Goal: Task Accomplishment & Management: Manage account settings

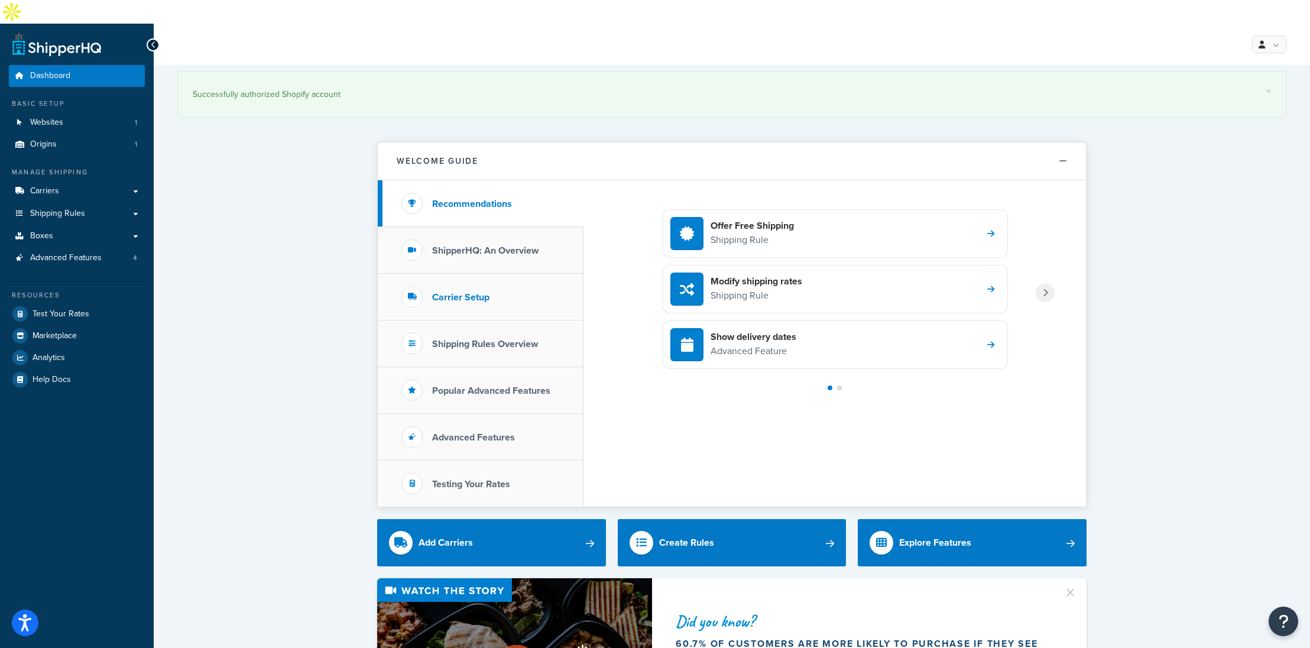
click at [461, 292] on h3 "Carrier Setup" at bounding box center [460, 297] width 57 height 11
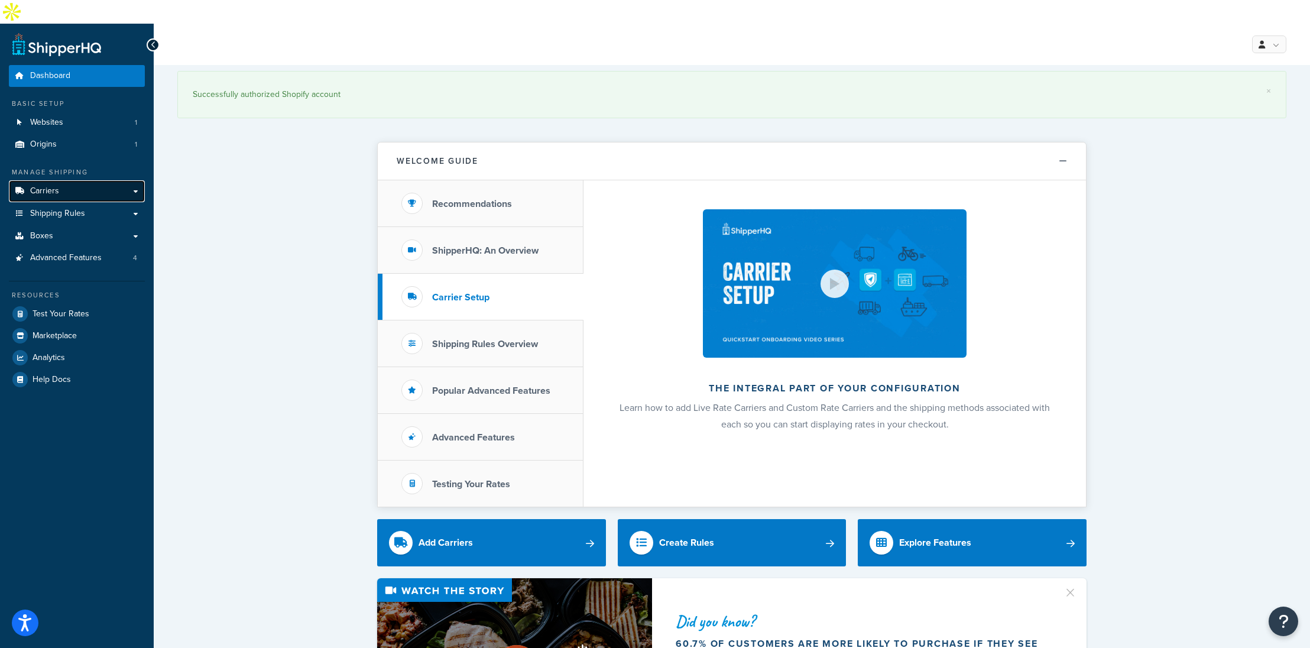
click at [71, 180] on link "Carriers" at bounding box center [77, 191] width 136 height 22
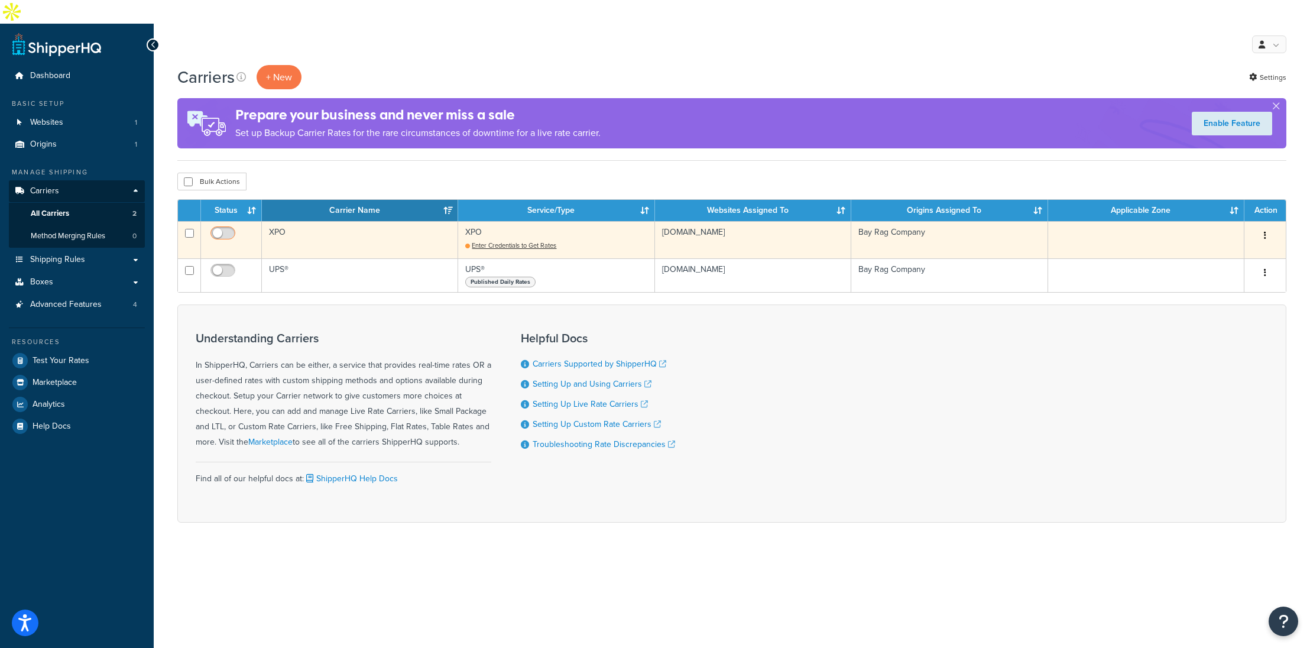
click at [214, 229] on input "checkbox" at bounding box center [224, 236] width 33 height 15
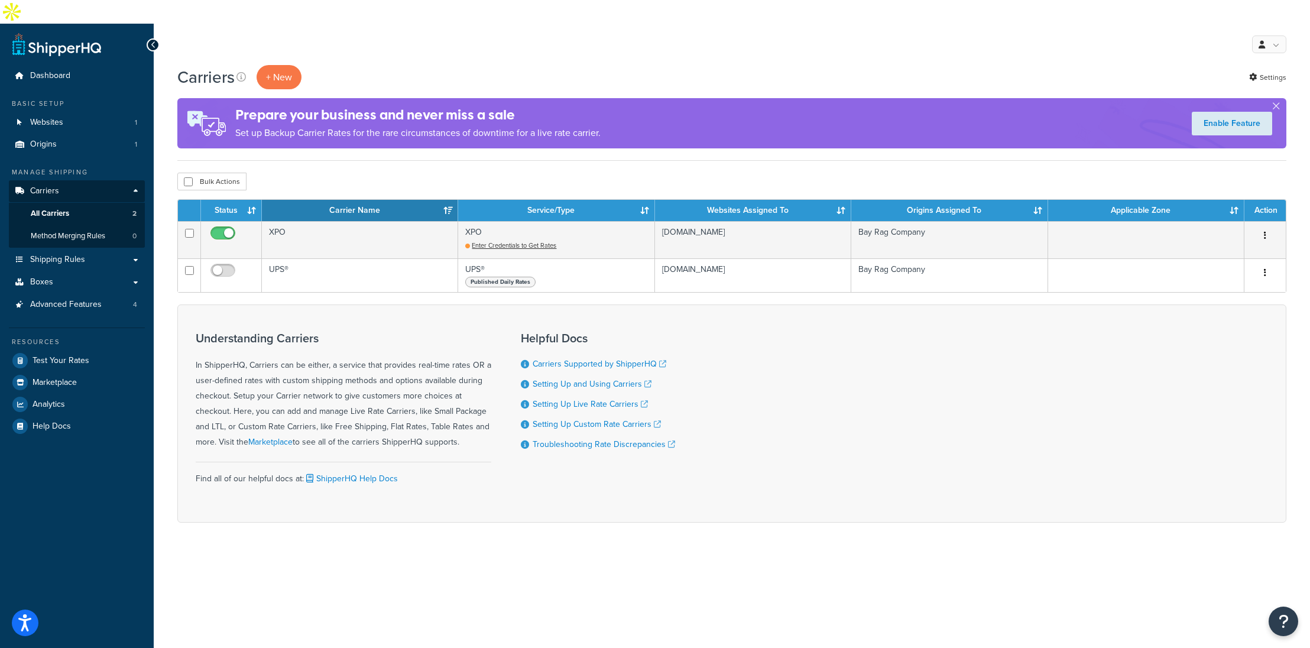
checkbox input "false"
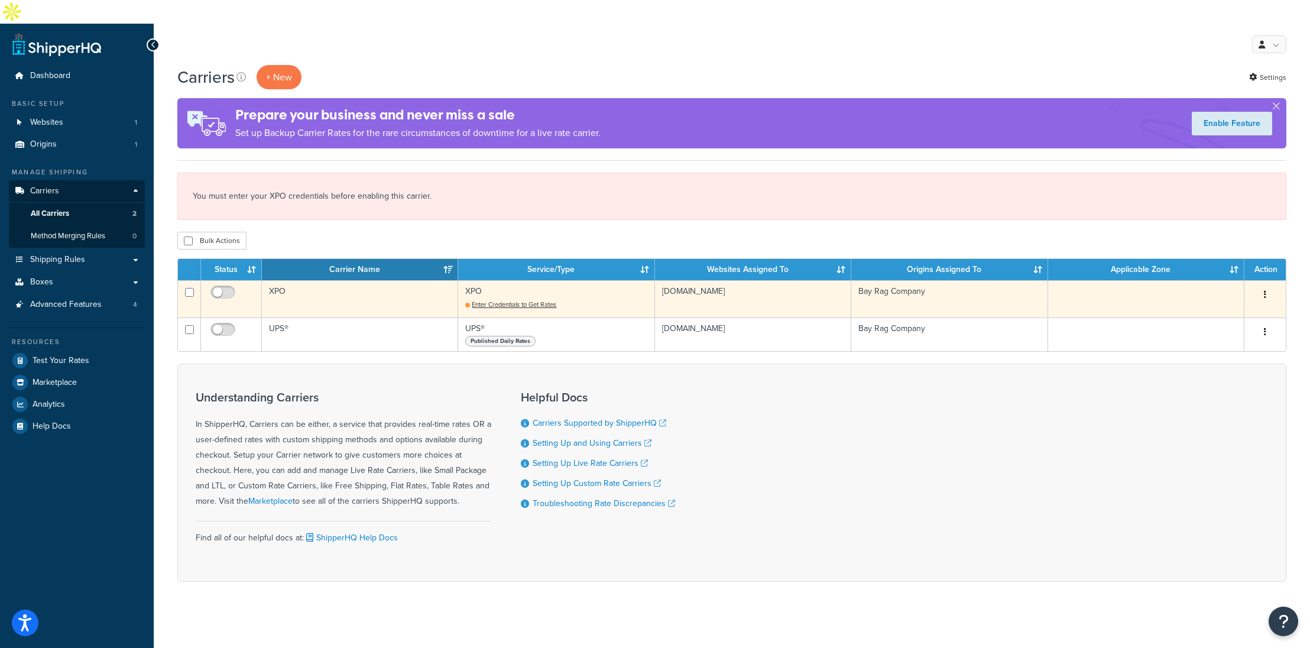
click at [1268, 285] on button "button" at bounding box center [1265, 294] width 17 height 19
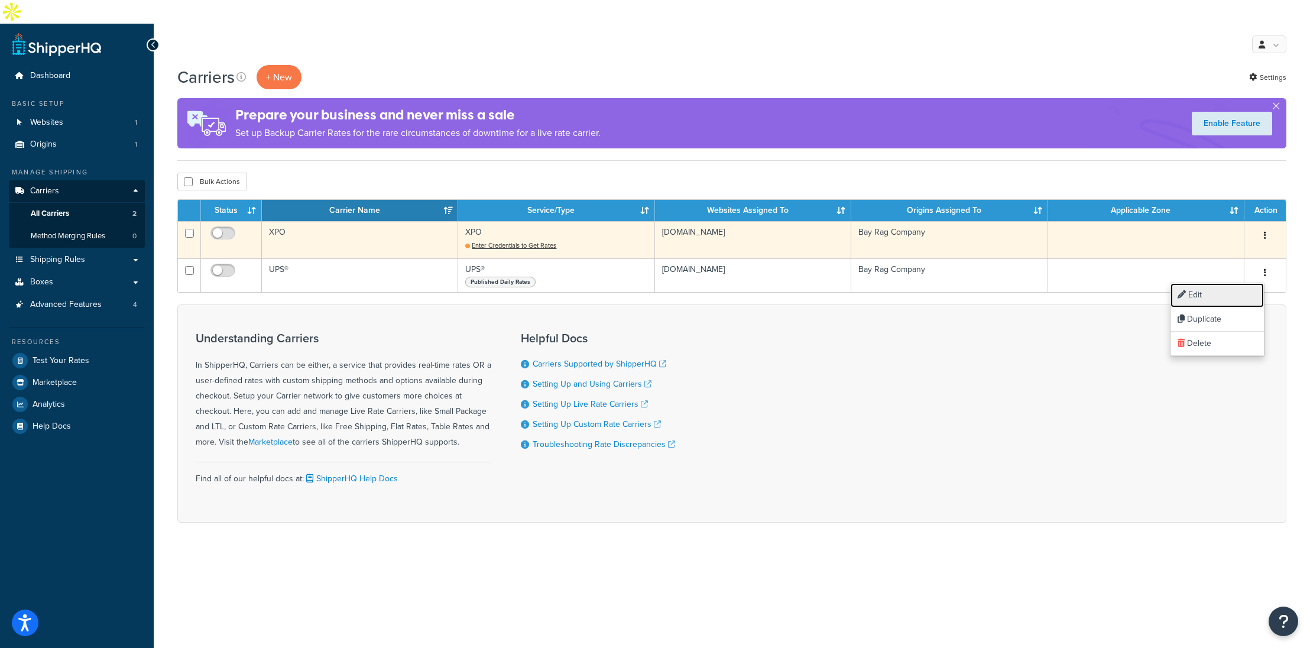
click at [1206, 294] on link "Edit" at bounding box center [1216, 295] width 93 height 24
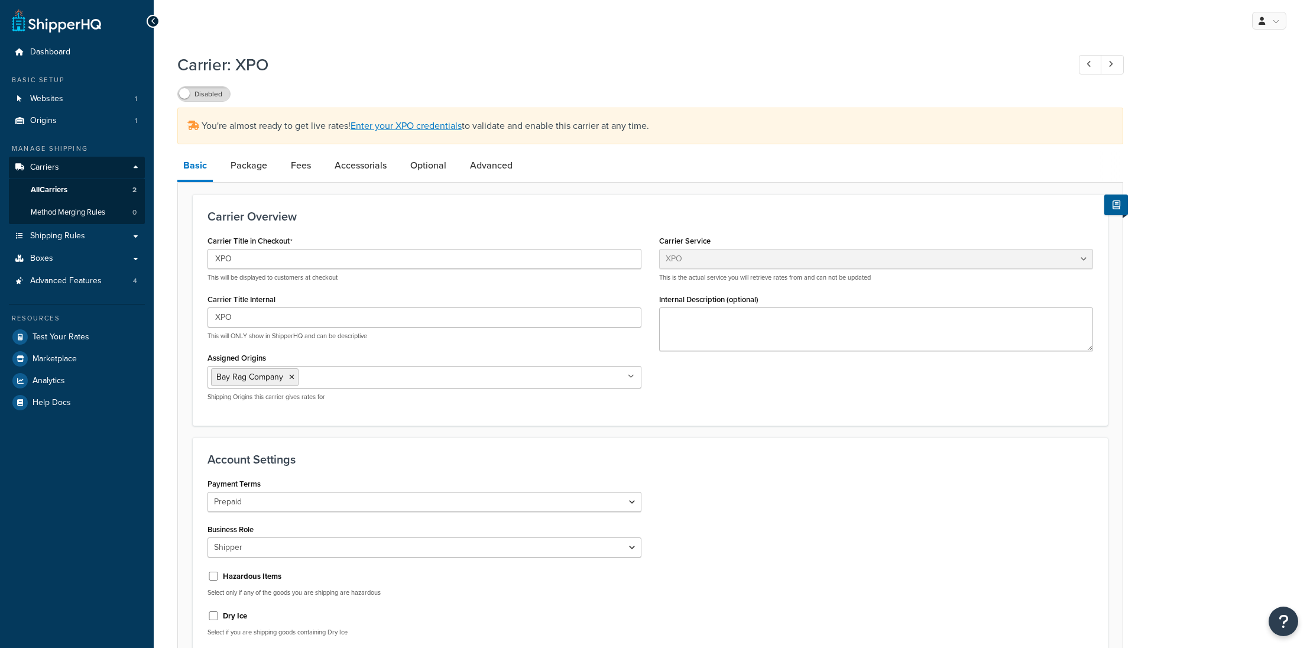
select select "xpoFreight"
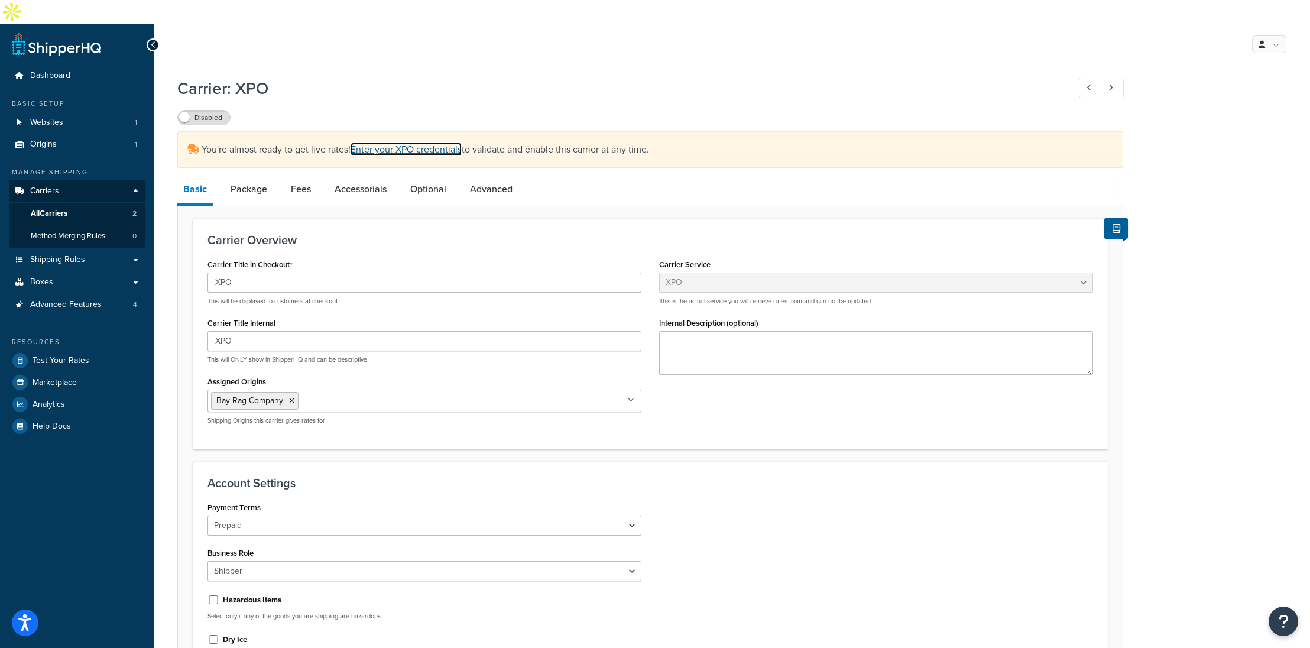
click at [413, 142] on link "Enter your XPO credentials" at bounding box center [406, 149] width 111 height 14
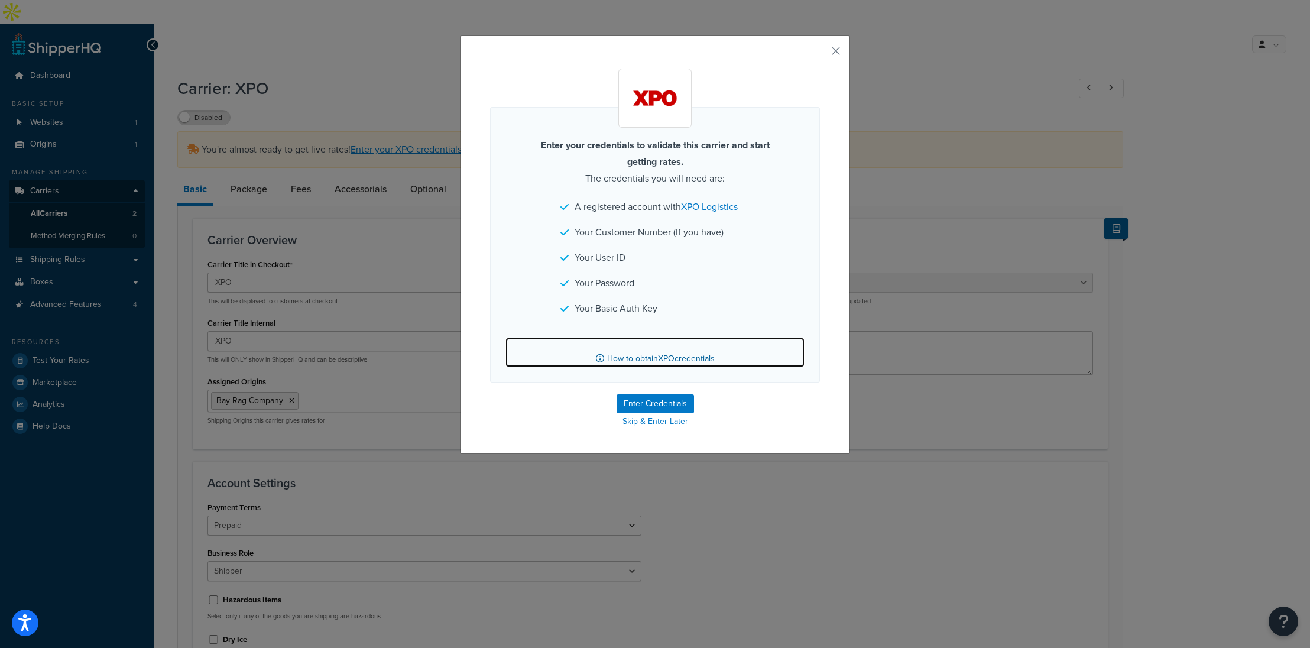
click at [660, 358] on link "How to obtain XPO credentials" at bounding box center [654, 353] width 299 height 30
click at [820, 54] on button "button" at bounding box center [818, 55] width 3 height 3
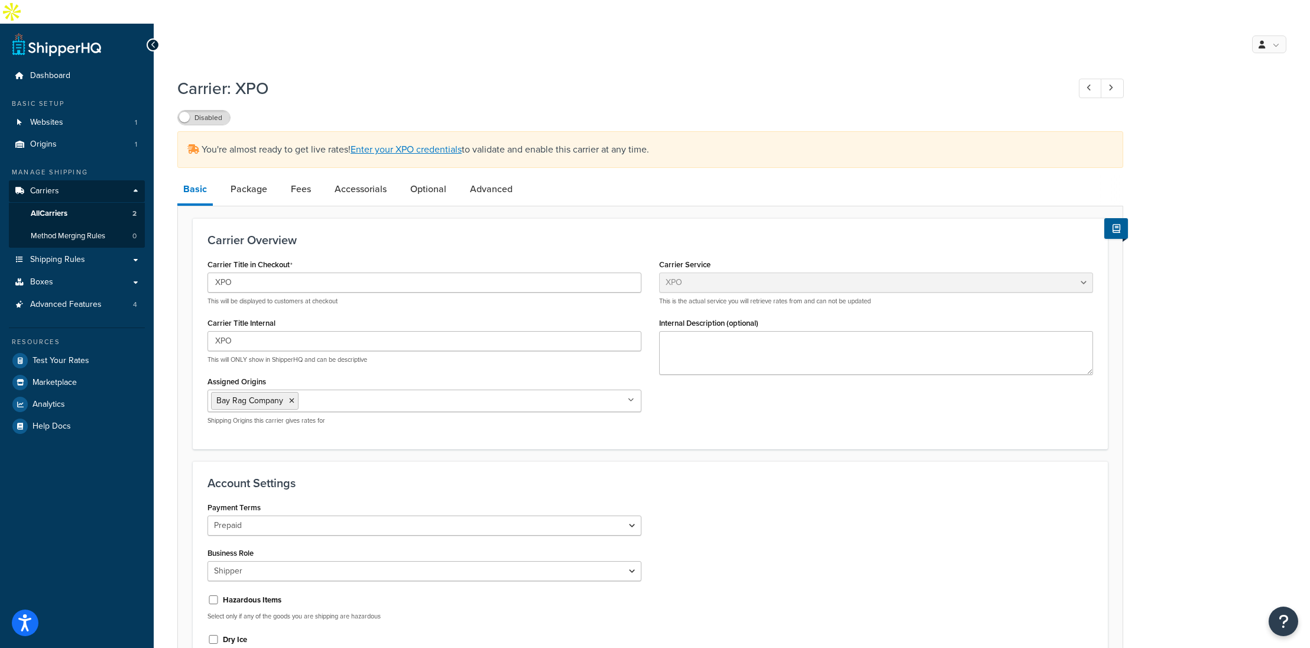
scroll to position [1, 0]
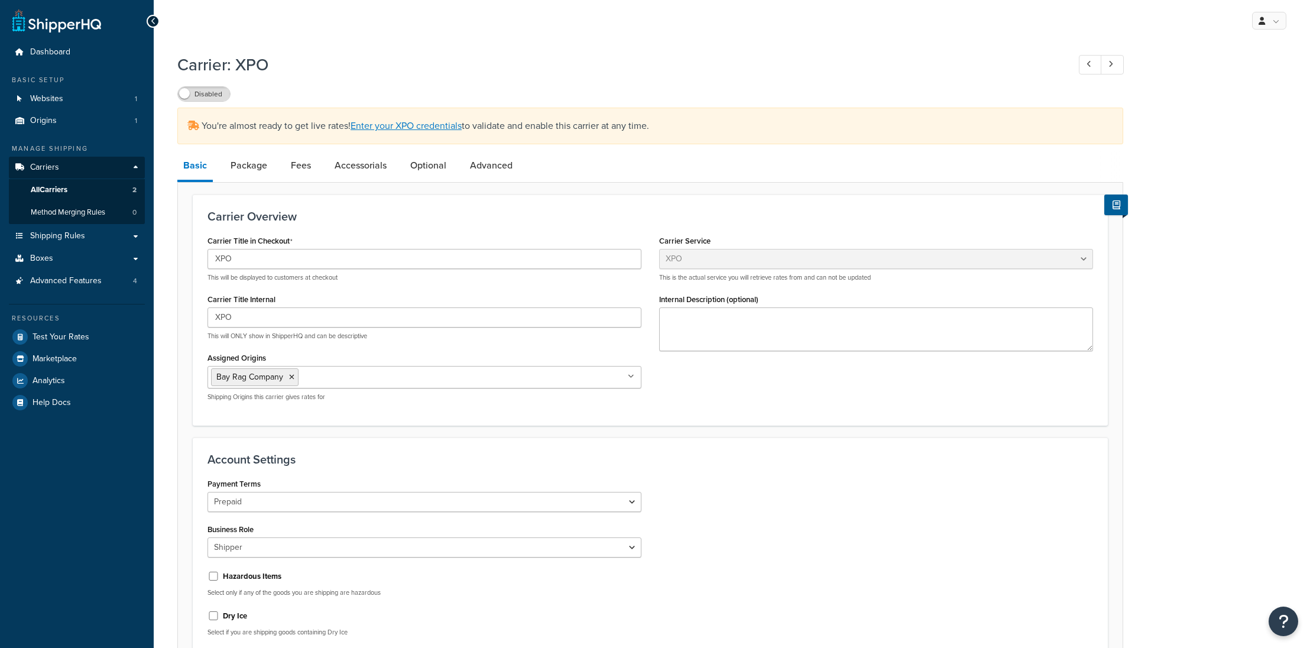
select select "xpoFreight"
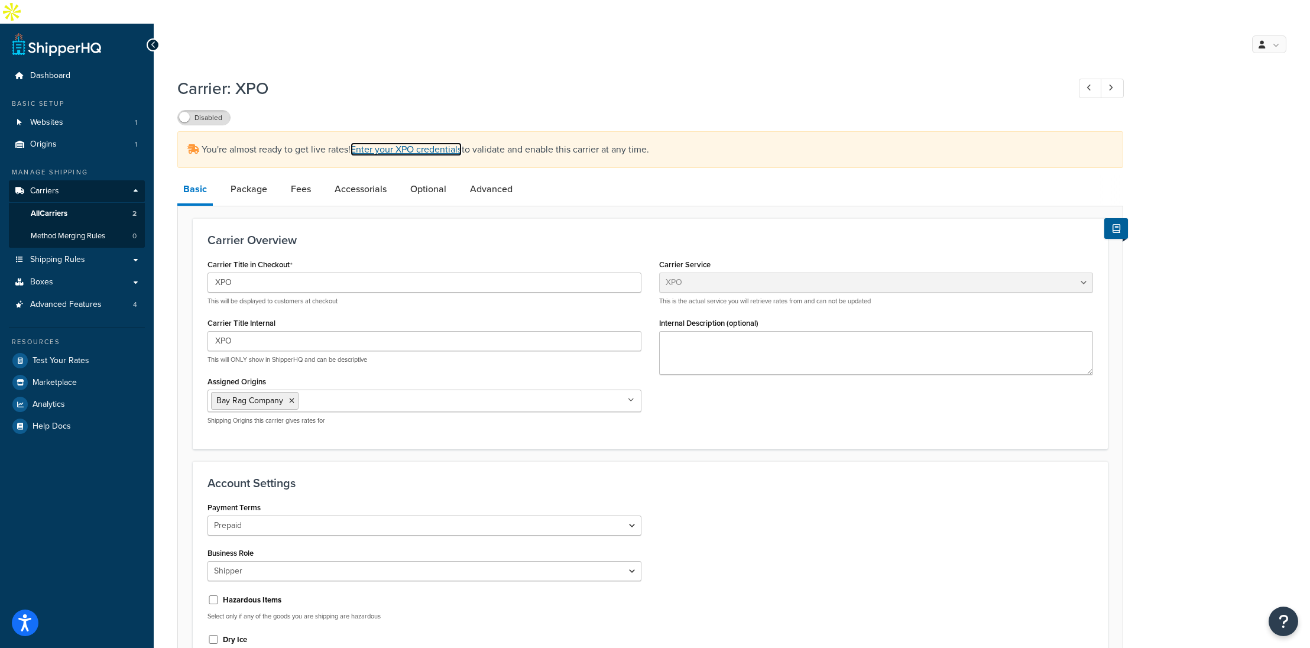
click at [365, 142] on link "Enter your XPO credentials" at bounding box center [406, 149] width 111 height 14
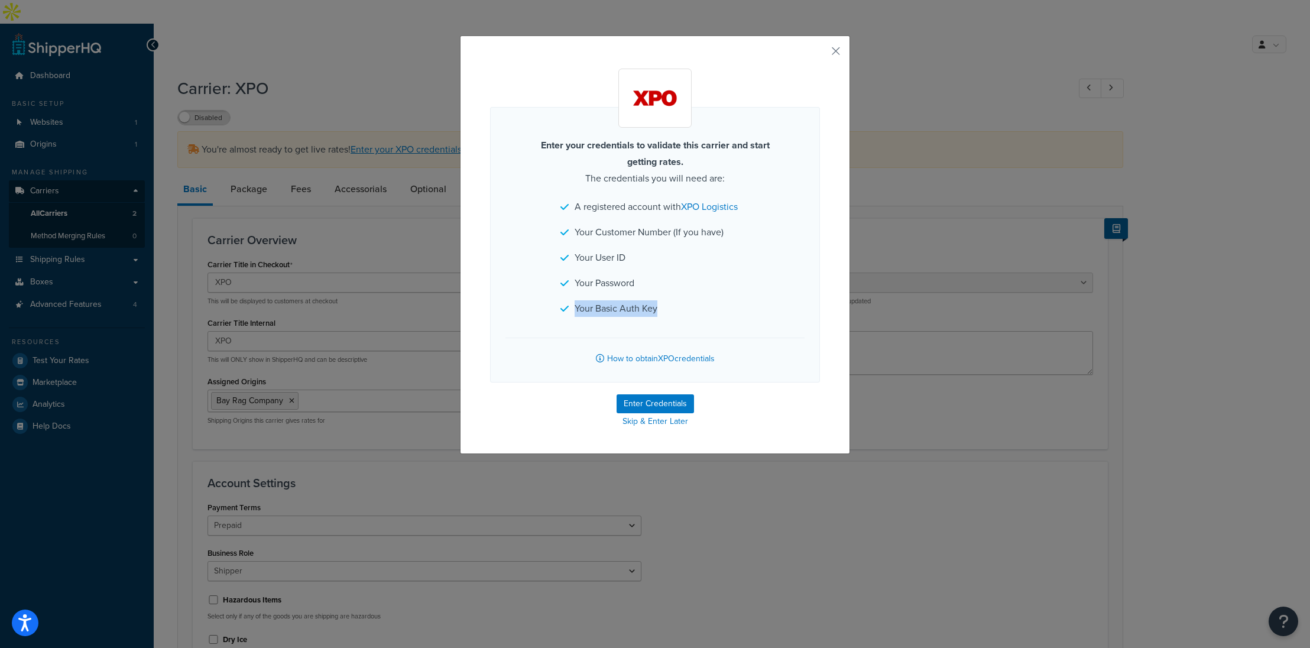
drag, startPoint x: 661, startPoint y: 307, endPoint x: 594, endPoint y: 327, distance: 69.8
click at [568, 306] on li "Your Basic Auth Key" at bounding box center [654, 308] width 189 height 17
click at [649, 398] on button "Enter Credentials" at bounding box center [655, 403] width 77 height 19
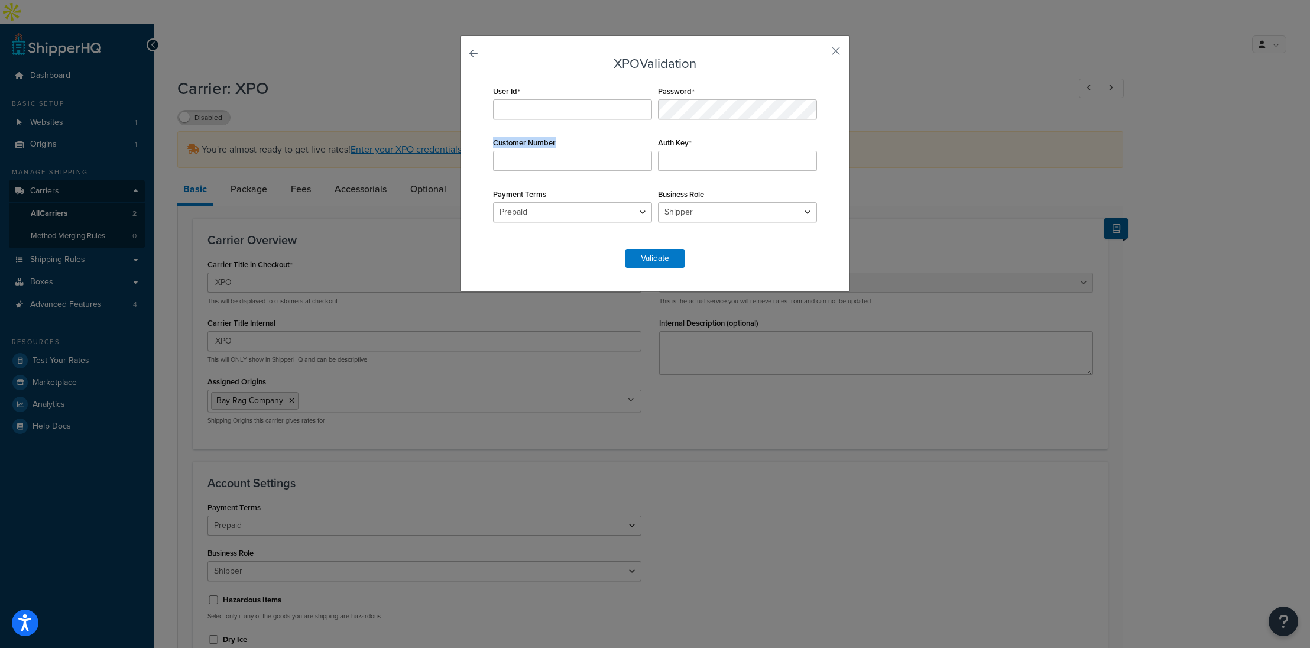
drag, startPoint x: 531, startPoint y: 144, endPoint x: 484, endPoint y: 143, distance: 47.3
click at [484, 143] on div "XPO Validation User Id Password Customer Number Auth Key Payment Terms Prepaid …" at bounding box center [655, 163] width 390 height 257
click at [575, 142] on div "Customer Number" at bounding box center [572, 152] width 165 height 37
drag, startPoint x: 566, startPoint y: 143, endPoint x: 492, endPoint y: 144, distance: 73.3
click at [492, 144] on div "Customer Number" at bounding box center [572, 152] width 165 height 37
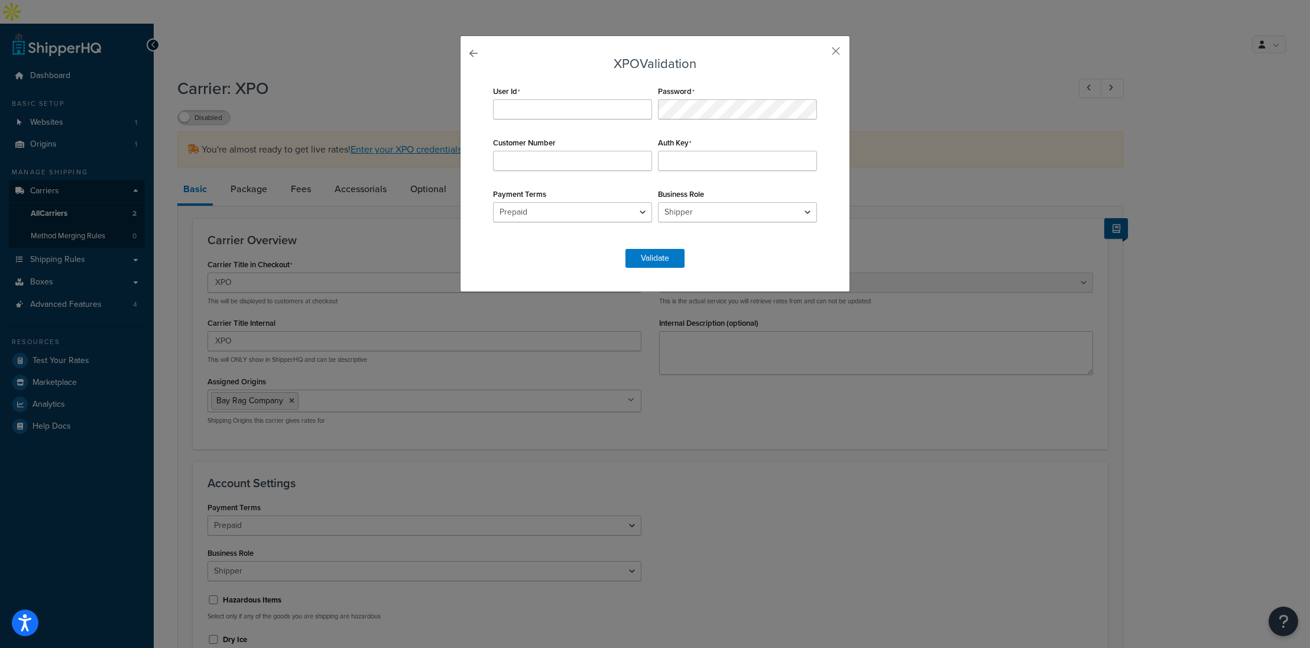
click at [827, 57] on div "XPO Validation User Id Password Customer Number Auth Key Payment Terms Prepaid …" at bounding box center [655, 163] width 390 height 257
click at [820, 54] on button "button" at bounding box center [818, 55] width 3 height 3
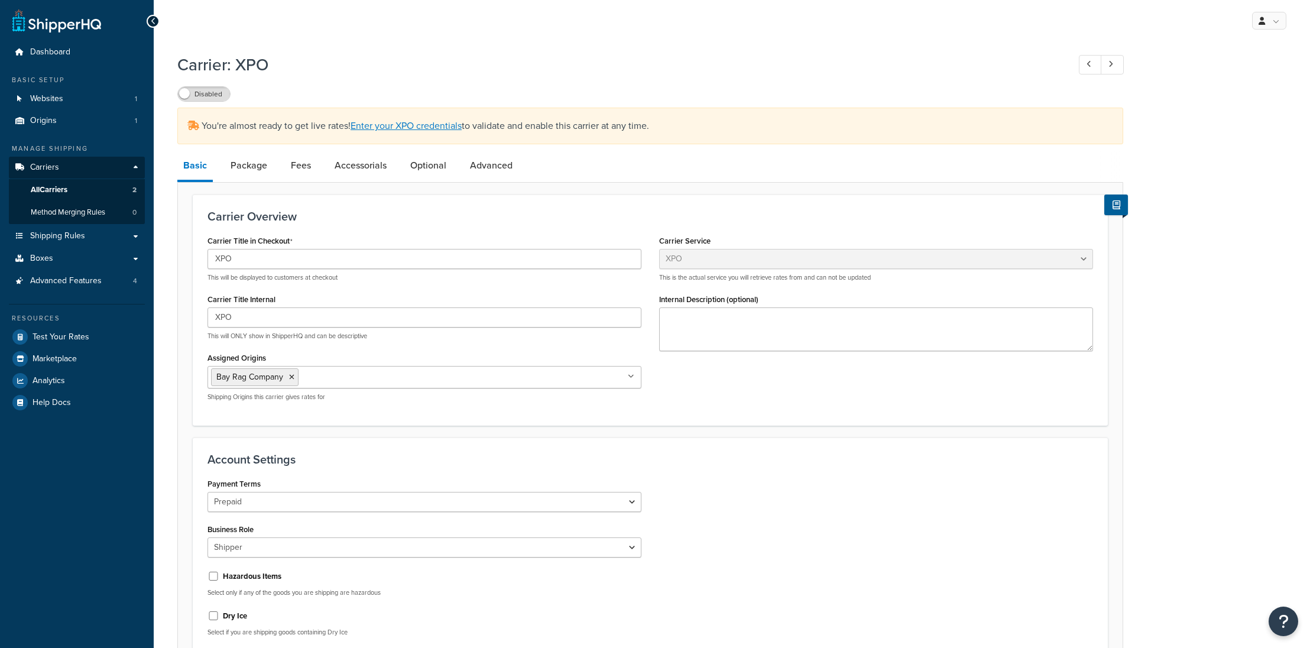
select select "xpoFreight"
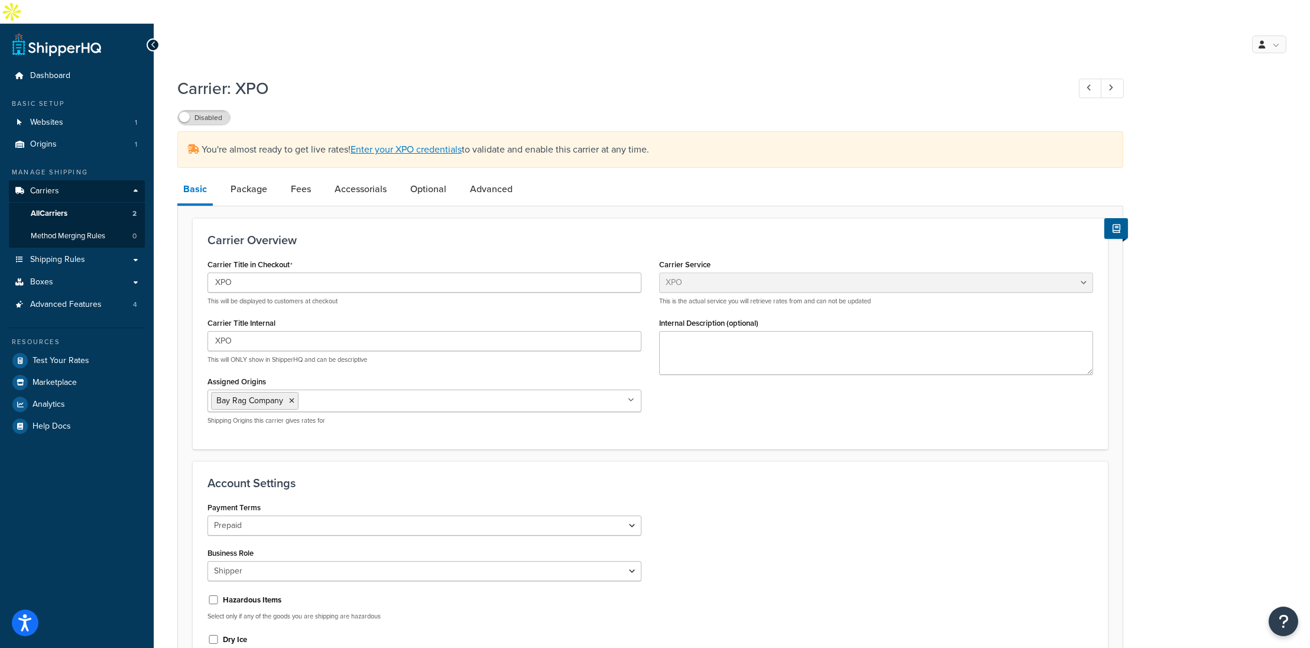
click at [157, 38] on div at bounding box center [153, 44] width 13 height 13
click at [57, 209] on span "All Carriers" at bounding box center [49, 214] width 37 height 10
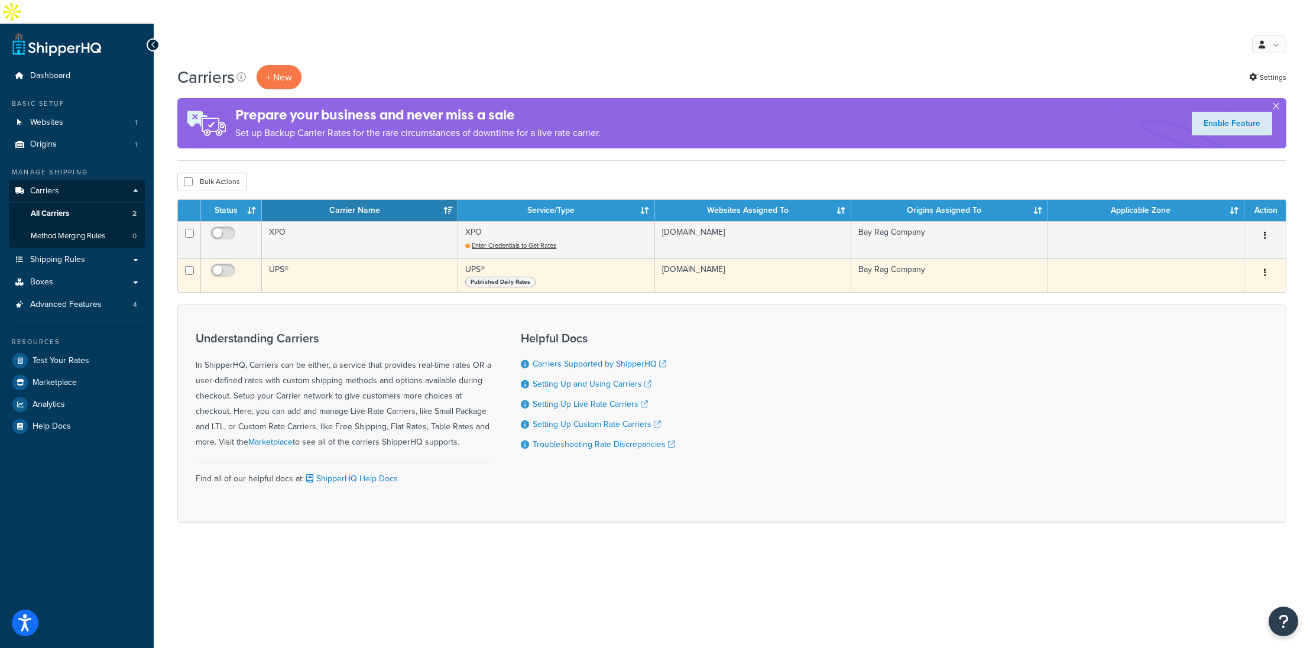
click at [1266, 268] on icon "button" at bounding box center [1265, 272] width 2 height 8
click at [1207, 272] on link "Edit" at bounding box center [1216, 273] width 93 height 24
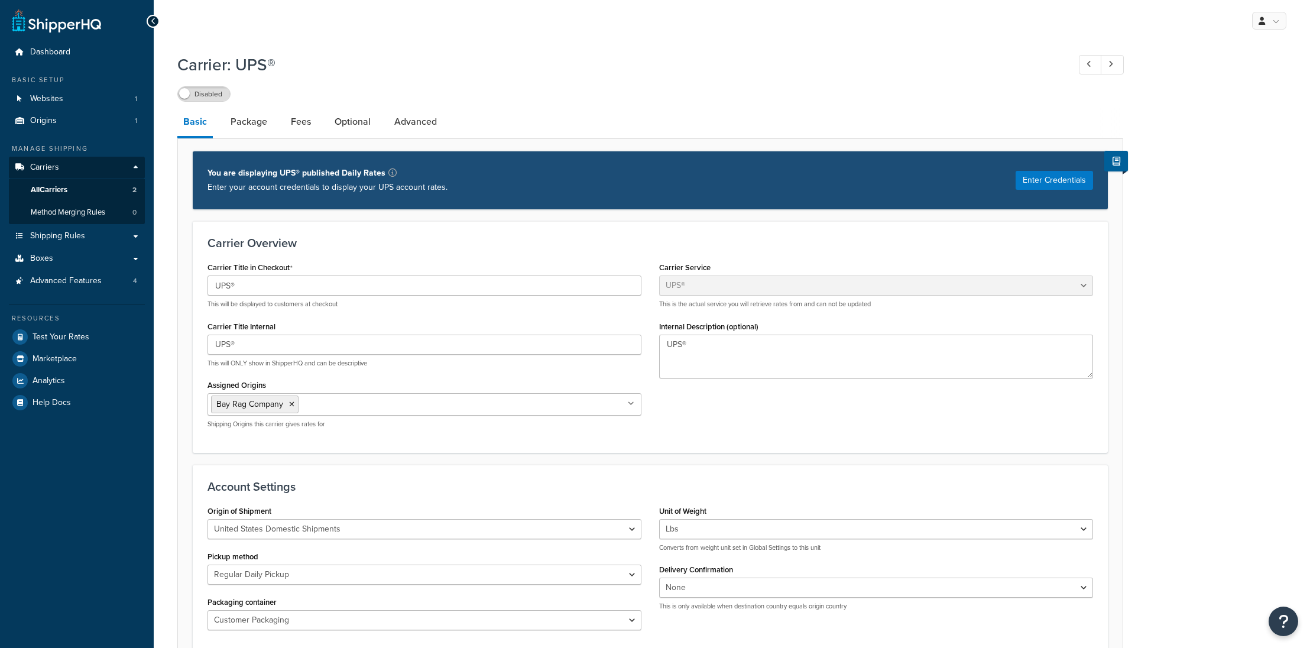
select select "ups"
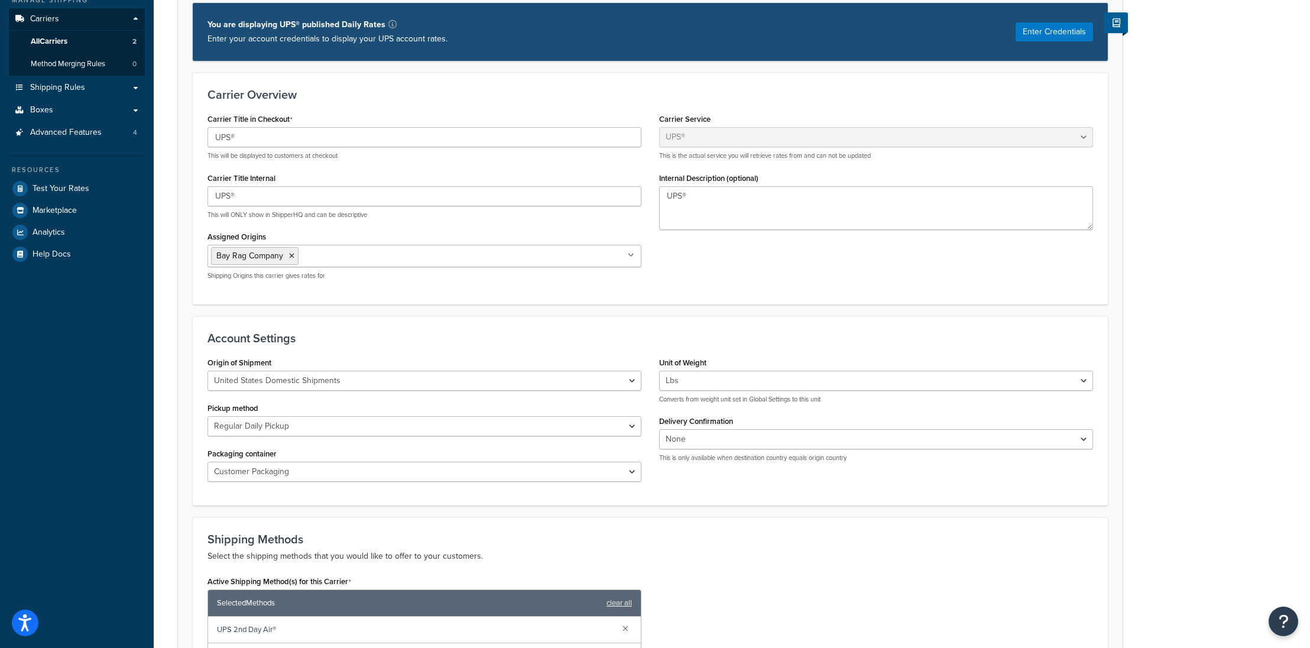
scroll to position [174, 0]
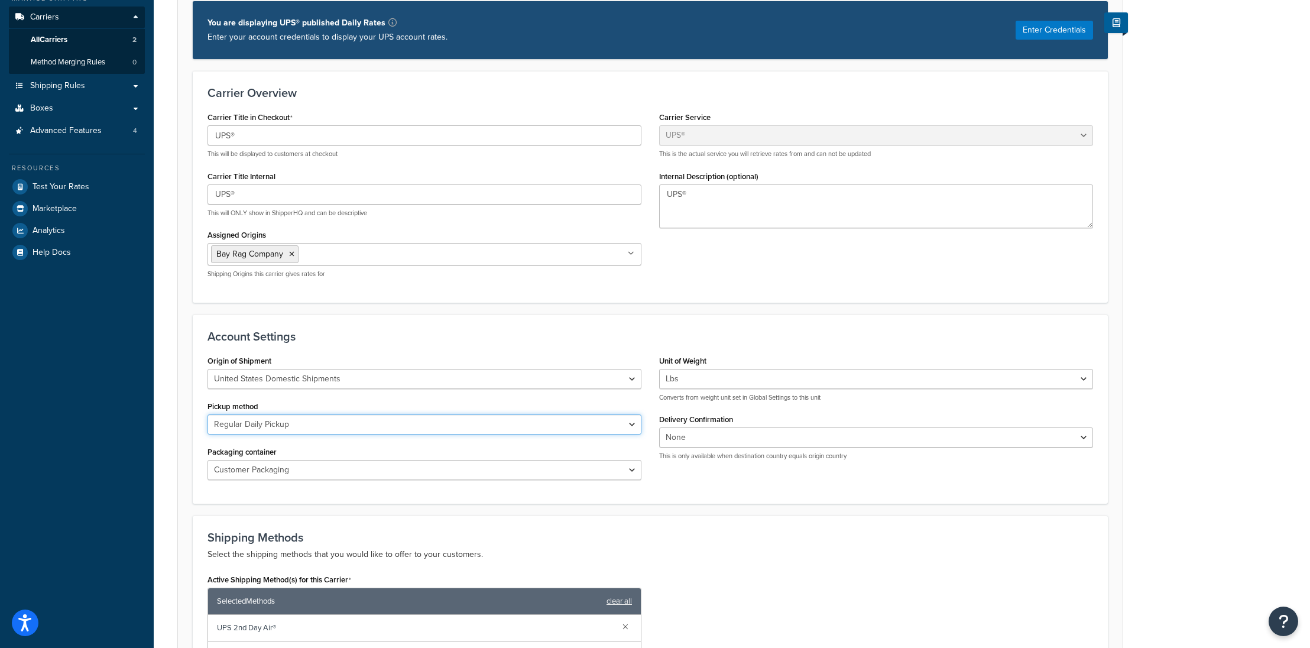
click at [320, 414] on select "Regular Daily Pickup Customer Counter One Time Pickup On Call Air Letter Center…" at bounding box center [424, 424] width 434 height 20
click at [207, 414] on select "Regular Daily Pickup Customer Counter One Time Pickup On Call Air Letter Center…" at bounding box center [424, 424] width 434 height 20
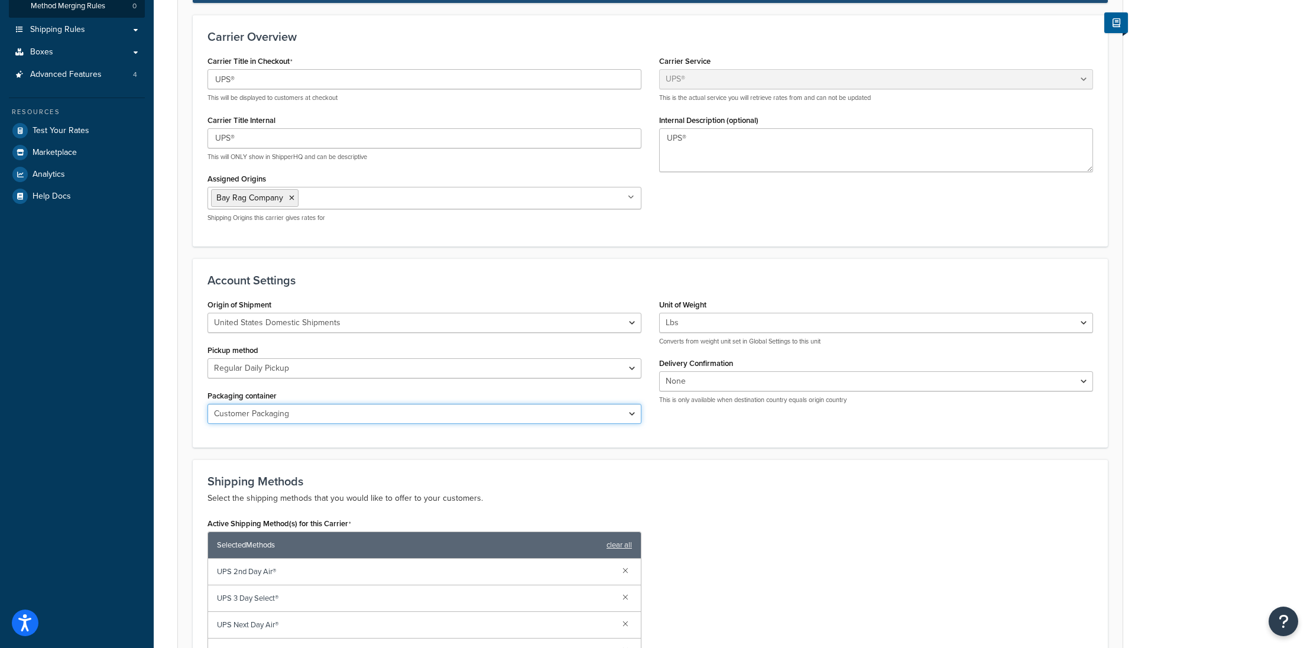
scroll to position [236, 0]
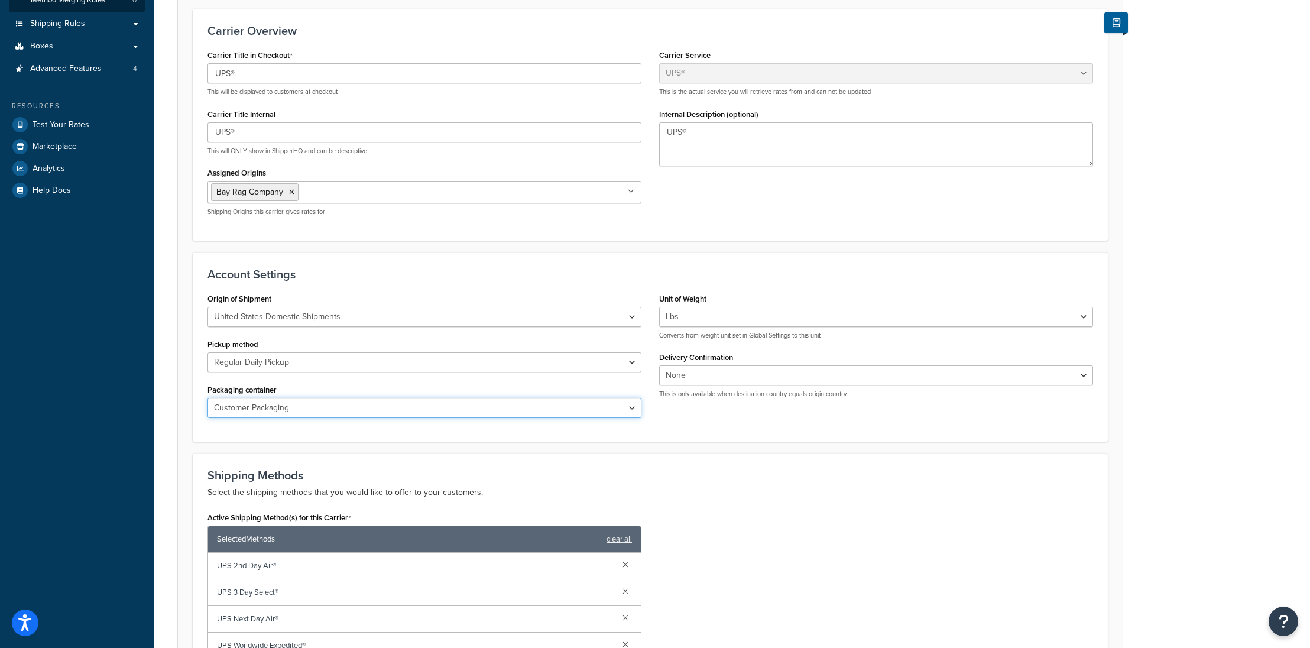
click at [315, 398] on select "Customer Packaging UPS Letter Envelope Customer Supplied Package UPS Tube UPS P…" at bounding box center [424, 408] width 434 height 20
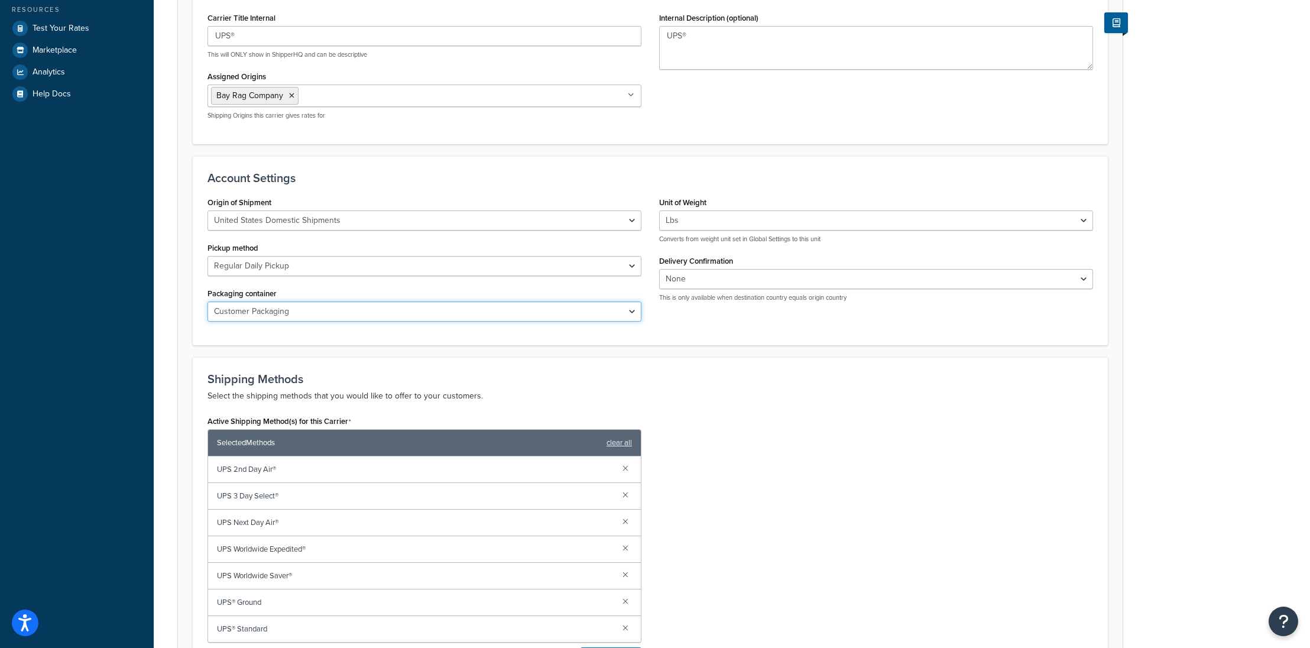
scroll to position [426, 0]
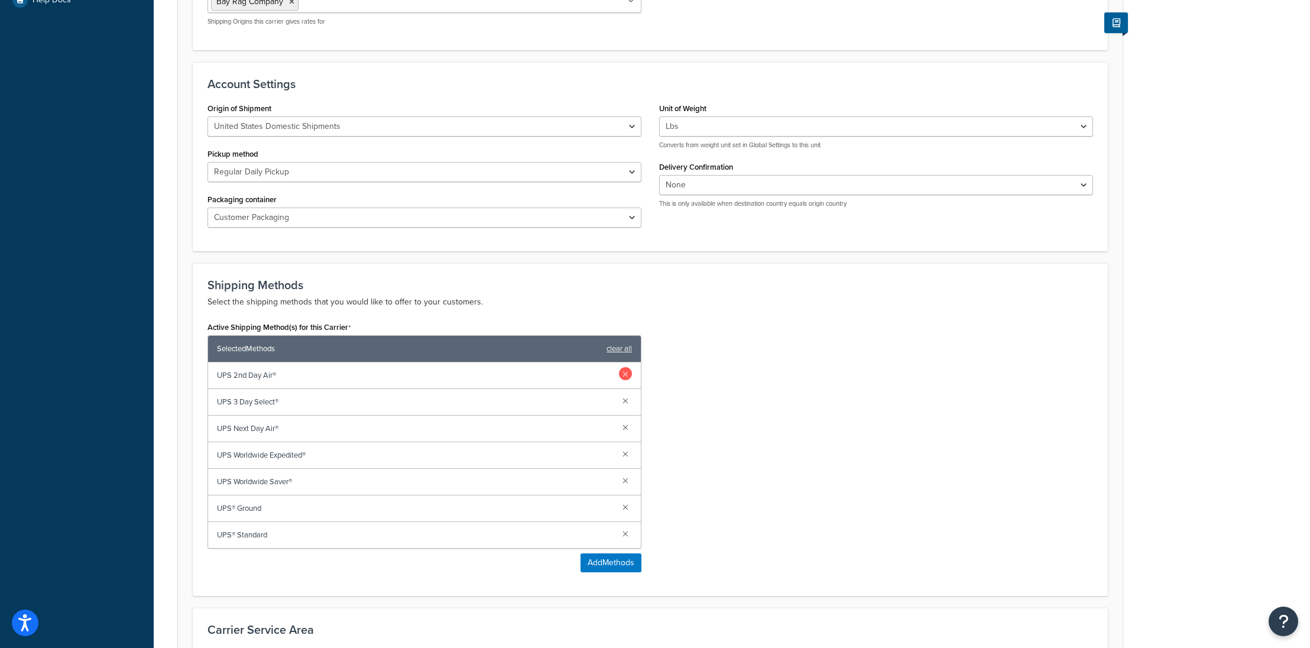
click at [627, 367] on link at bounding box center [625, 373] width 13 height 13
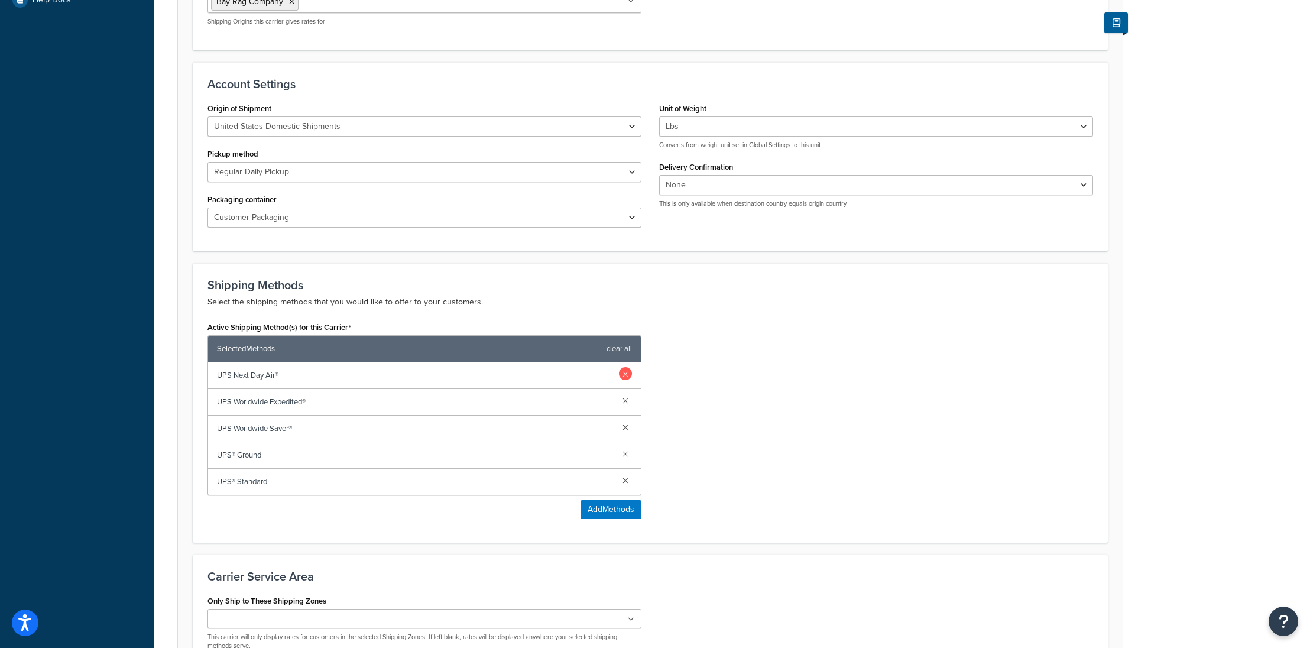
click at [627, 367] on link at bounding box center [625, 373] width 13 height 13
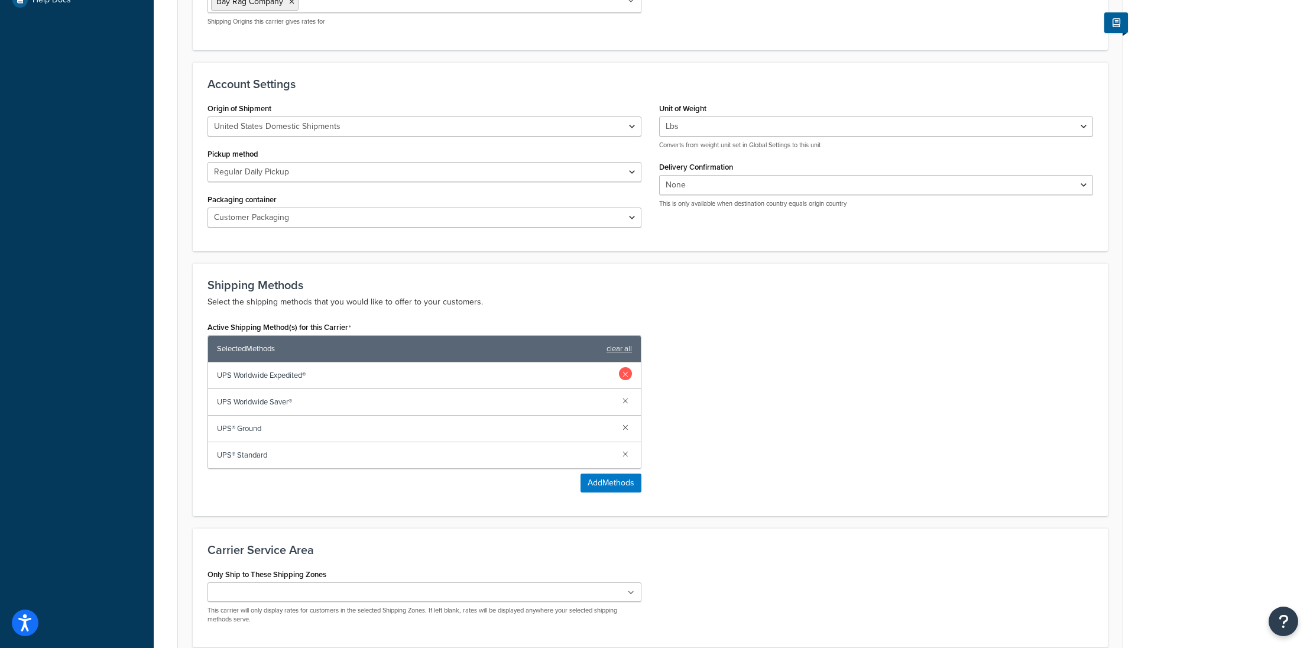
click at [627, 367] on link at bounding box center [625, 373] width 13 height 13
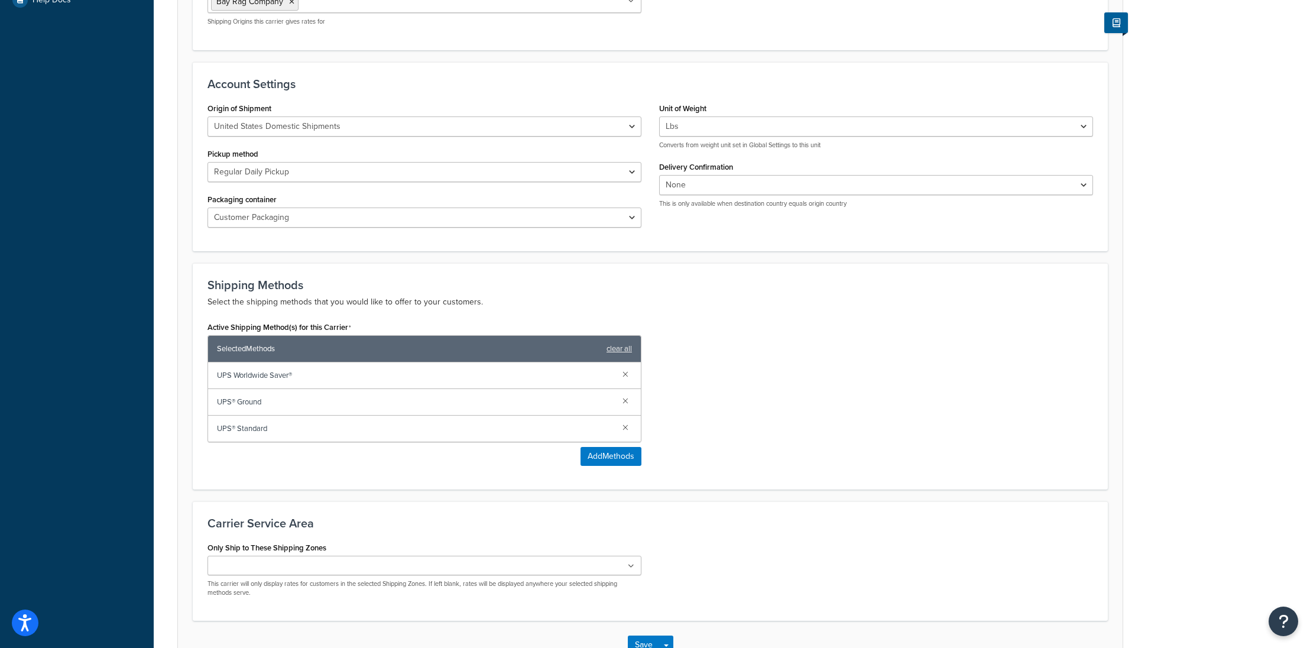
click at [627, 367] on link at bounding box center [625, 373] width 13 height 13
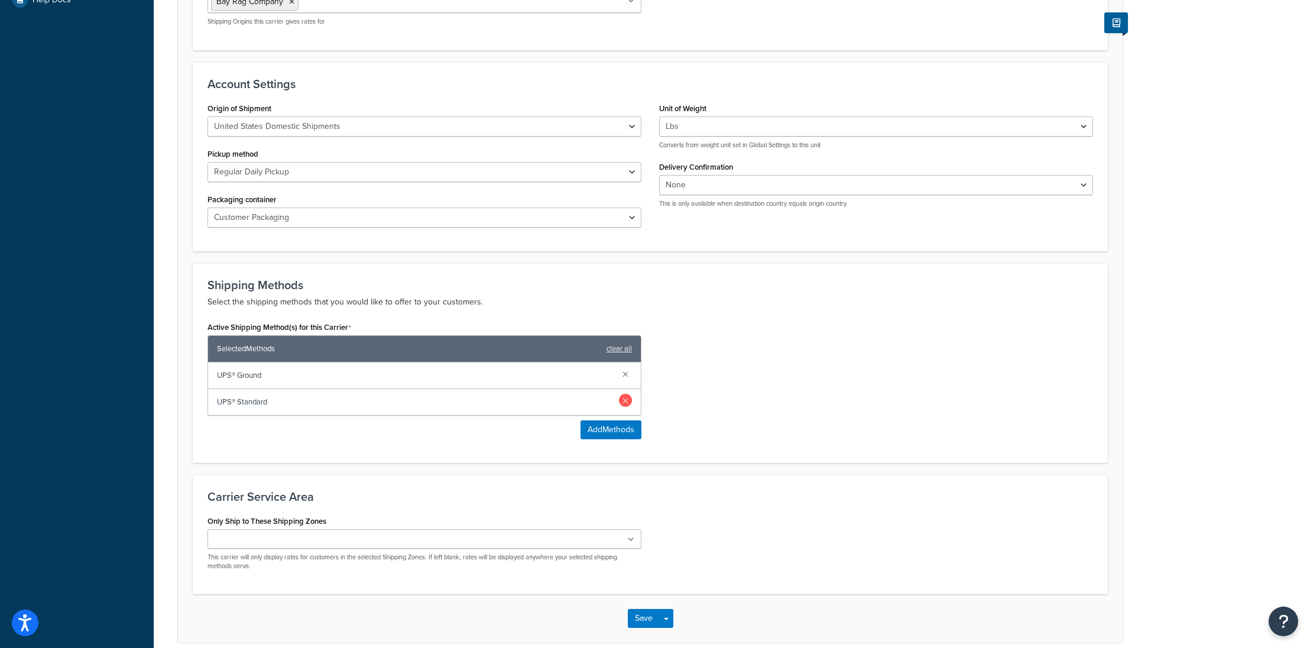
click at [622, 394] on link at bounding box center [625, 400] width 13 height 13
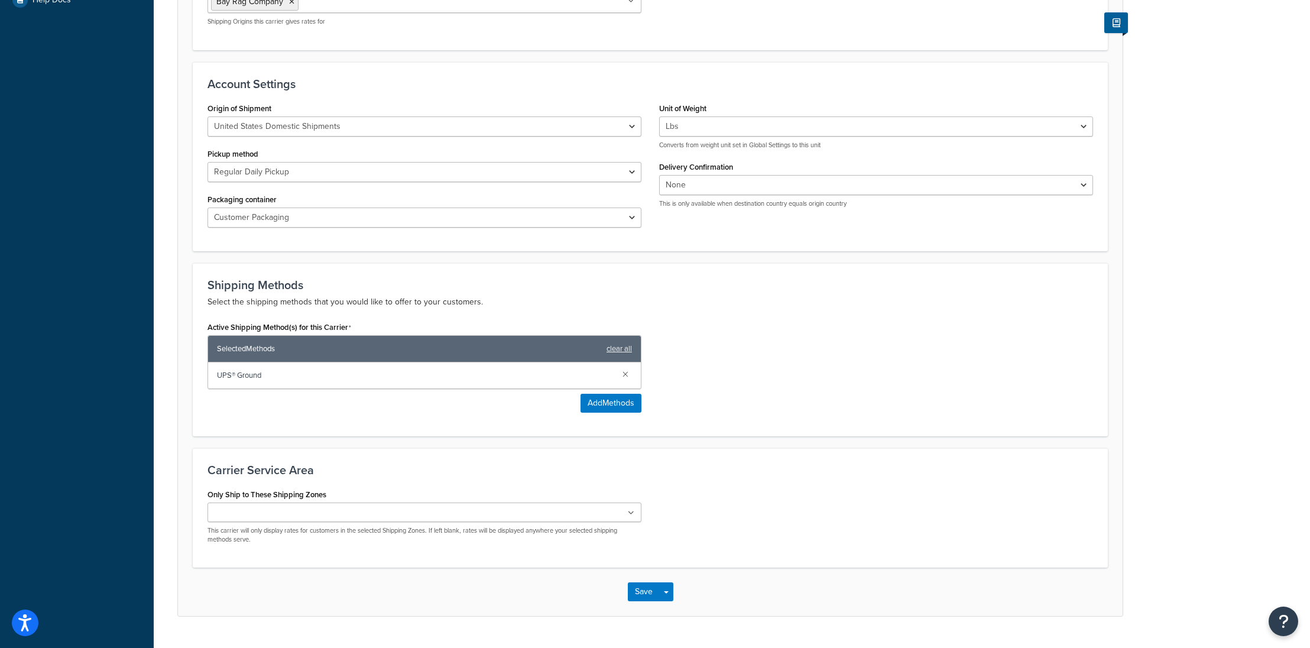
scroll to position [431, 0]
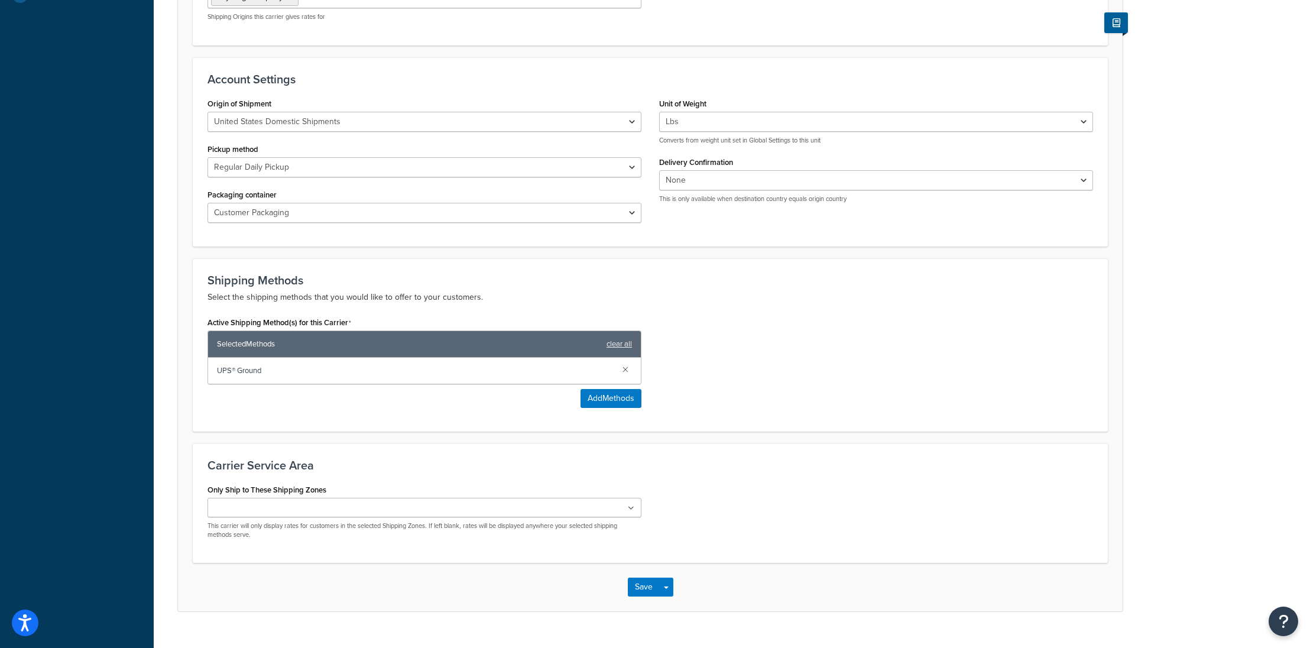
click at [364, 498] on ul at bounding box center [424, 508] width 434 height 20
click at [773, 485] on div "Only Ship to These Shipping Zones US 48 US APO US US POBox Add New This carrier…" at bounding box center [650, 516] width 903 height 70
click at [645, 580] on button "Save" at bounding box center [644, 589] width 32 height 19
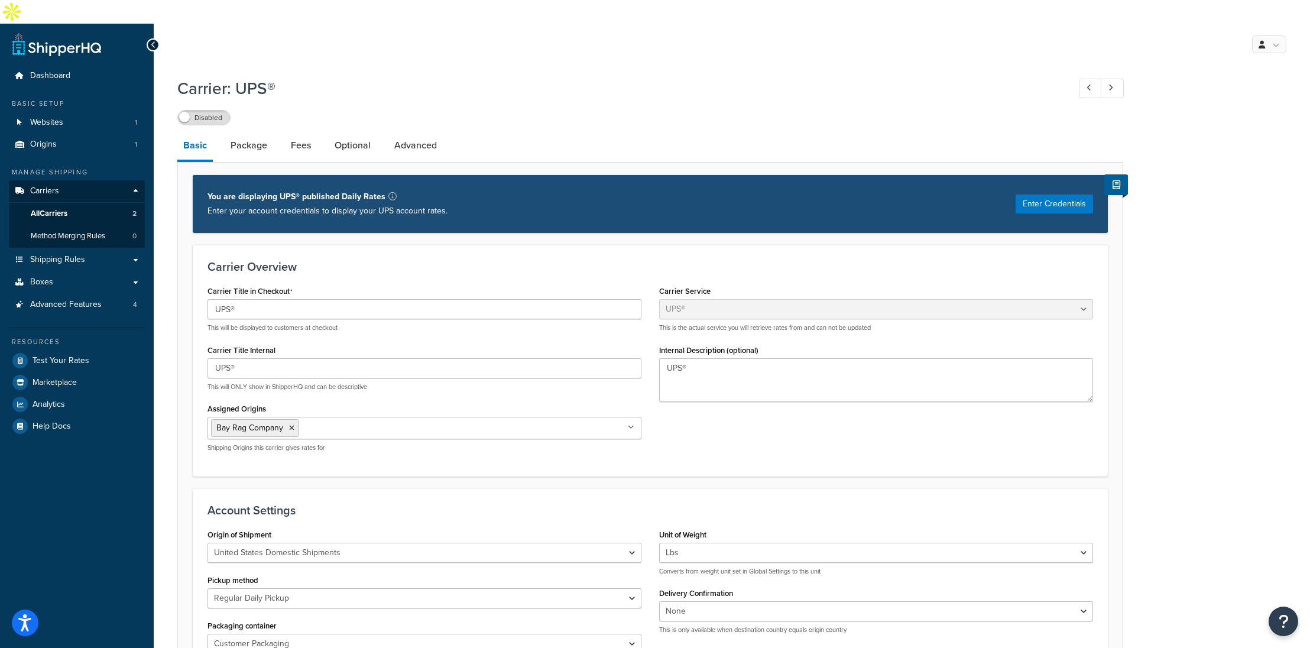
scroll to position [15, 0]
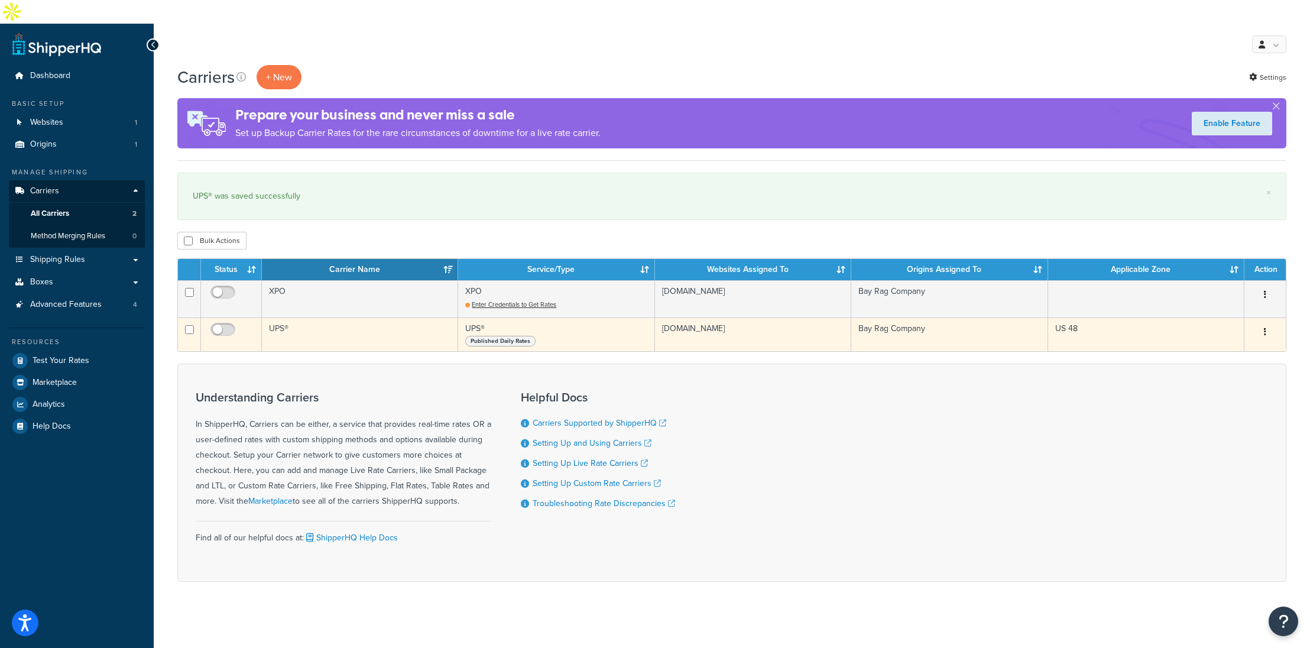
click at [1270, 323] on button "button" at bounding box center [1265, 332] width 17 height 19
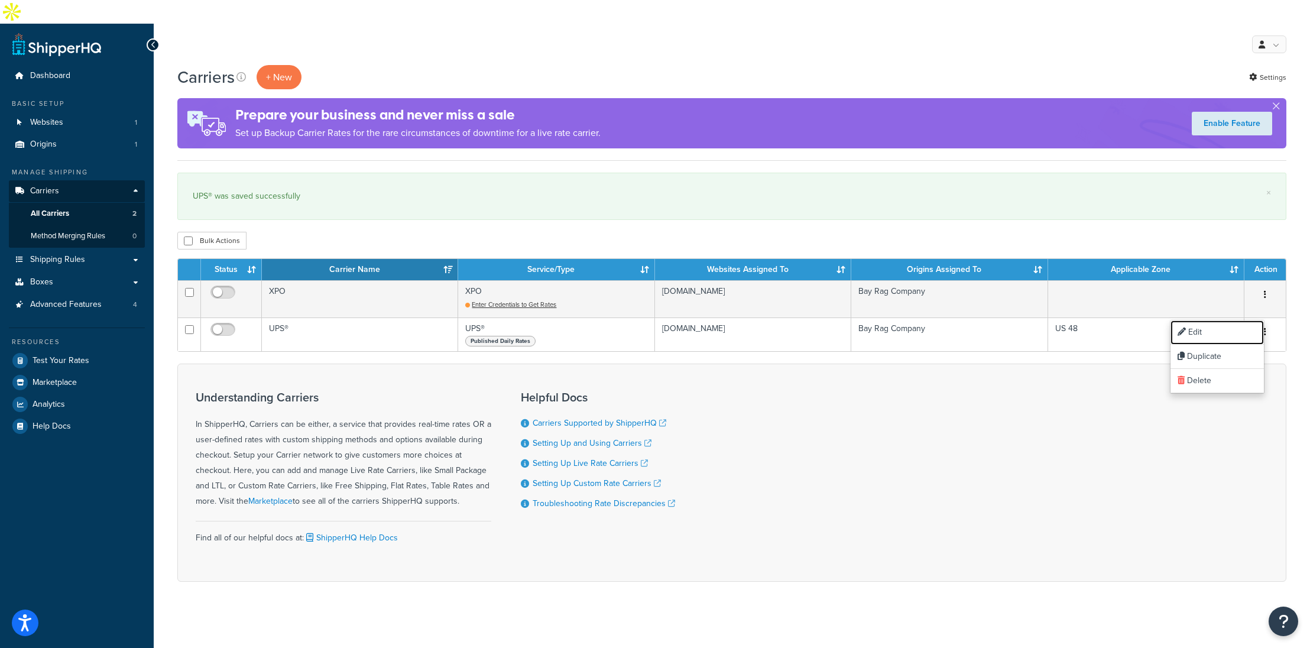
click at [1222, 335] on link "Edit" at bounding box center [1216, 332] width 93 height 24
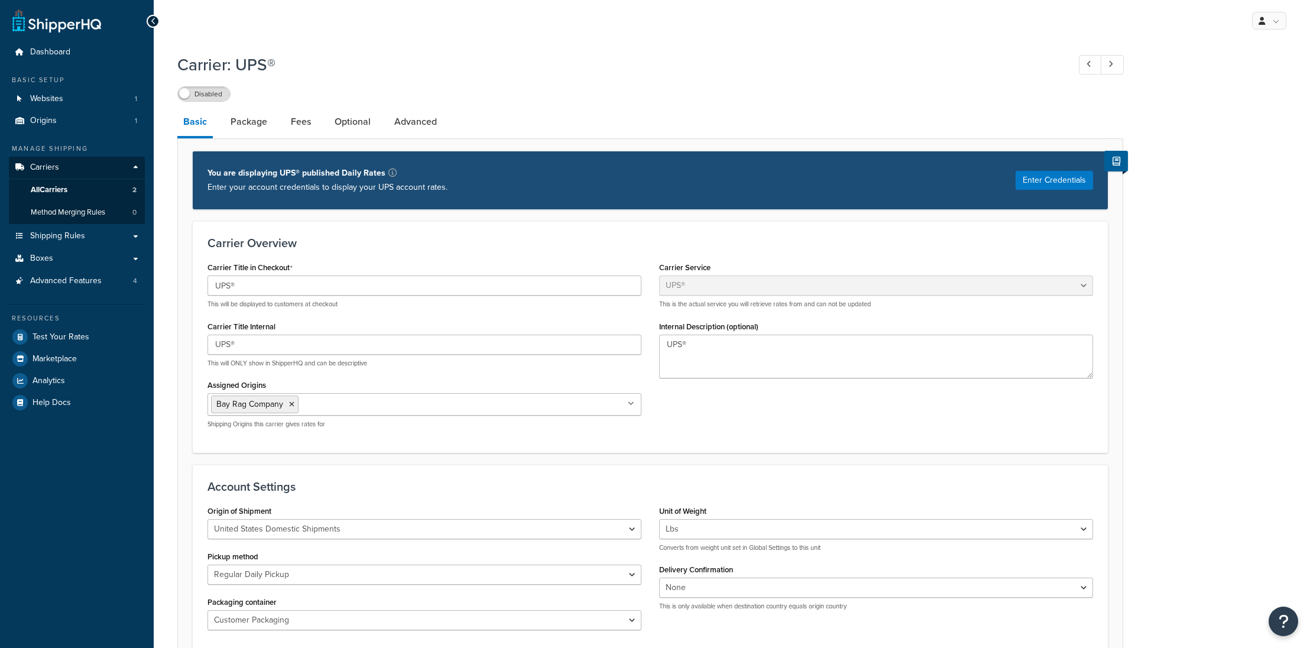
select select "ups"
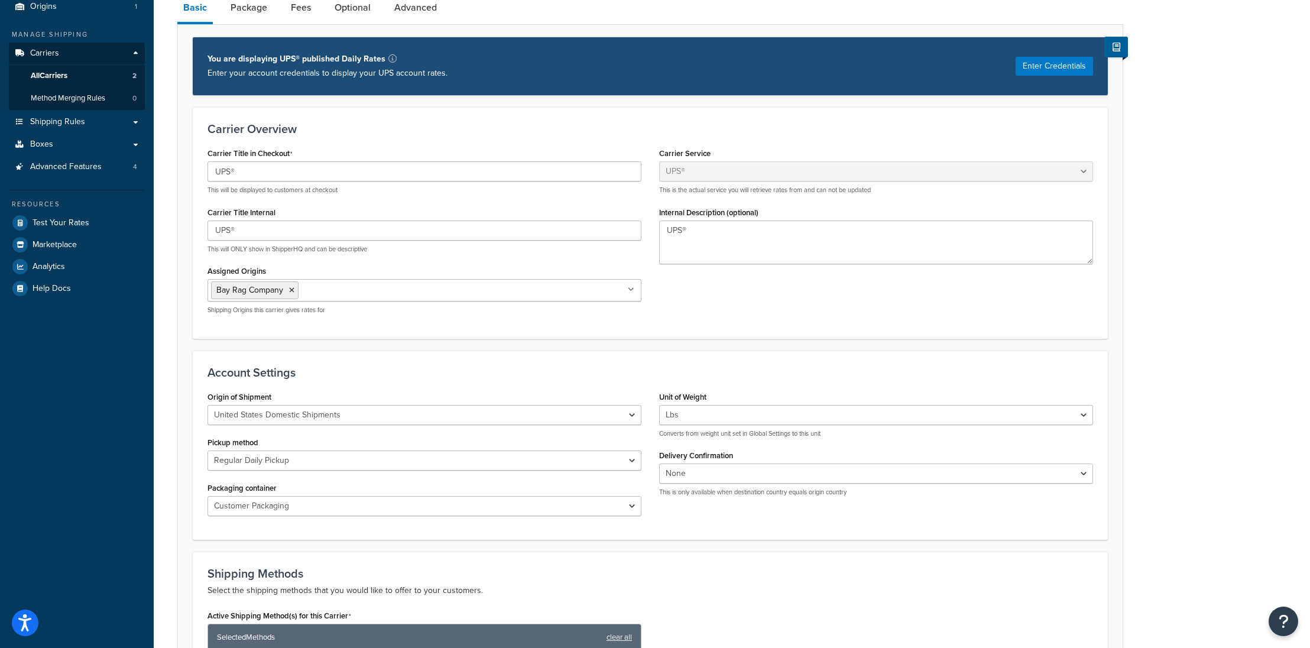
scroll to position [141, 0]
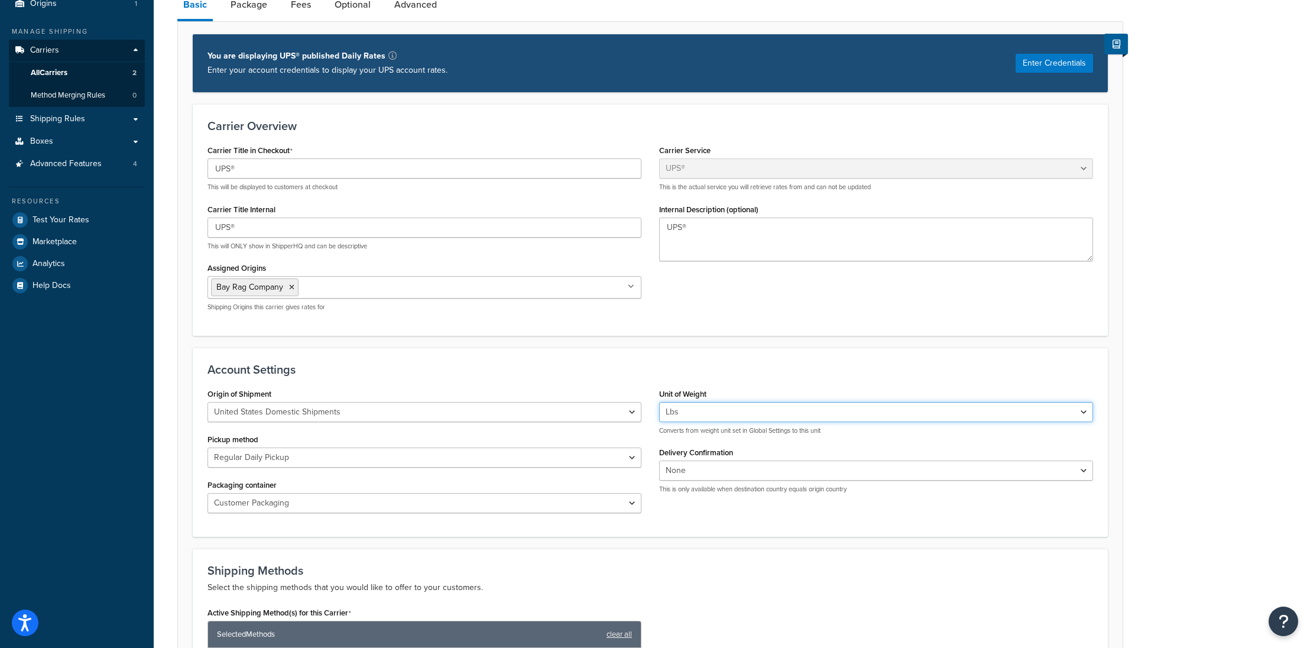
click at [695, 402] on select "Lbs Kgs Convert LBS to KG" at bounding box center [876, 412] width 434 height 20
click at [659, 402] on select "Lbs Kgs Convert LBS to KG" at bounding box center [876, 412] width 434 height 20
click at [607, 363] on h3 "Account Settings" at bounding box center [649, 369] width 885 height 13
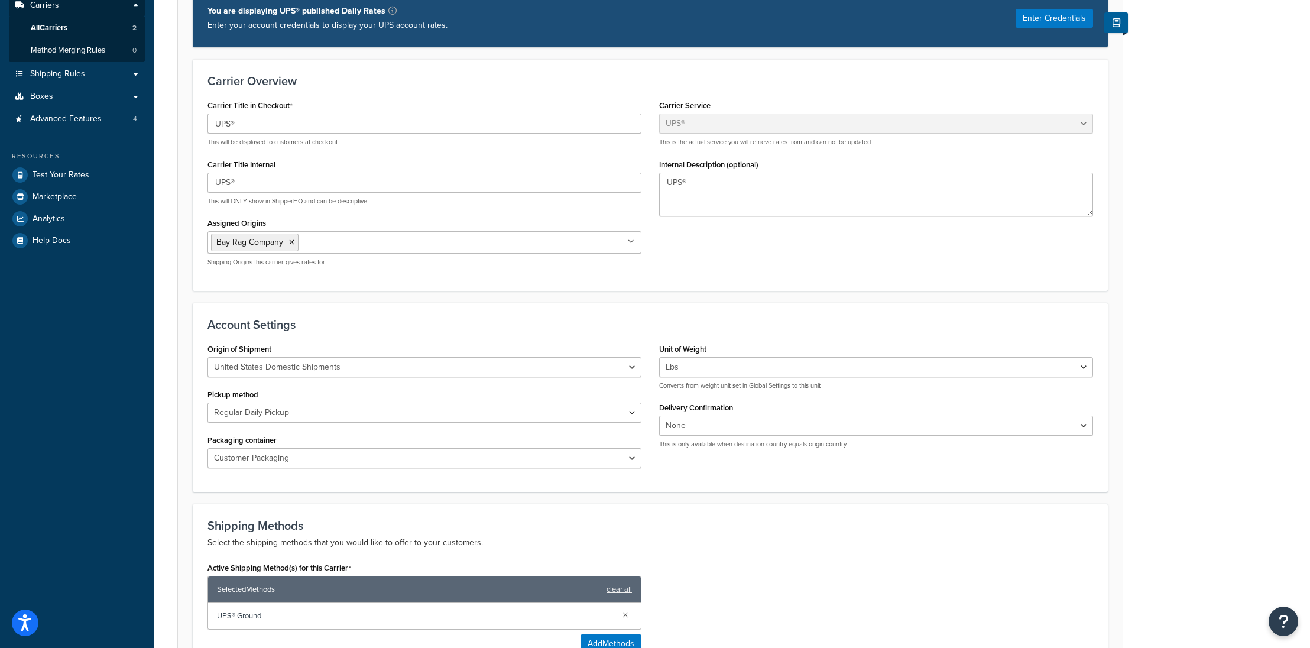
scroll to position [187, 0]
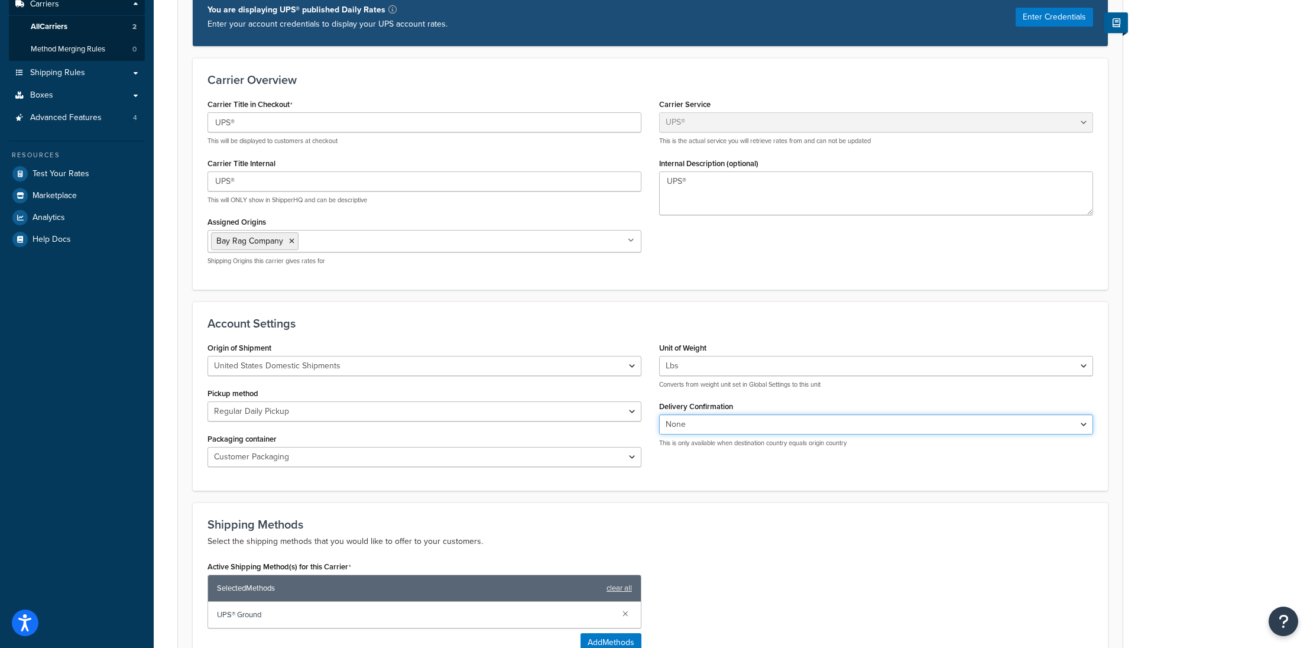
click at [682, 414] on select "None Signature Required Adult Signature Required" at bounding box center [876, 424] width 434 height 20
click at [278, 447] on select "Customer Packaging UPS Letter Envelope Customer Supplied Package UPS Tube UPS P…" at bounding box center [424, 457] width 434 height 20
click at [207, 447] on select "Customer Packaging UPS Letter Envelope Customer Supplied Package UPS Tube UPS P…" at bounding box center [424, 457] width 434 height 20
click at [701, 469] on form "Carrier Overview Carrier Title in Checkout UPS® This will be displayed to custo…" at bounding box center [650, 458] width 945 height 800
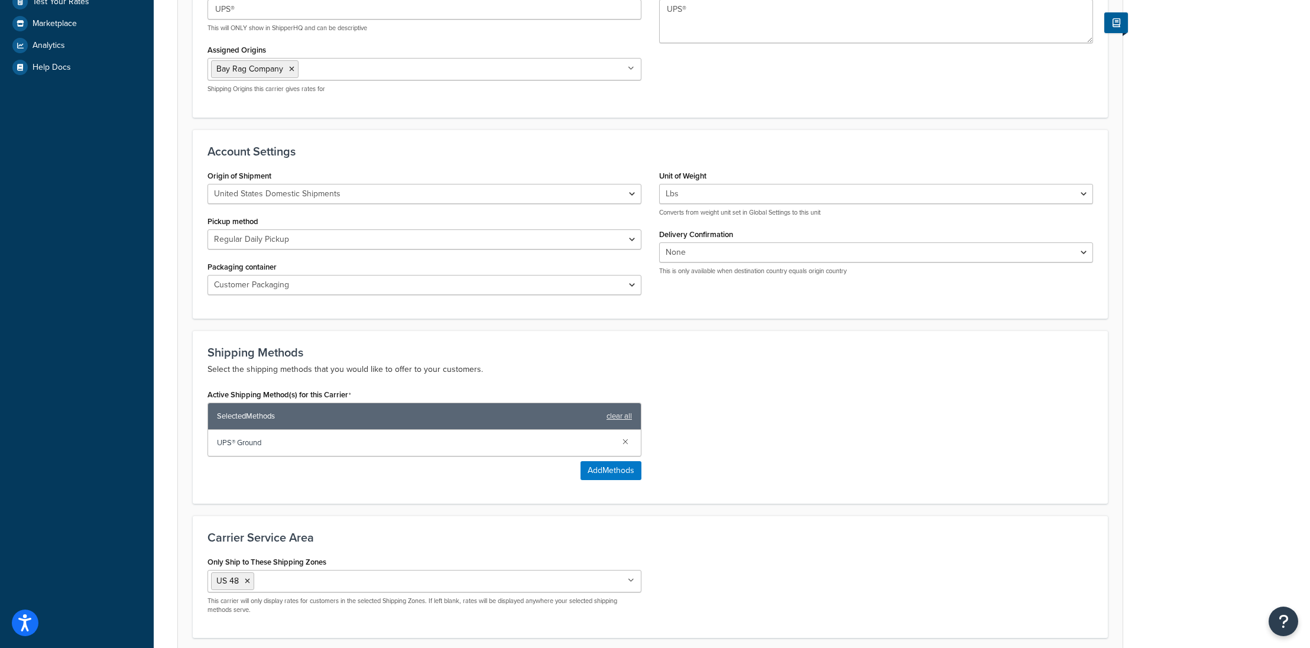
scroll to position [363, 0]
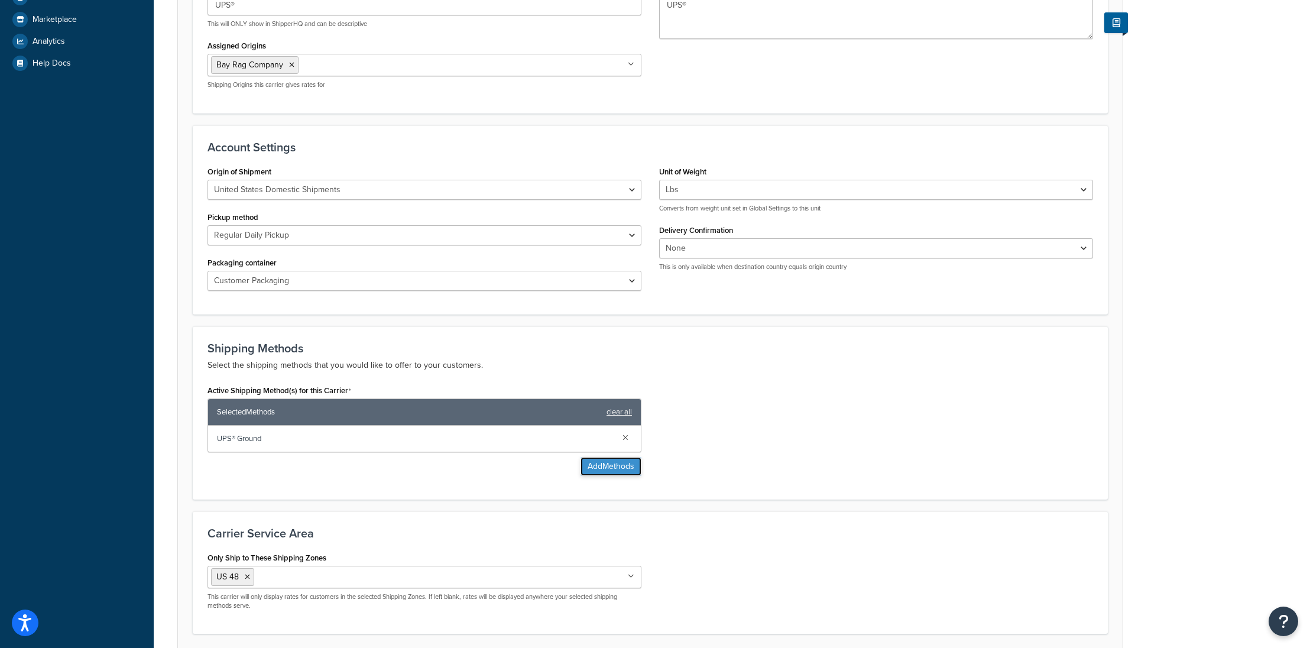
click at [590, 457] on button "Add Methods" at bounding box center [610, 466] width 61 height 19
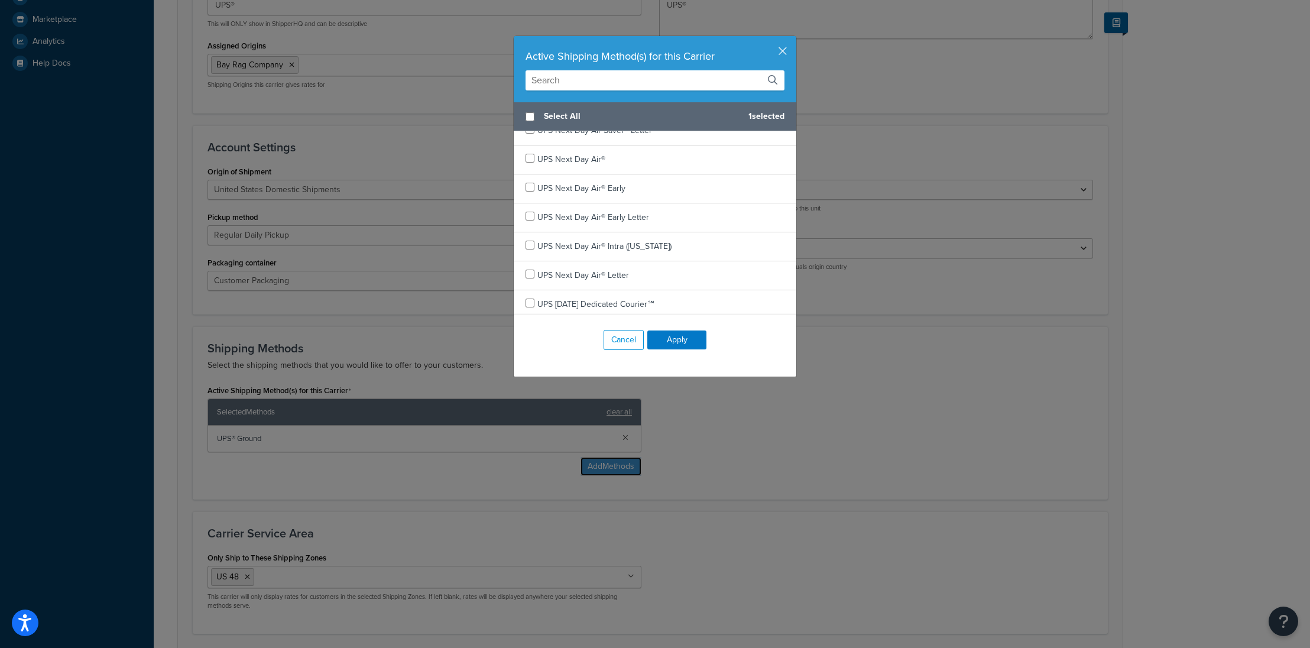
scroll to position [130, 0]
click at [690, 340] on button "Apply" at bounding box center [676, 339] width 59 height 19
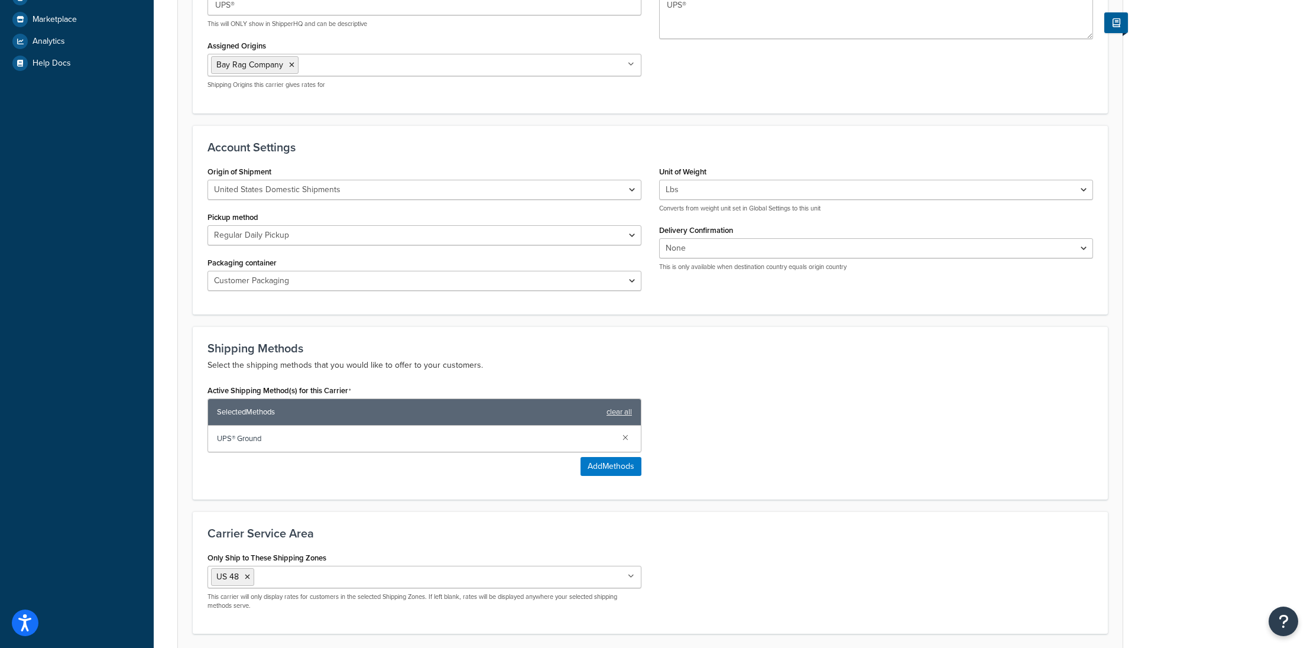
click at [774, 410] on div "Active Shipping Method(s) for this Carrier Selected Methods clear all UPS® Grou…" at bounding box center [650, 433] width 903 height 103
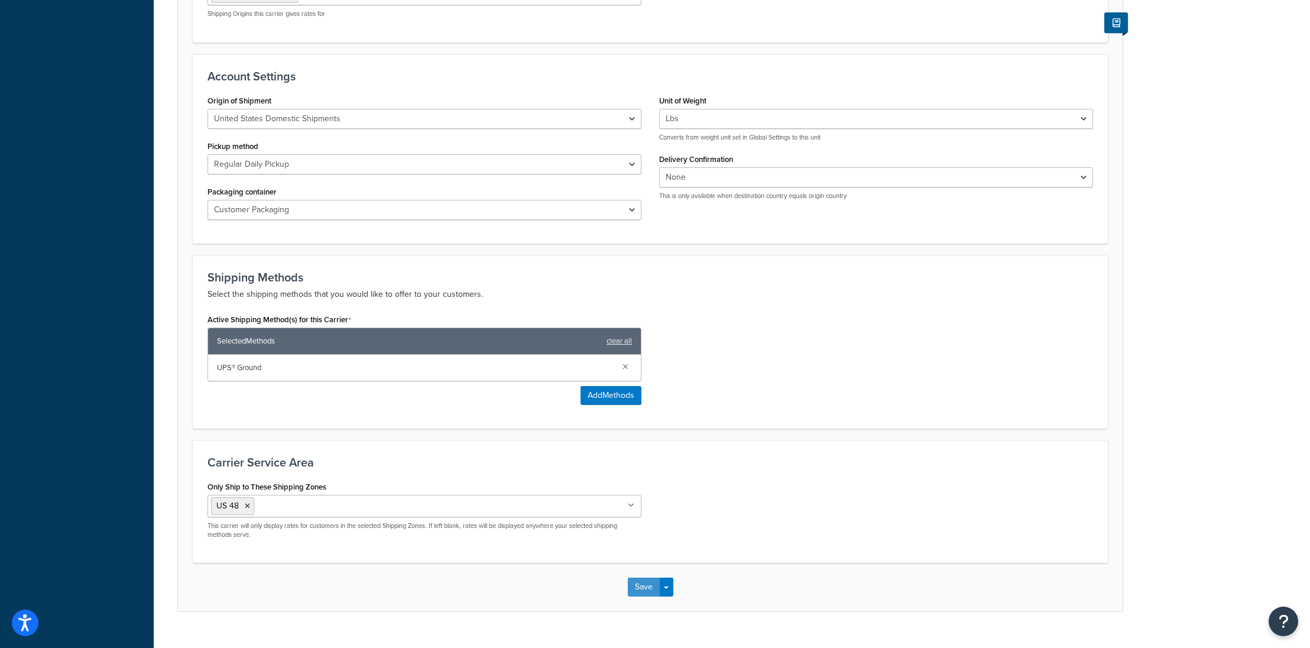
click at [645, 577] on button "Save" at bounding box center [644, 586] width 32 height 19
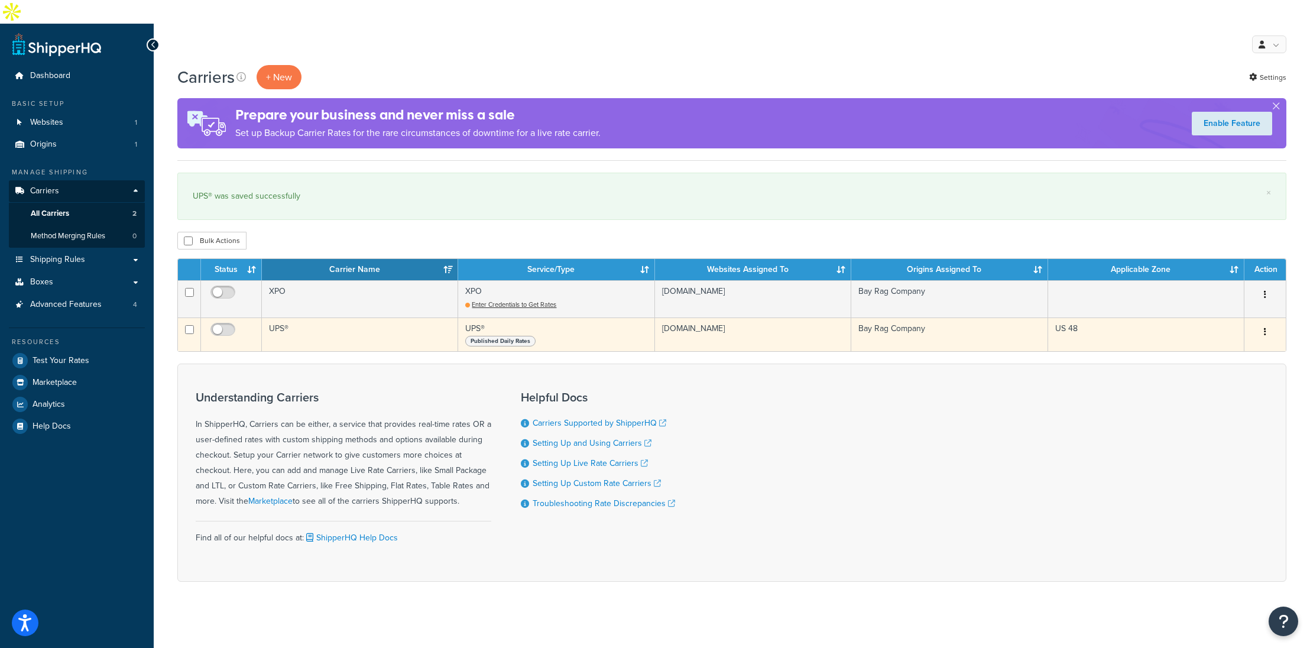
click at [281, 317] on td "UPS®" at bounding box center [360, 334] width 196 height 34
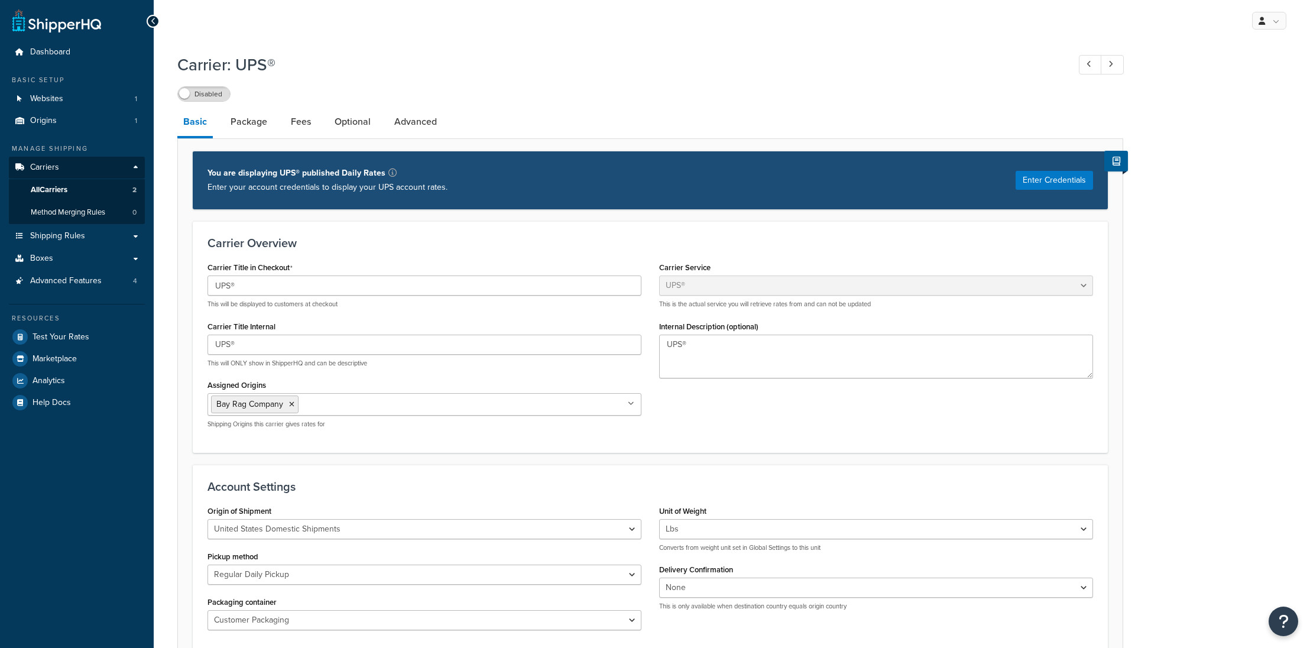
select select "ups"
click at [254, 124] on link "Package" at bounding box center [249, 122] width 48 height 28
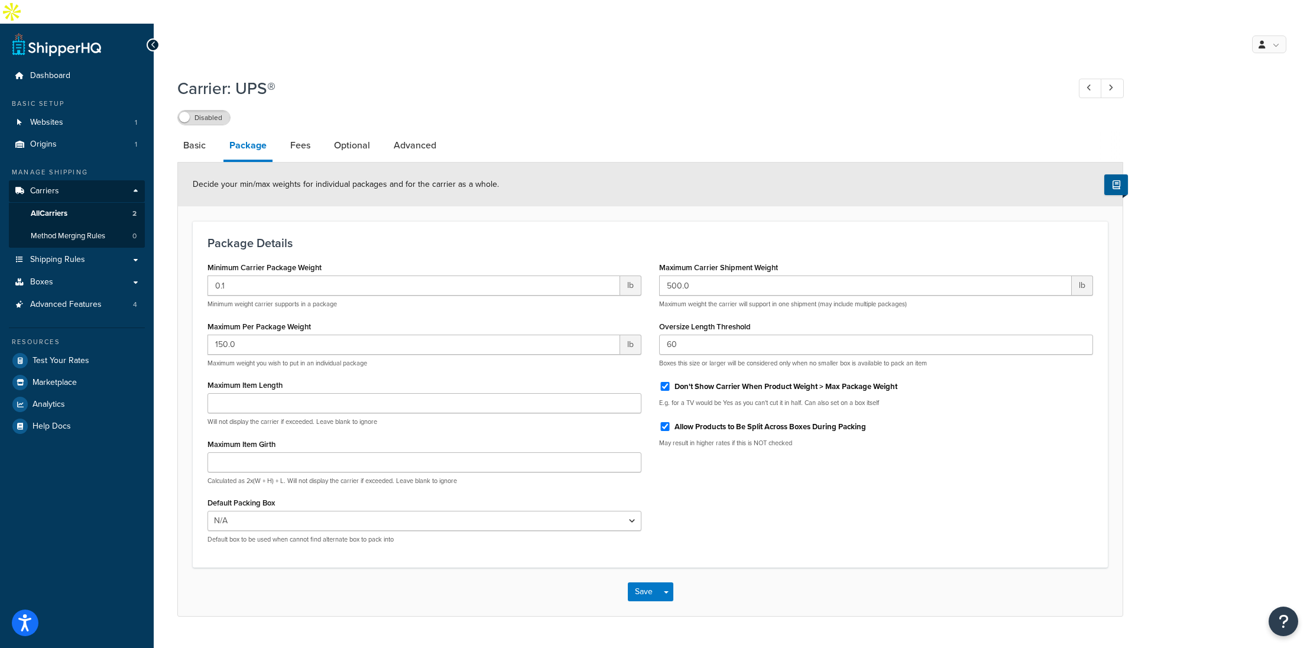
click at [758, 275] on div "500.0 lb Maximum weight the carrier will support in one shipment (may include m…" at bounding box center [876, 291] width 434 height 33
click at [702, 275] on input "500.0" at bounding box center [865, 285] width 413 height 20
click at [254, 511] on select "N/A" at bounding box center [424, 521] width 434 height 20
click at [781, 495] on div "Minimum Carrier Package Weight 0.1 lb Minimum weight carrier supports in a pack…" at bounding box center [650, 406] width 903 height 294
click at [299, 131] on link "Fees" at bounding box center [300, 145] width 32 height 28
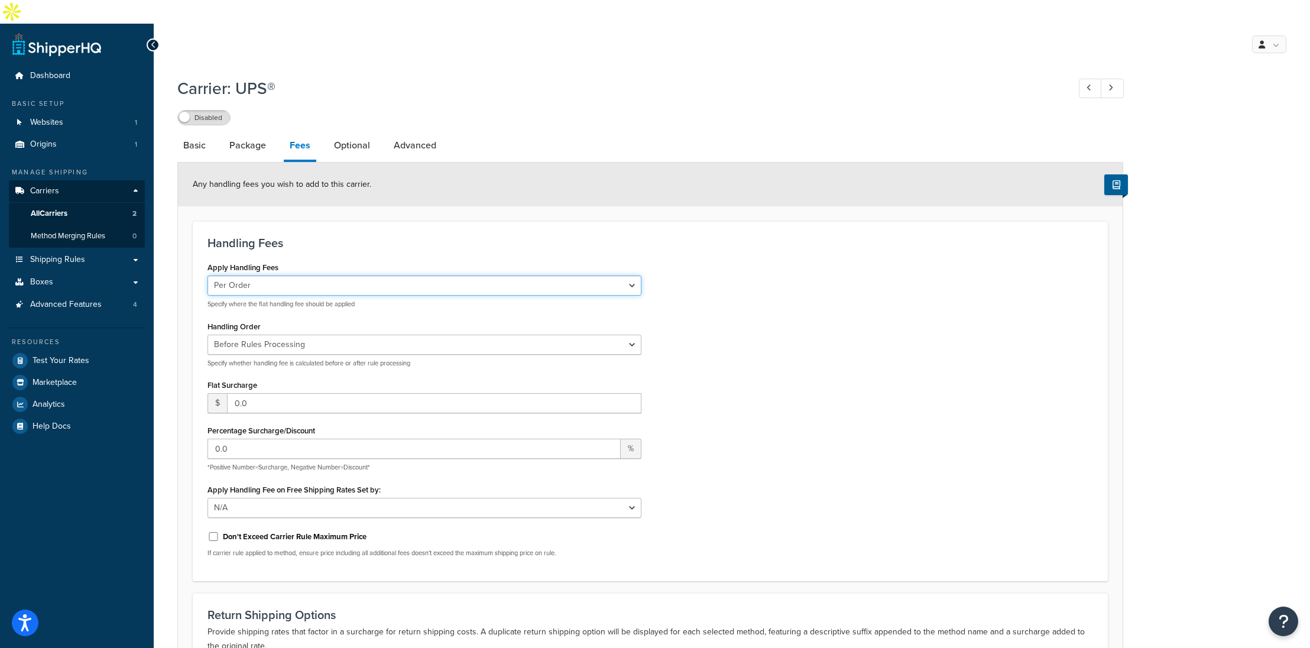
click at [280, 275] on select "Per Order Per Item Per Package" at bounding box center [424, 285] width 434 height 20
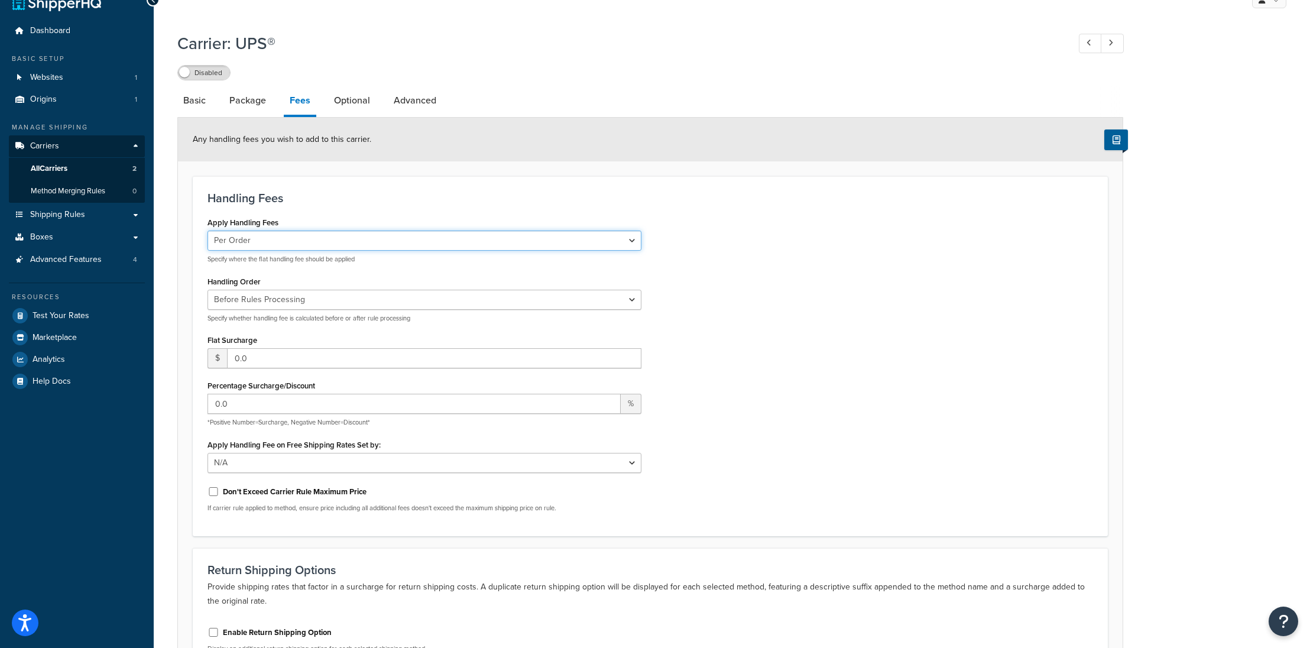
scroll to position [47, 0]
click at [438, 85] on link "Advanced" at bounding box center [415, 99] width 54 height 28
select select "false"
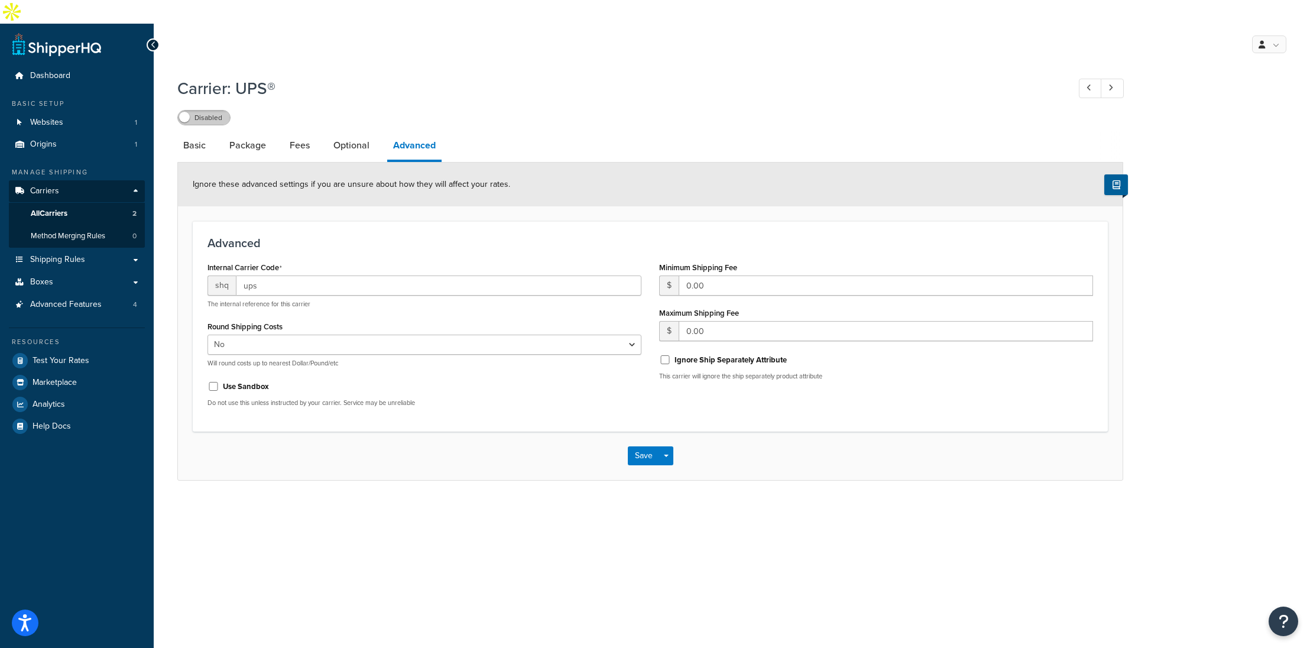
click at [196, 111] on label "Disabled" at bounding box center [204, 118] width 52 height 14
click at [75, 203] on link "All Carriers 2" at bounding box center [77, 214] width 136 height 22
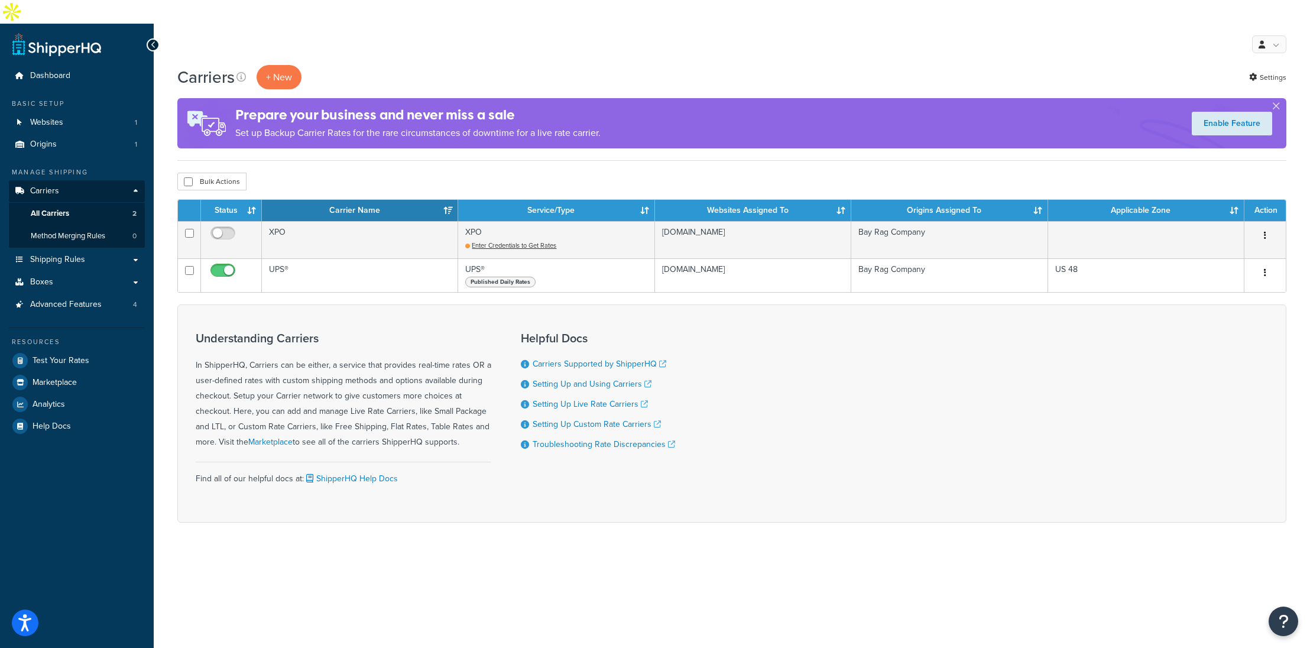
click at [1281, 98] on div "Prepare your business and never miss a sale Set up Backup Carrier Rates for the…" at bounding box center [731, 123] width 1109 height 50
click at [1277, 107] on button "button" at bounding box center [1275, 108] width 3 height 3
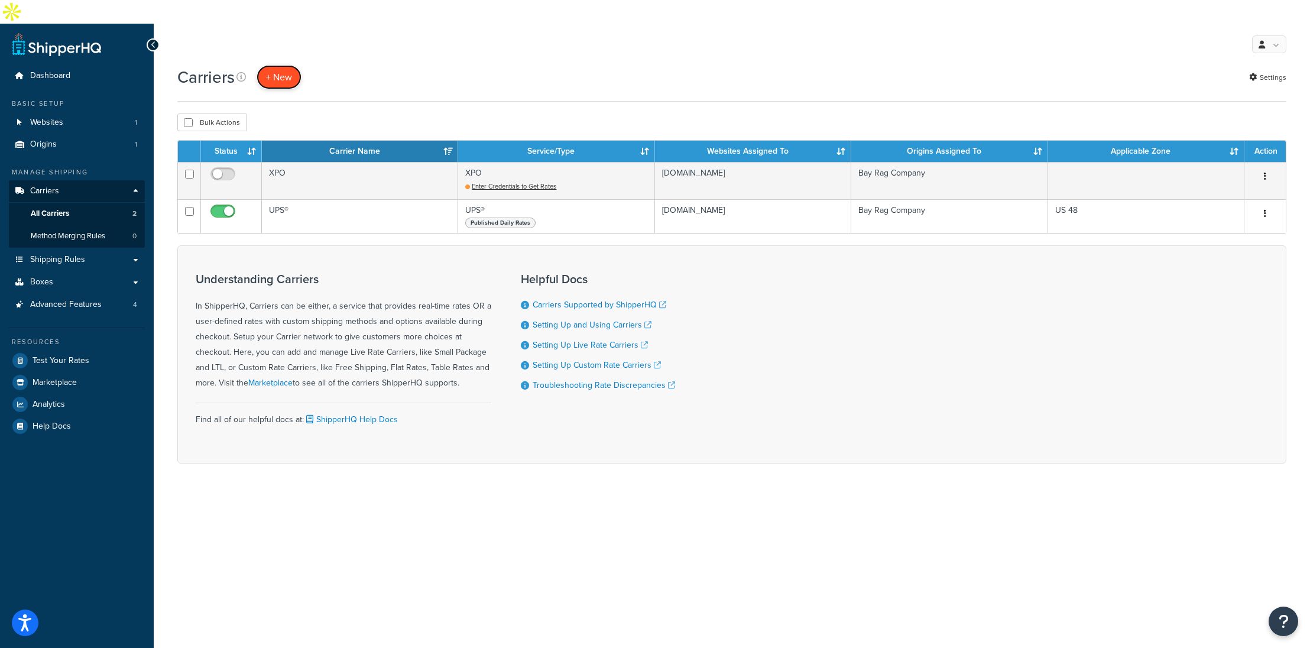
click at [290, 65] on button "+ New" at bounding box center [279, 77] width 45 height 24
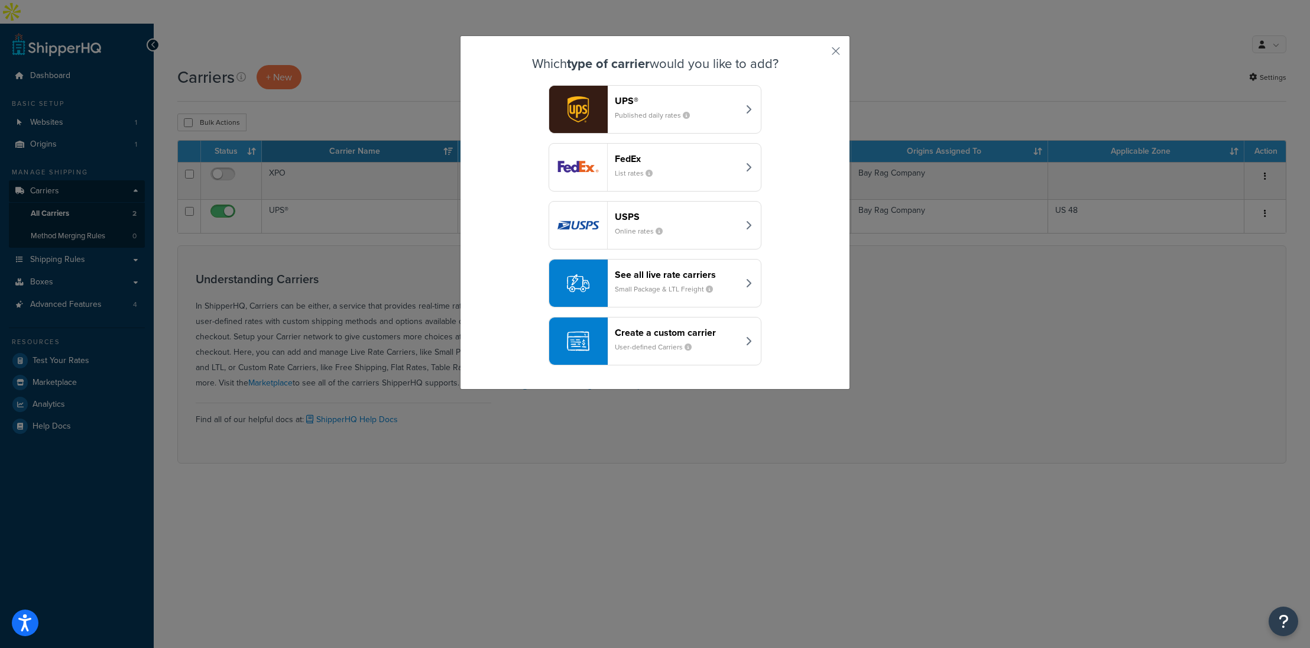
click at [705, 173] on div "FedEx List rates" at bounding box center [677, 167] width 124 height 28
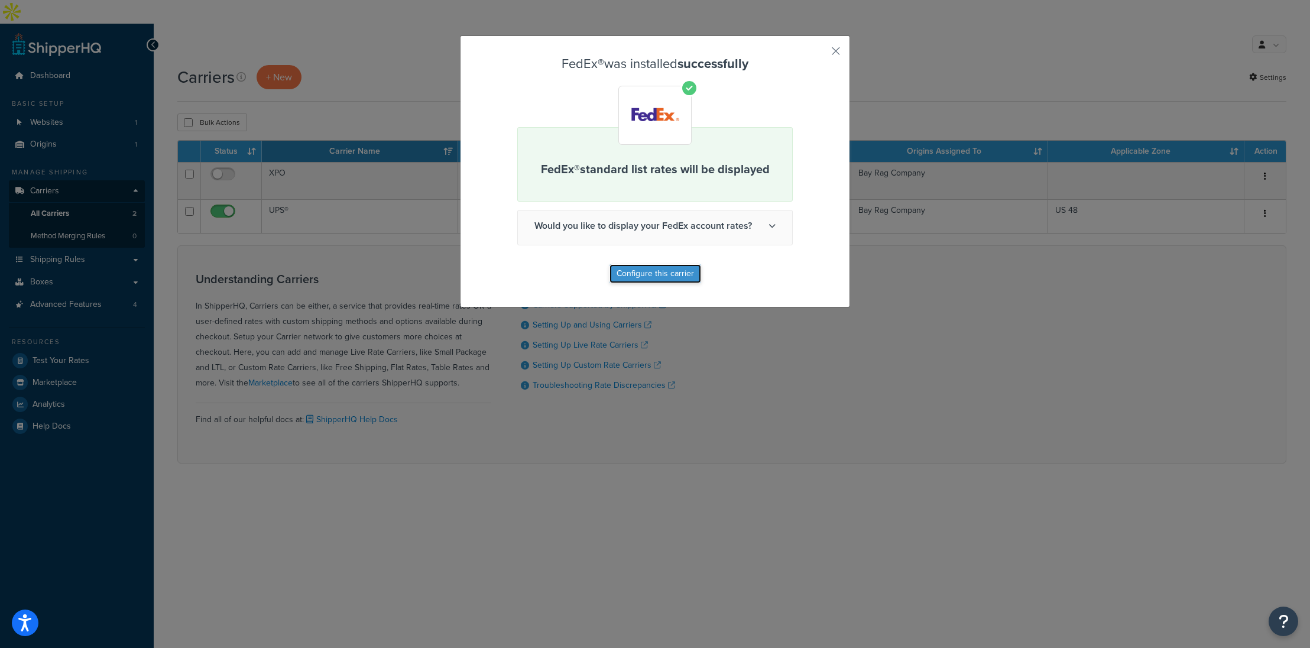
click at [674, 278] on button "Configure this carrier" at bounding box center [655, 273] width 92 height 19
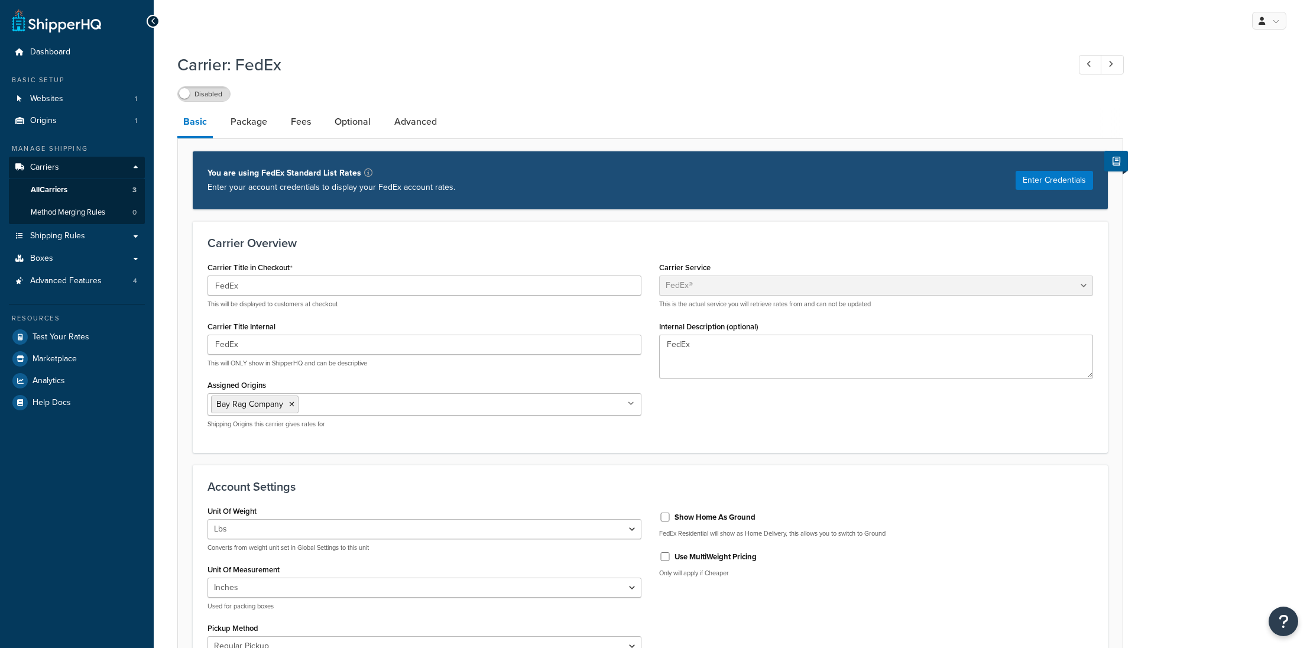
select select "fedEx"
select select "REGULAR_PICKUP"
select select "YOUR_PACKAGING"
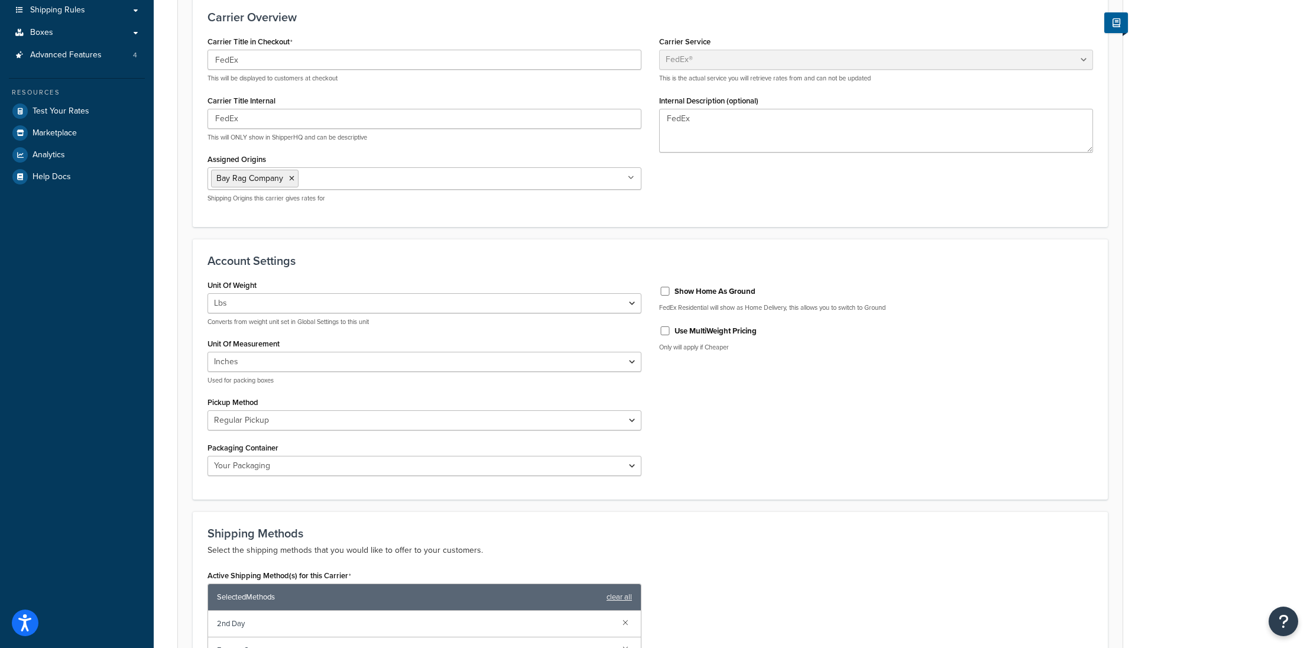
scroll to position [242, 0]
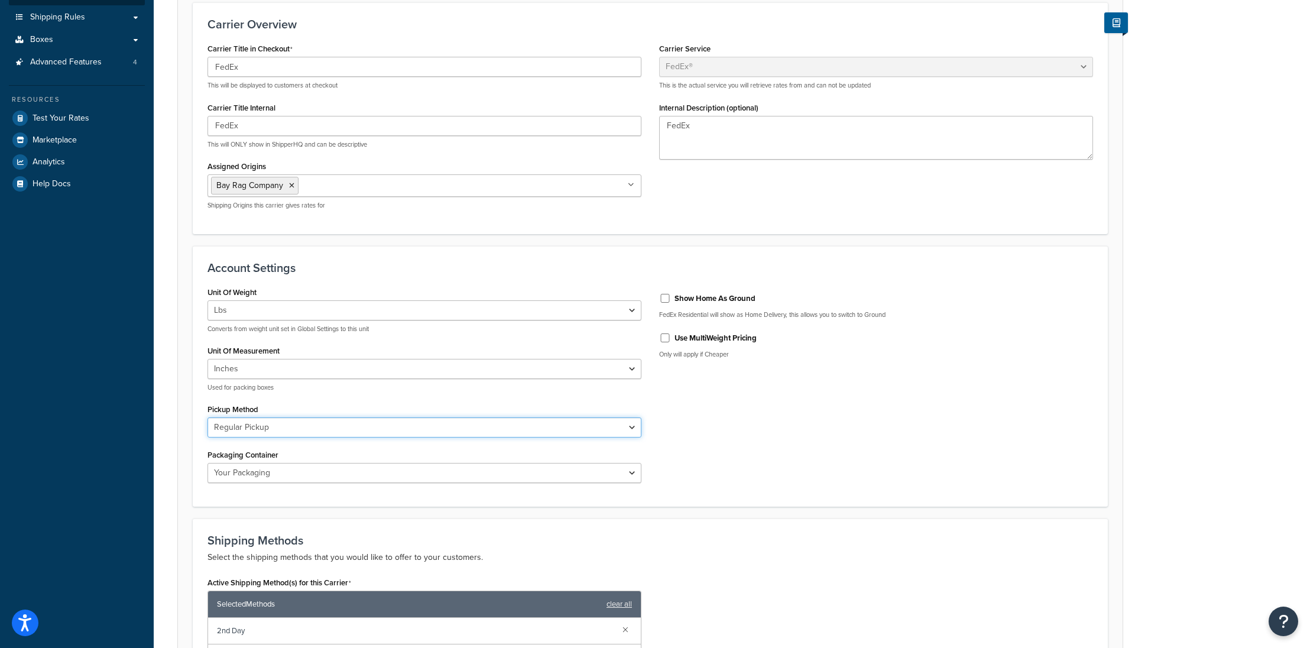
click at [285, 417] on select "Business Service Center Drop Box Regular Pickup Request Courier Station" at bounding box center [424, 427] width 434 height 20
click at [207, 417] on select "Business Service Center Drop Box Regular Pickup Request Courier Station" at bounding box center [424, 427] width 434 height 20
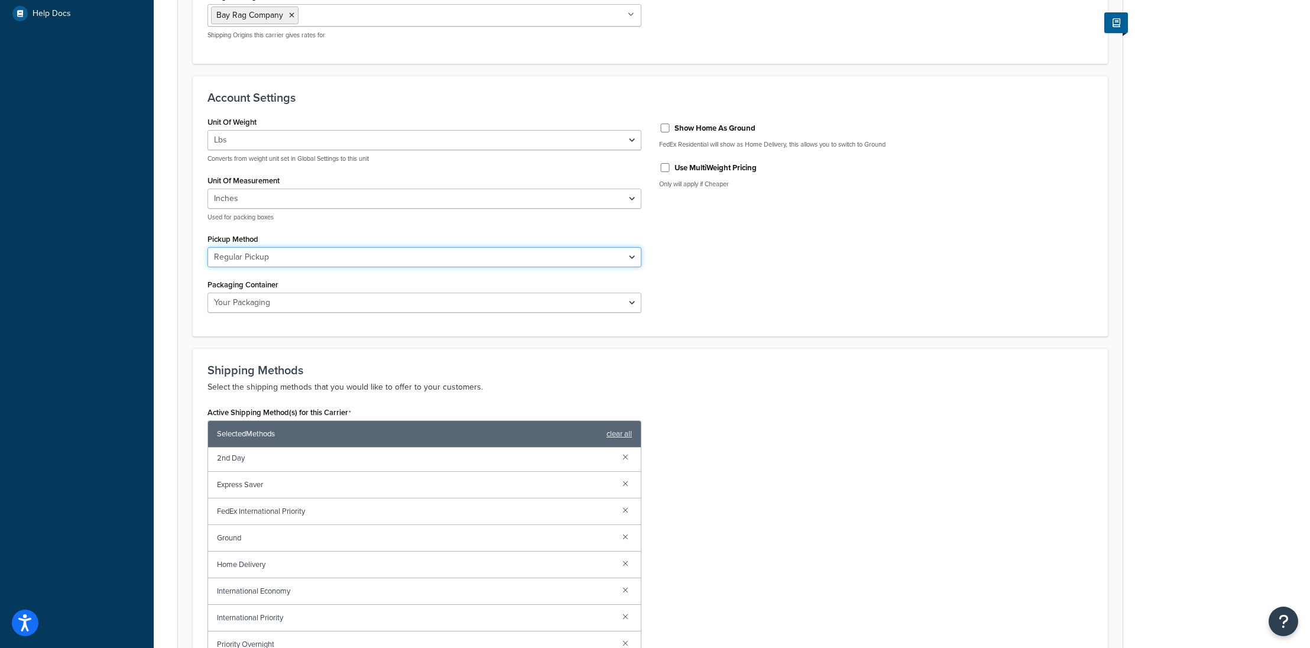
scroll to position [495, 0]
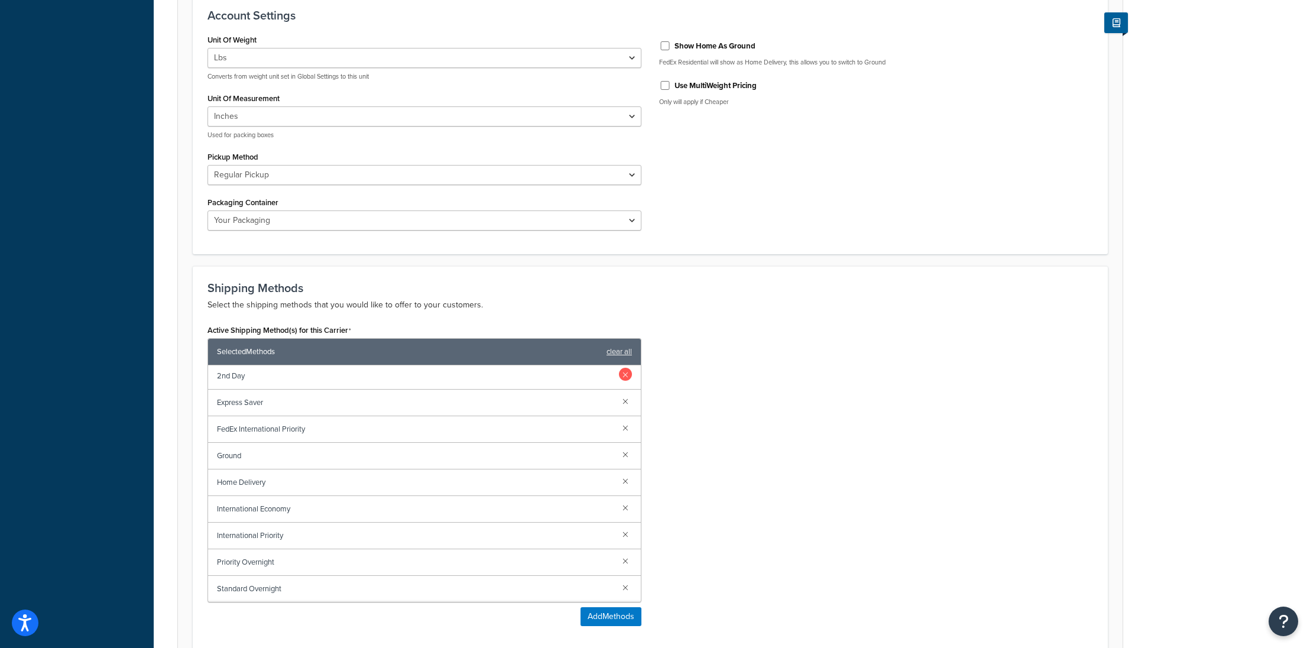
click at [624, 368] on link at bounding box center [625, 374] width 13 height 13
click at [624, 370] on link at bounding box center [625, 376] width 13 height 13
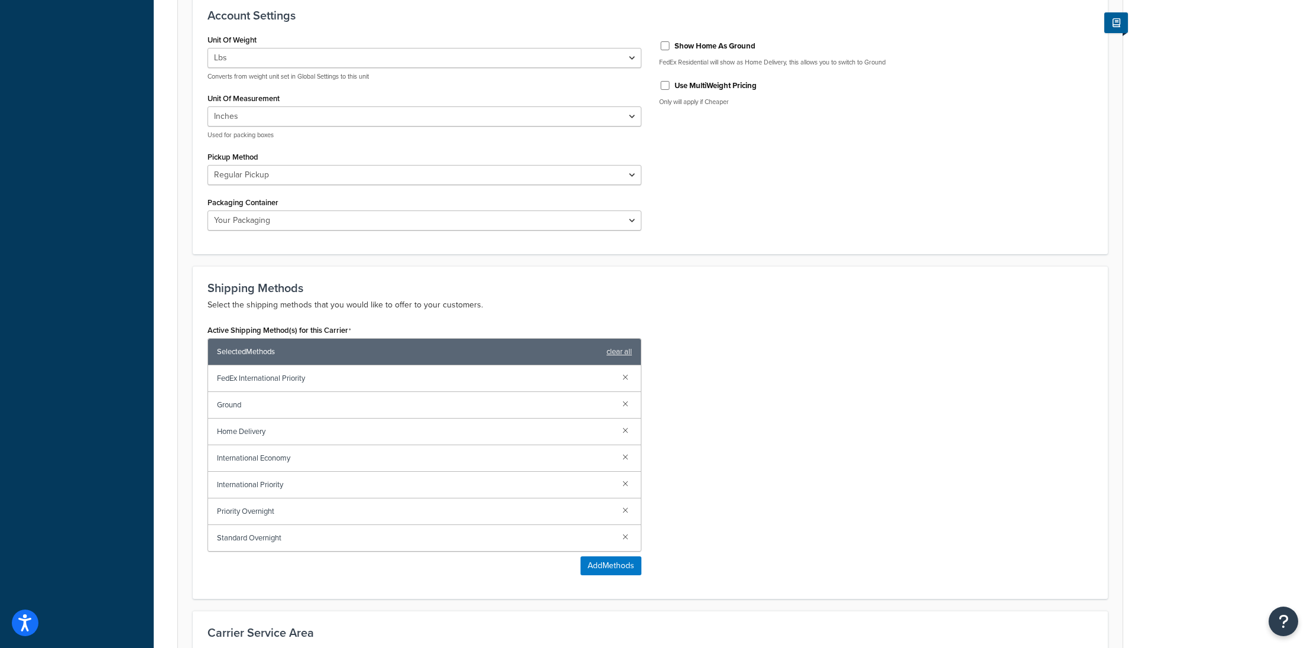
click at [624, 370] on link at bounding box center [625, 376] width 13 height 13
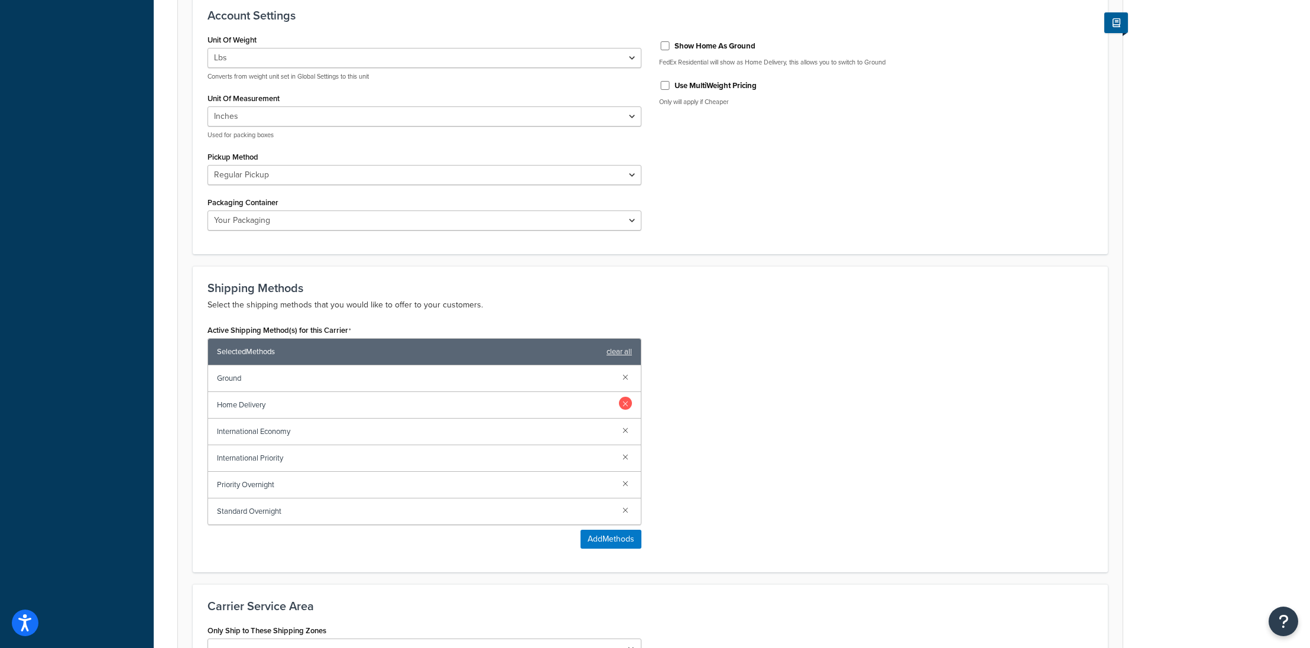
click at [623, 397] on link at bounding box center [625, 403] width 13 height 13
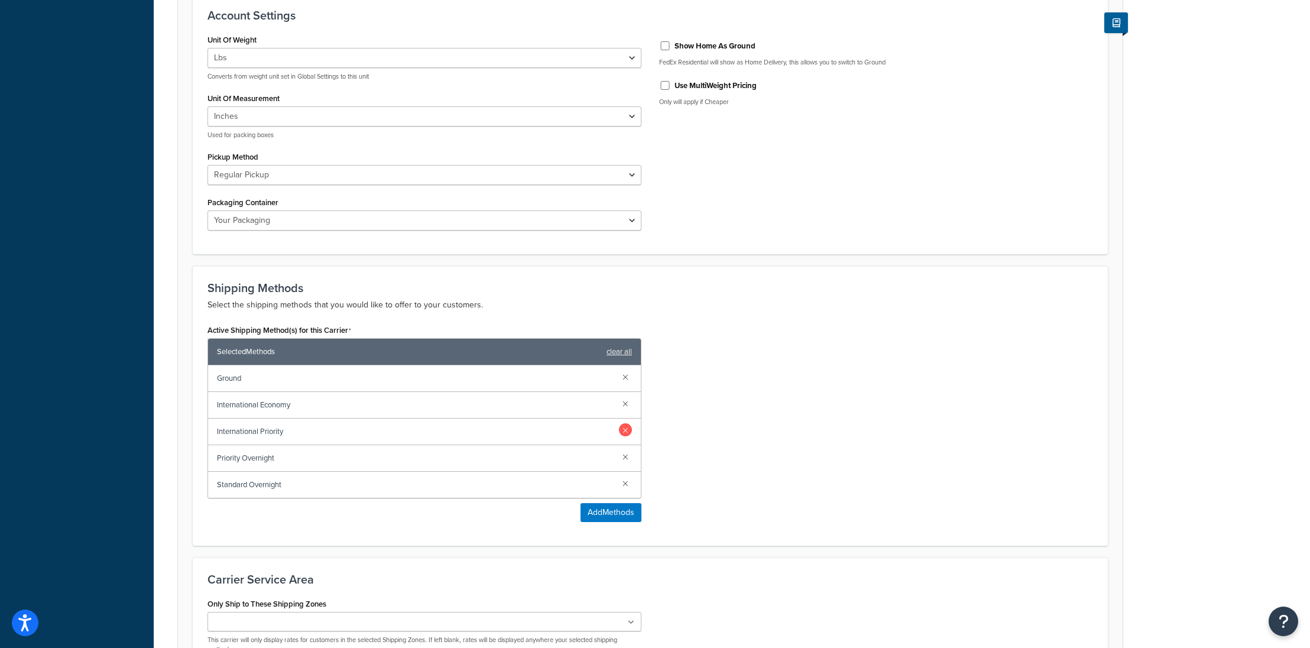
click at [624, 423] on link at bounding box center [625, 429] width 13 height 13
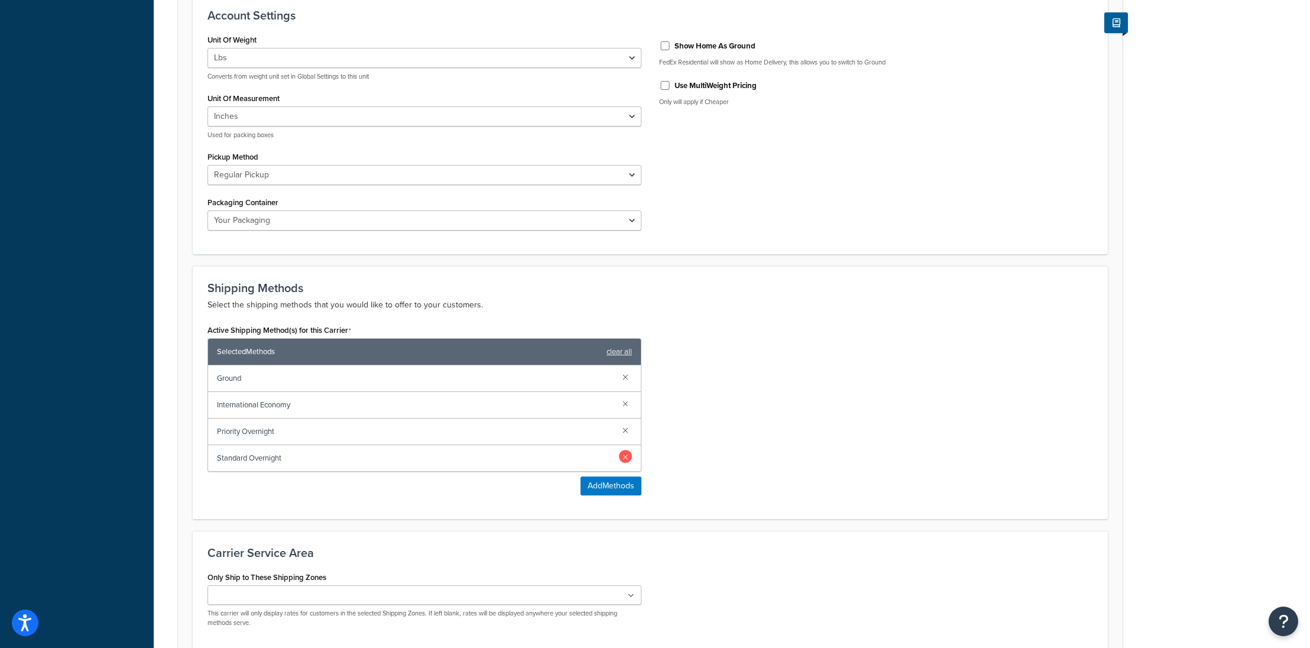
click at [625, 450] on link at bounding box center [625, 456] width 13 height 13
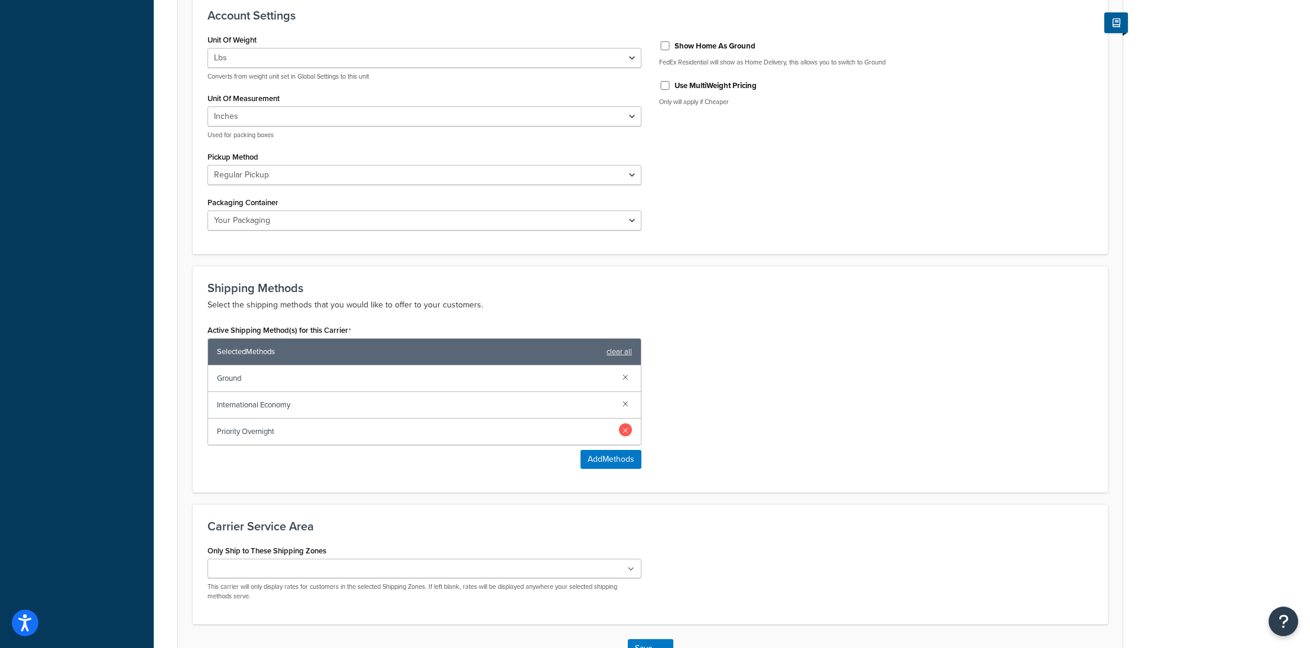
click at [627, 423] on link at bounding box center [625, 429] width 13 height 13
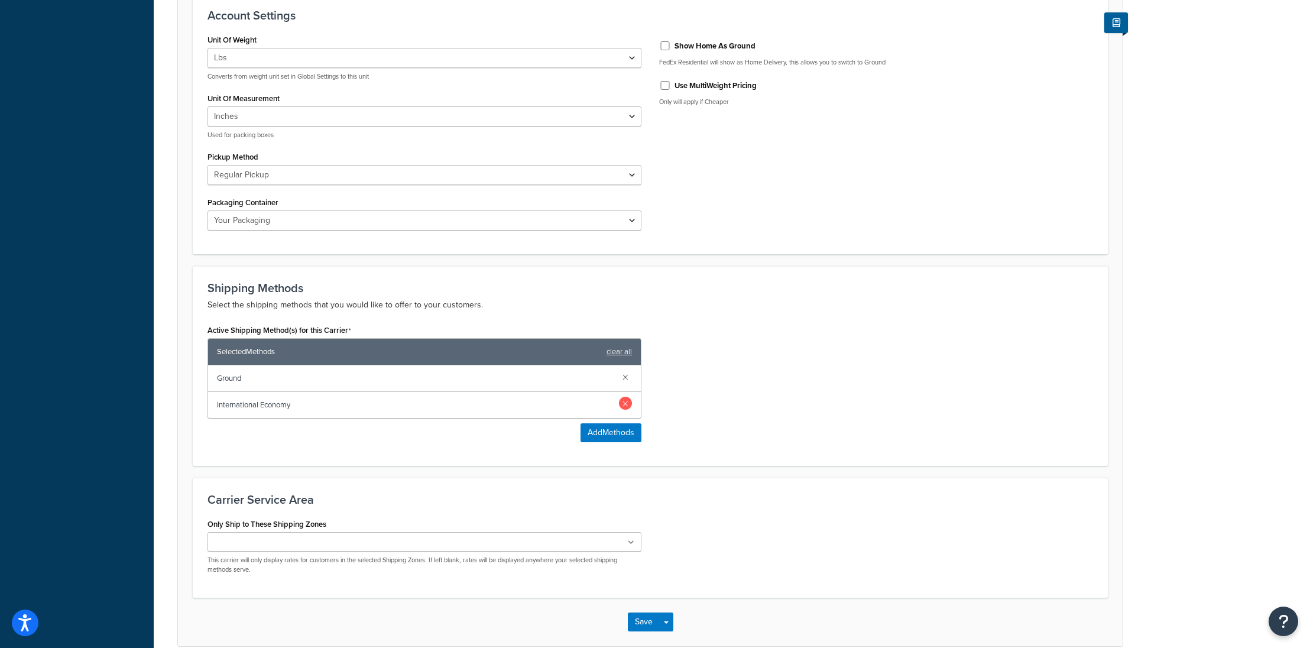
click at [622, 397] on link at bounding box center [625, 403] width 13 height 13
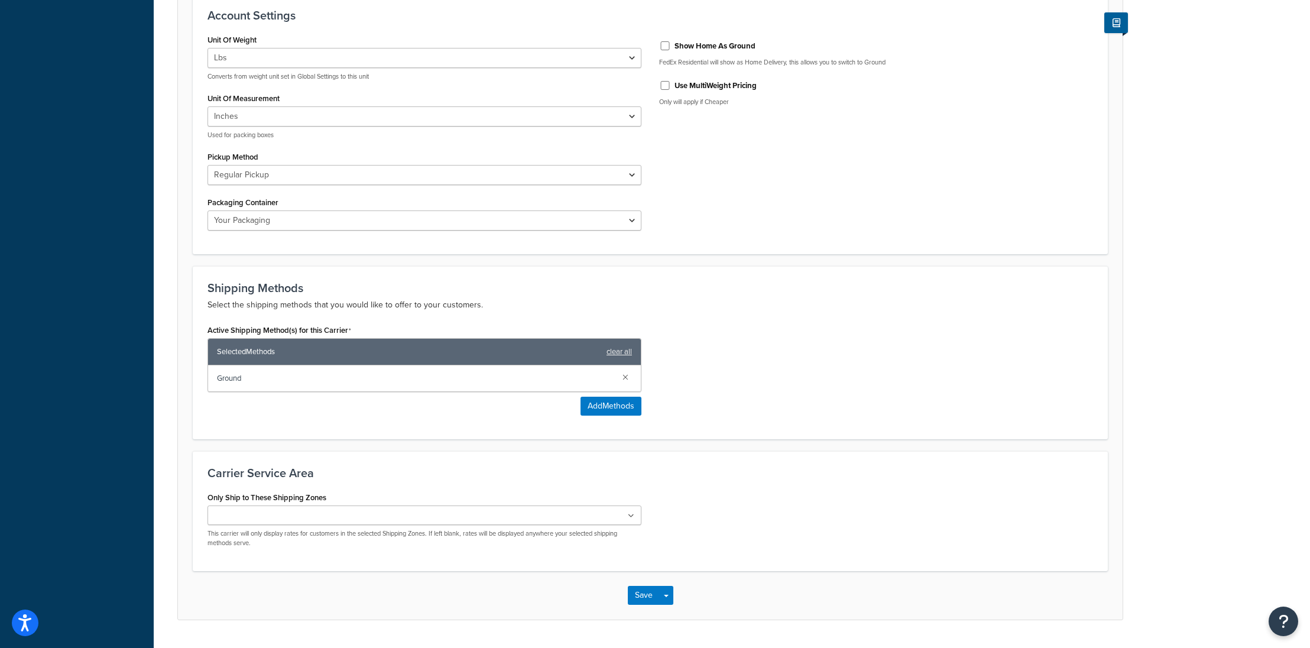
scroll to position [503, 0]
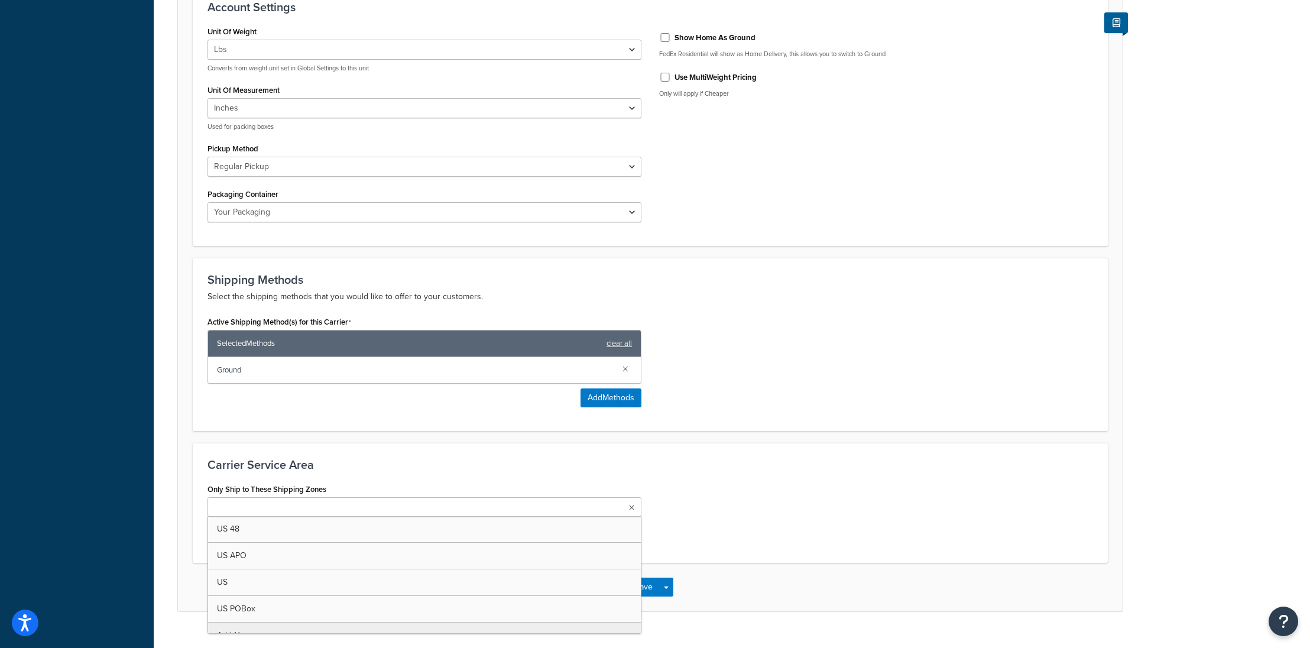
click at [267, 501] on input "Only Ship to These Shipping Zones" at bounding box center [263, 507] width 105 height 13
click at [766, 481] on div "Only Ship to These Shipping Zones US 48 US APO US US POBox Add New This carrier…" at bounding box center [650, 516] width 903 height 70
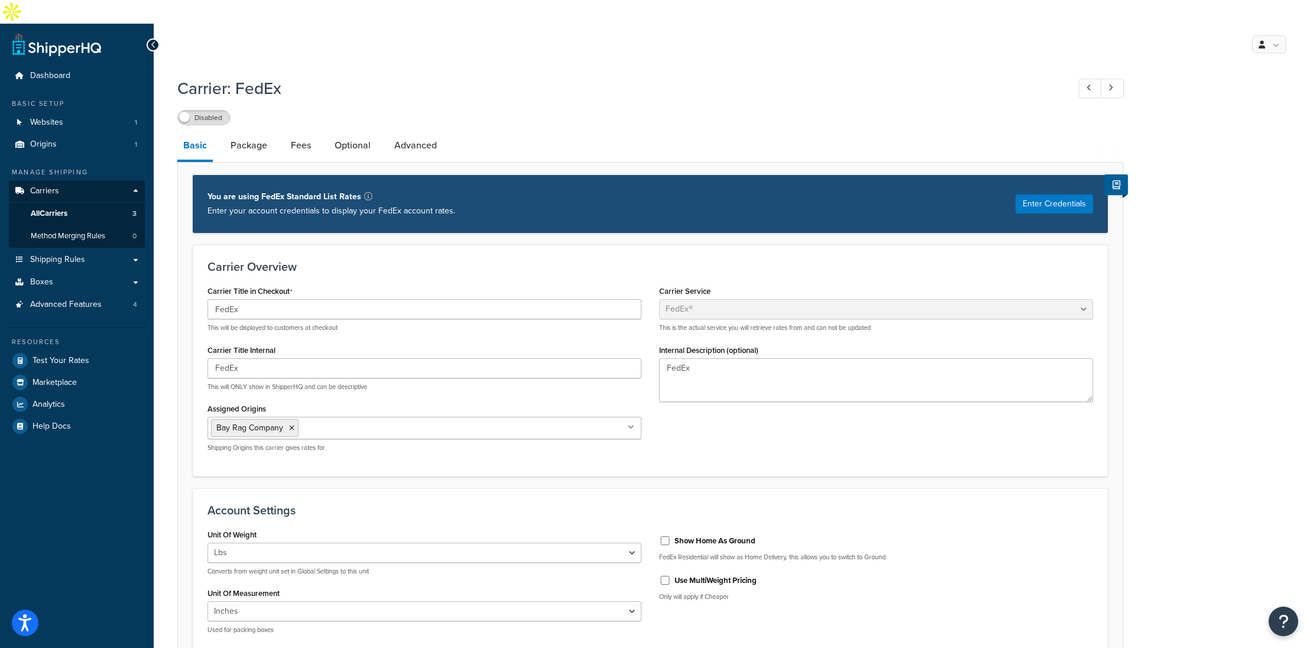
scroll to position [506, 0]
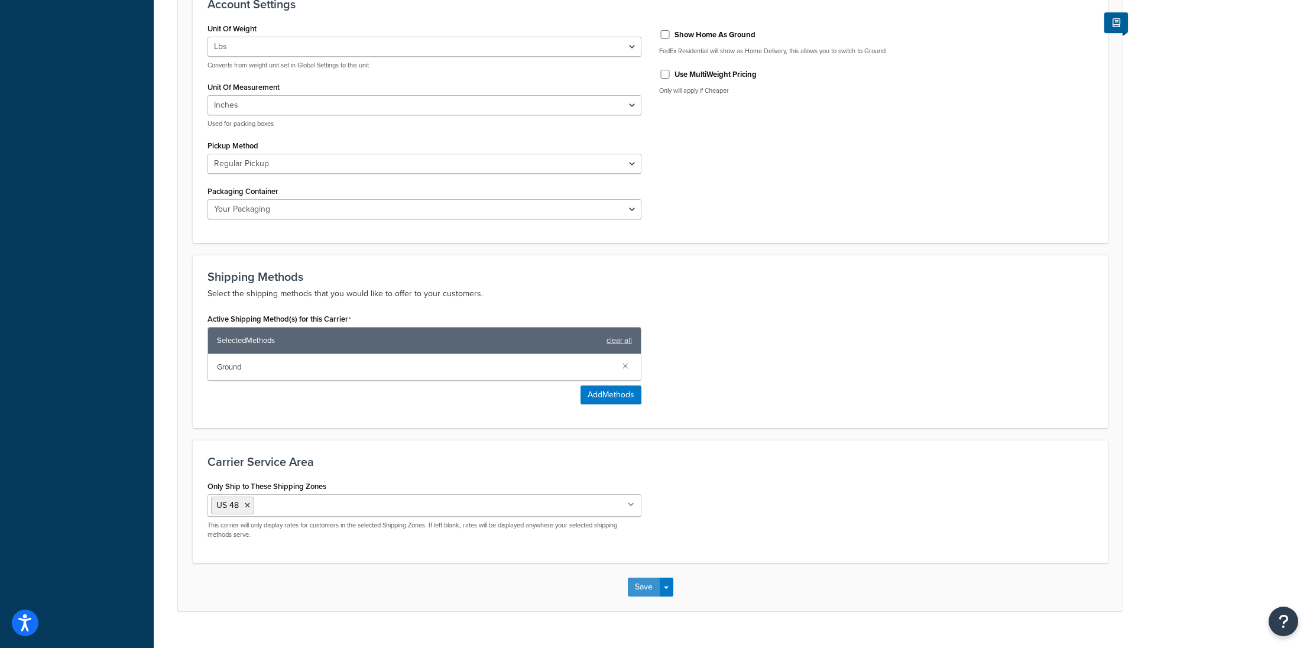
drag, startPoint x: 639, startPoint y: 562, endPoint x: 626, endPoint y: 534, distance: 30.1
click at [639, 577] on button "Save" at bounding box center [644, 586] width 32 height 19
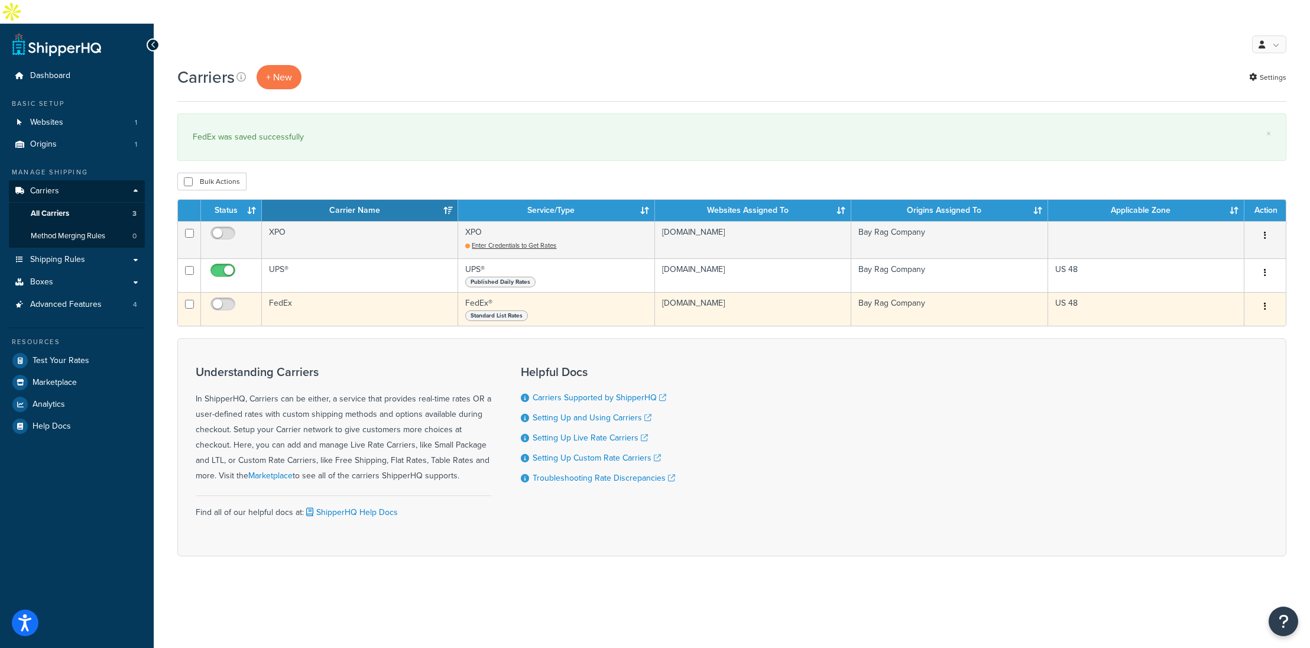
click at [285, 292] on td "FedEx" at bounding box center [360, 309] width 196 height 34
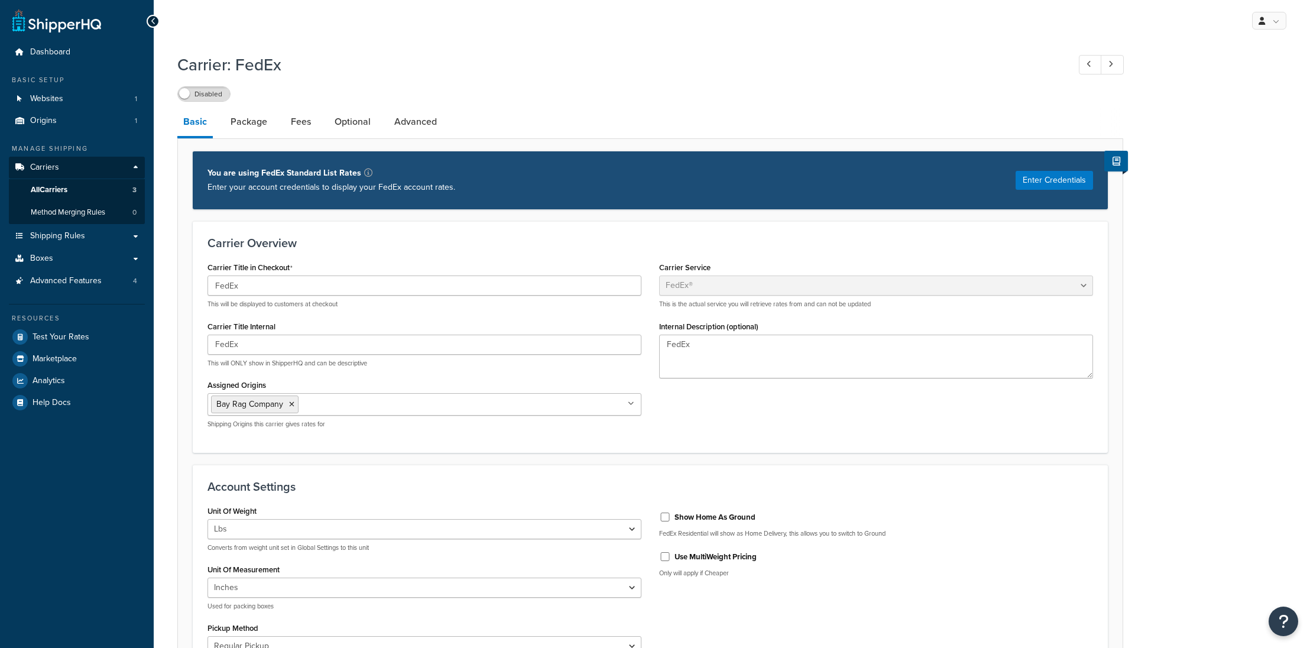
select select "fedEx"
select select "REGULAR_PICKUP"
select select "YOUR_PACKAGING"
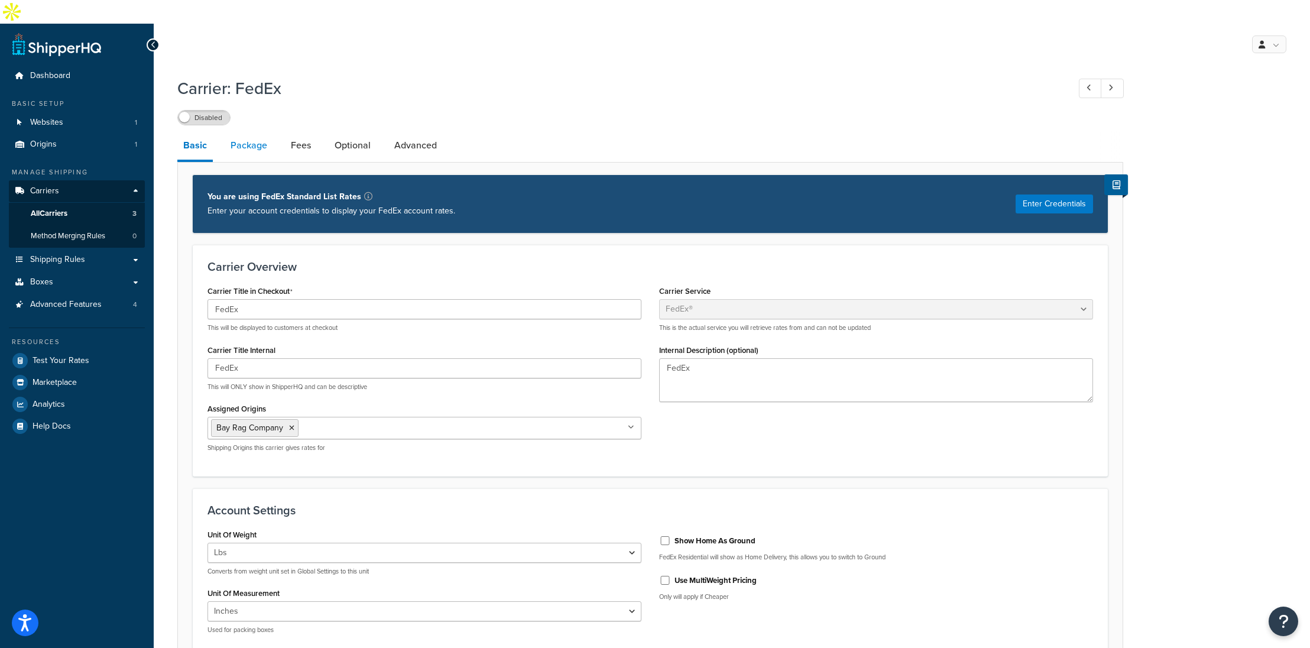
click at [252, 131] on link "Package" at bounding box center [249, 145] width 48 height 28
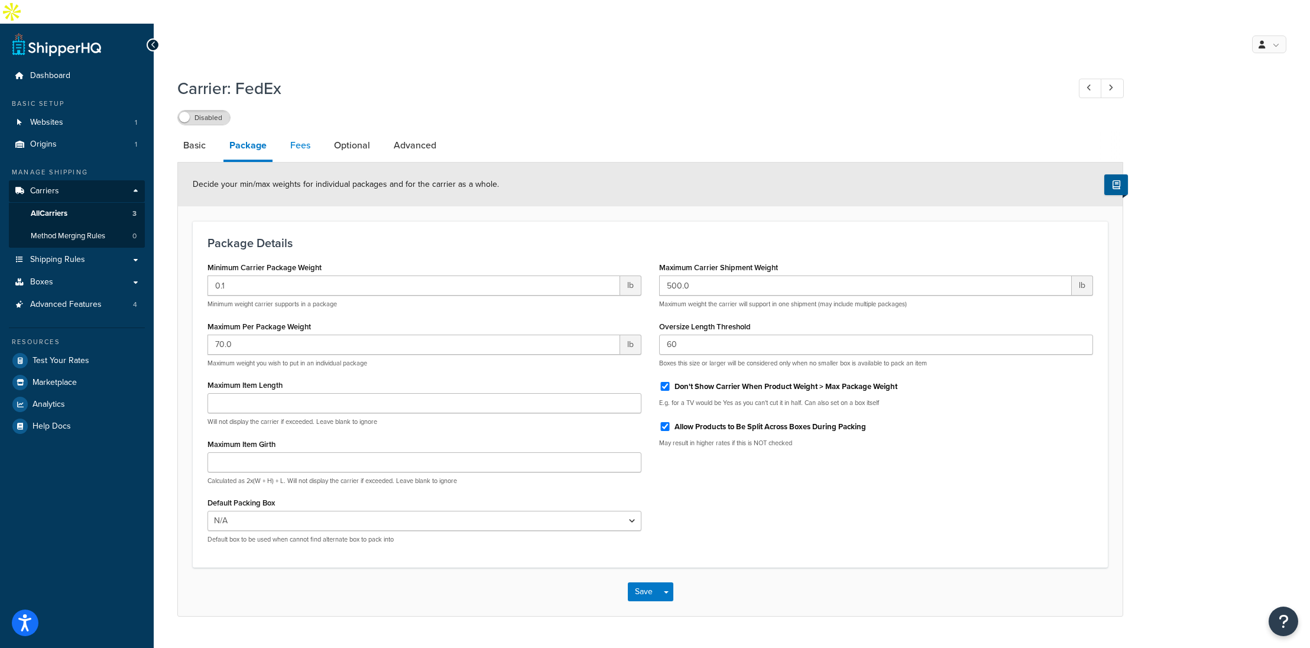
click at [299, 131] on link "Fees" at bounding box center [300, 145] width 32 height 28
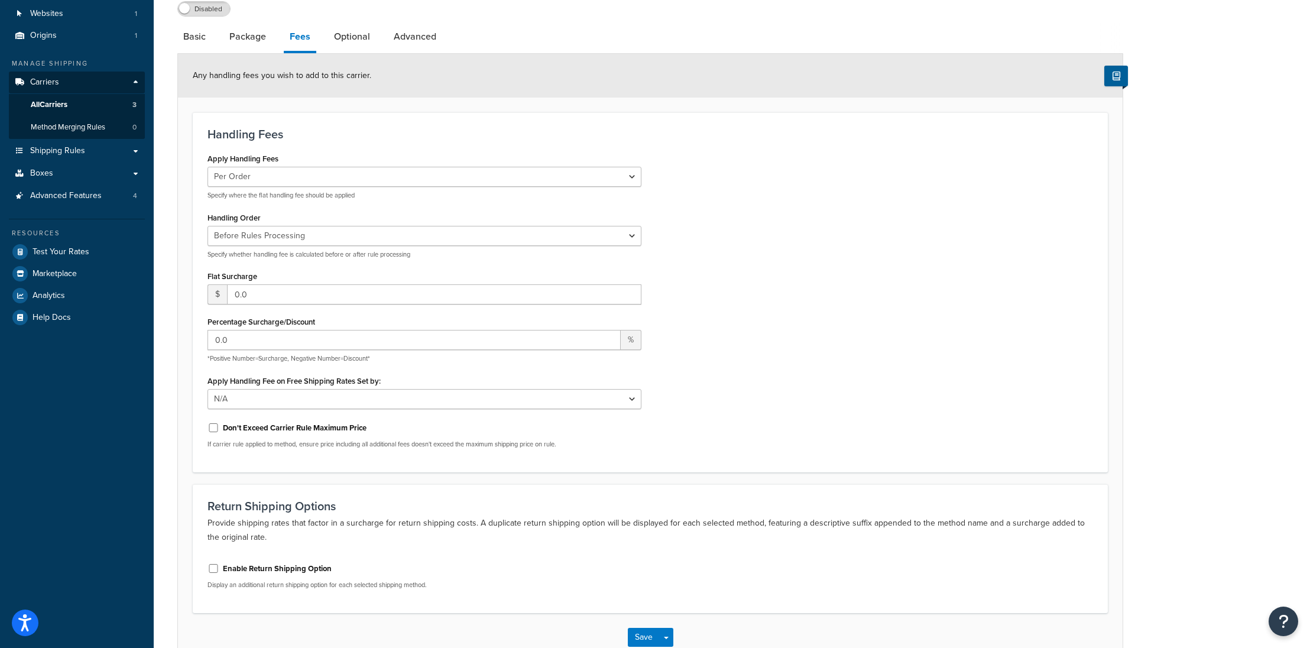
scroll to position [108, 0]
click at [345, 24] on link "Optional" at bounding box center [352, 38] width 48 height 28
select select "business"
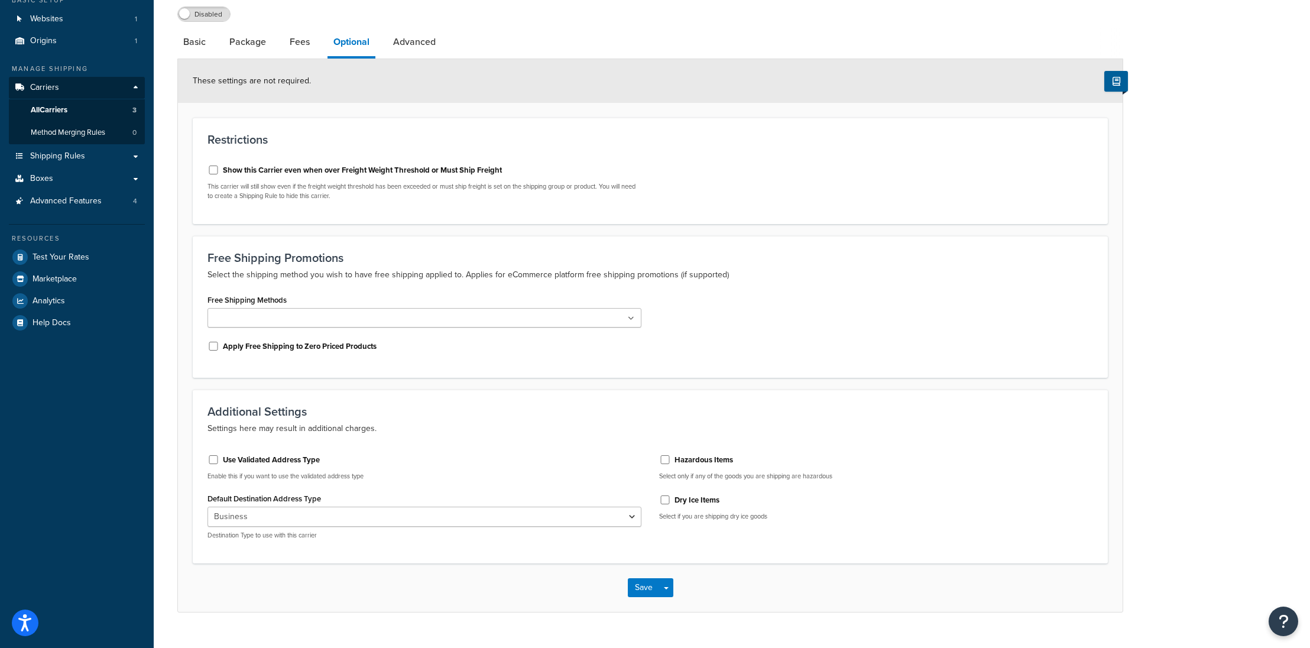
scroll to position [104, 0]
click at [211, 455] on input "Use Validated Address Type" at bounding box center [213, 459] width 12 height 9
checkbox input "true"
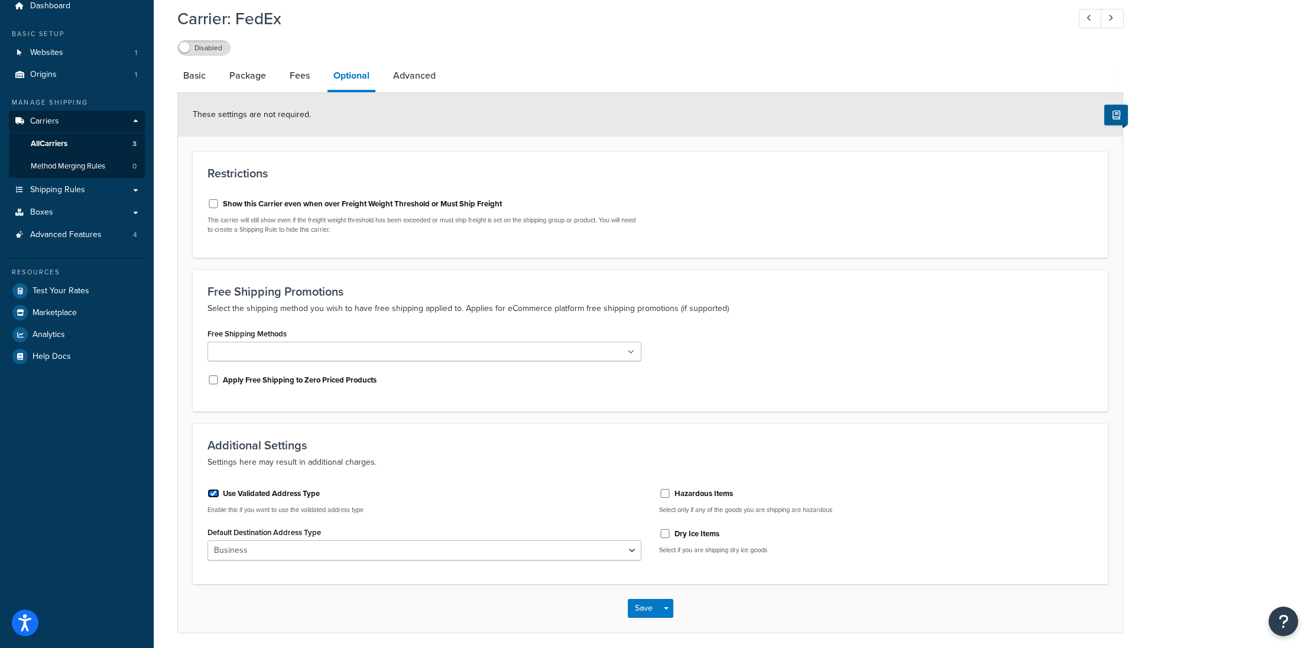
scroll to position [68, 0]
click at [418, 63] on link "Advanced" at bounding box center [414, 77] width 54 height 28
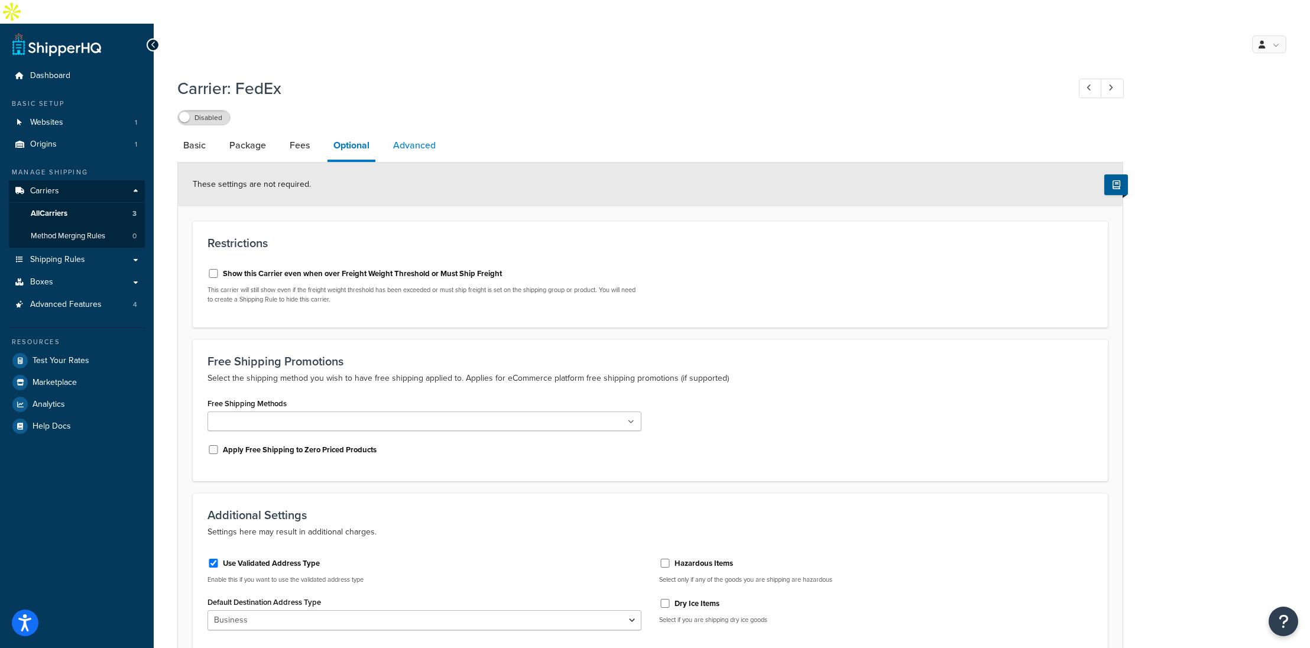
select select "false"
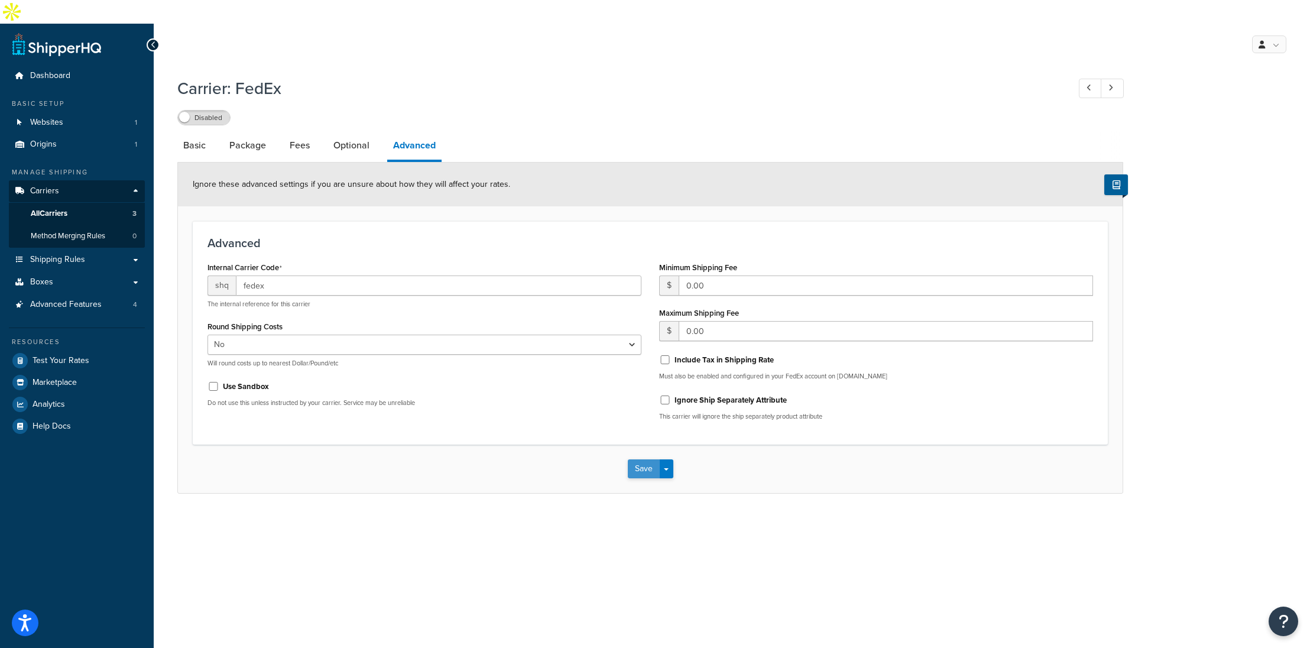
click at [645, 459] on button "Save" at bounding box center [644, 468] width 32 height 19
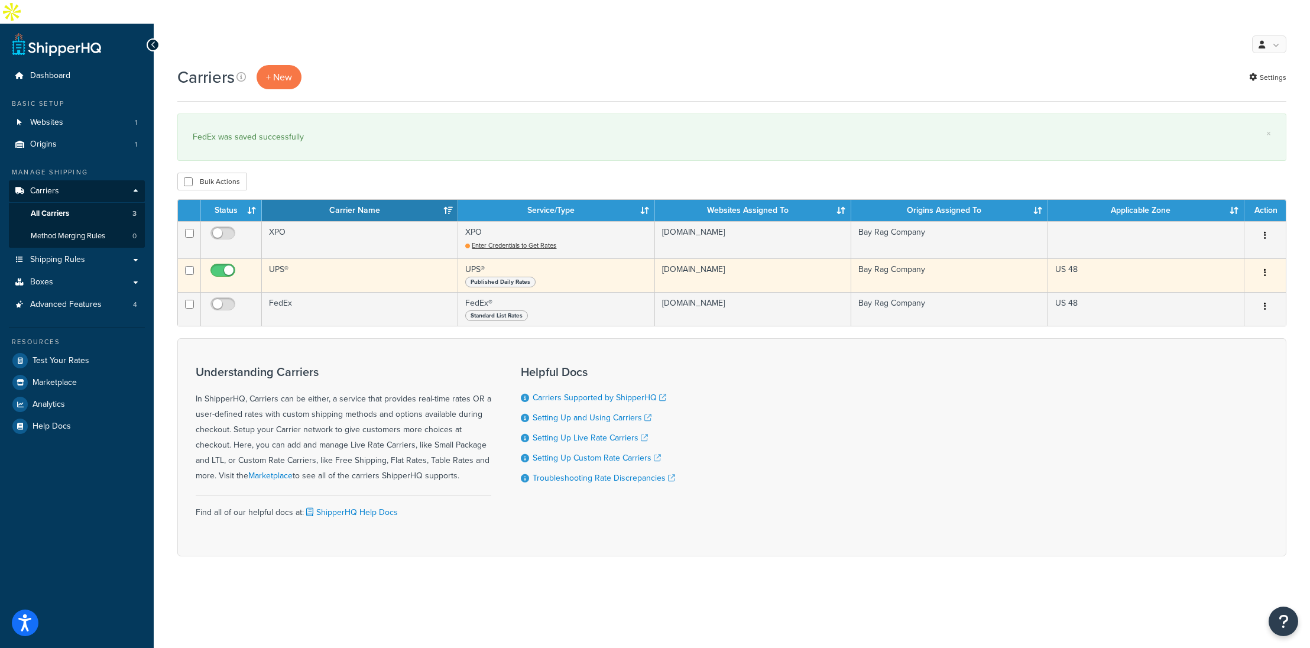
click at [1265, 268] on icon "button" at bounding box center [1265, 272] width 2 height 8
click at [1214, 270] on link "Edit" at bounding box center [1216, 273] width 93 height 24
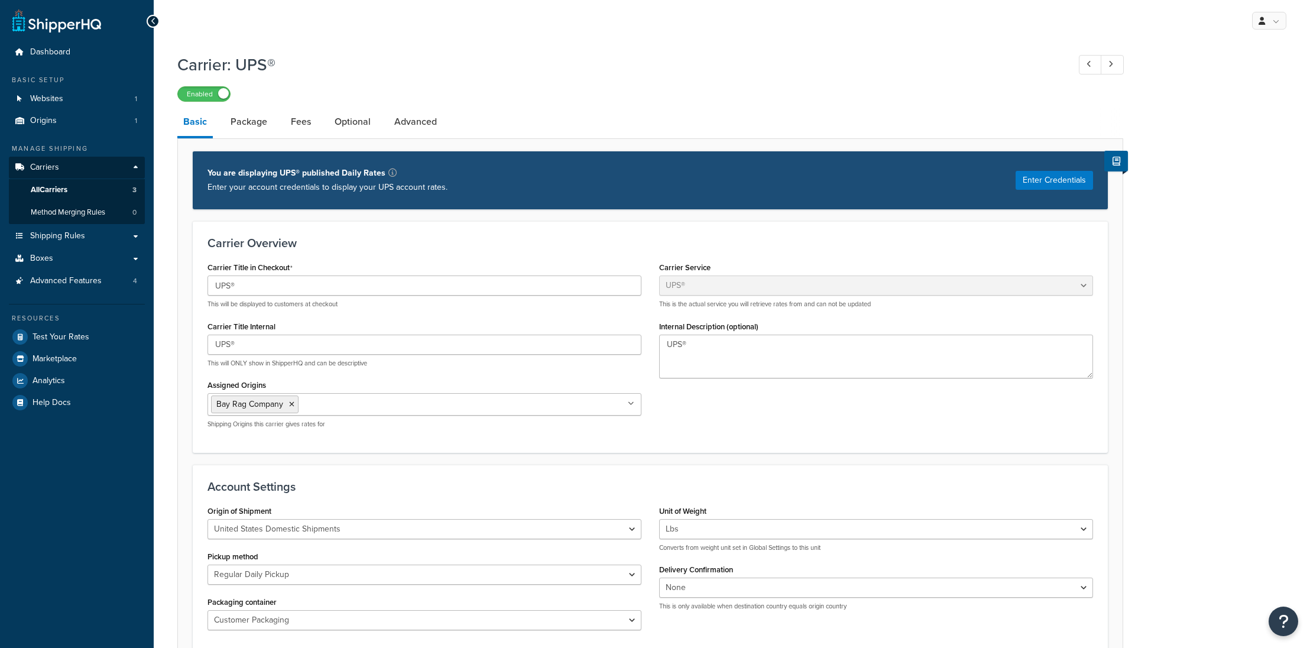
select select "ups"
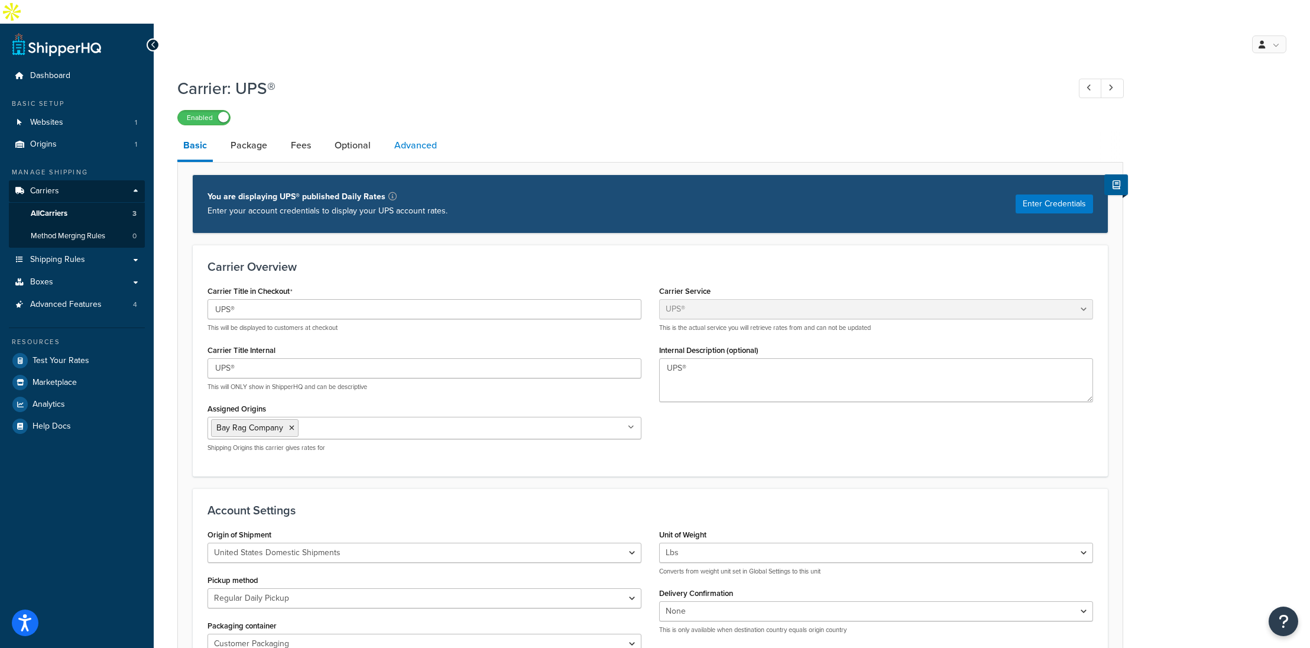
click at [418, 131] on link "Advanced" at bounding box center [415, 145] width 54 height 28
select select "false"
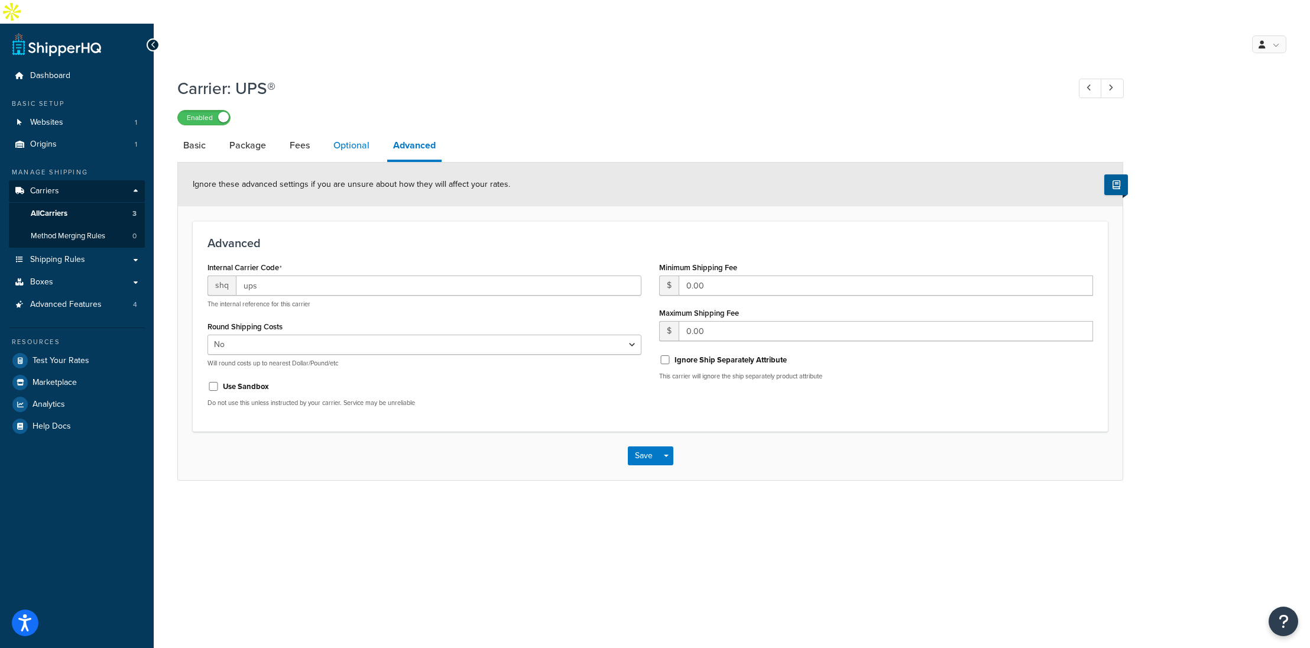
click at [345, 131] on link "Optional" at bounding box center [351, 145] width 48 height 28
select select "business"
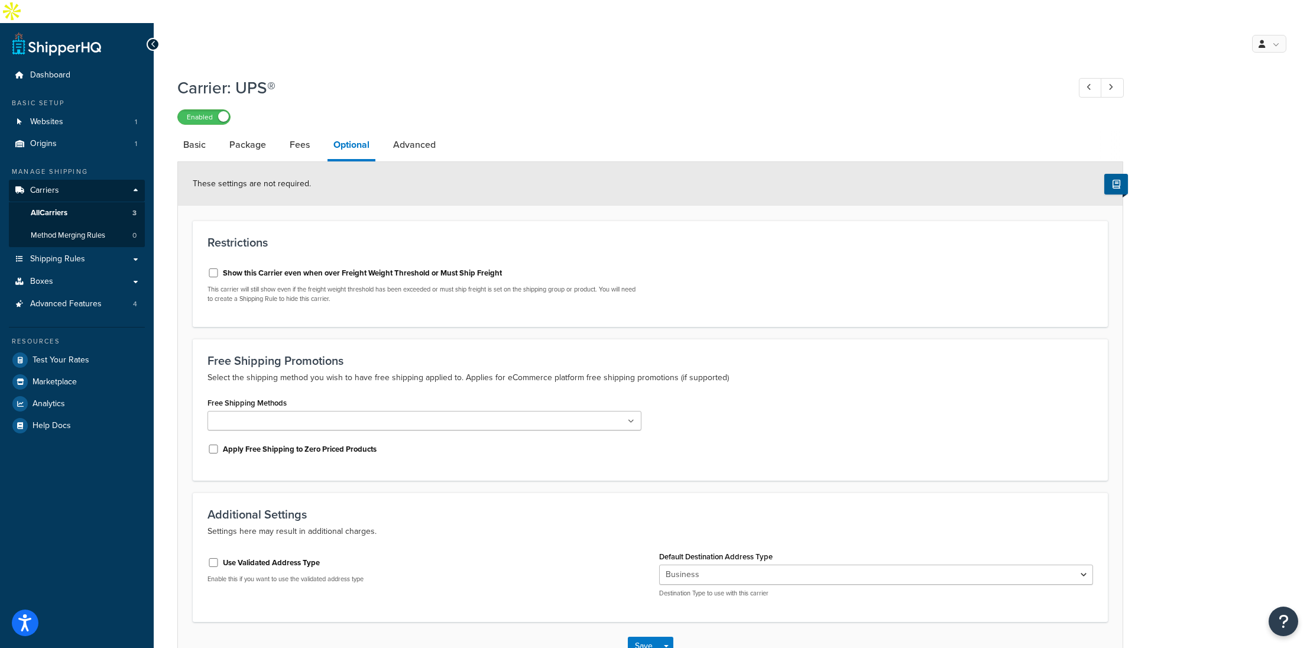
scroll to position [59, 0]
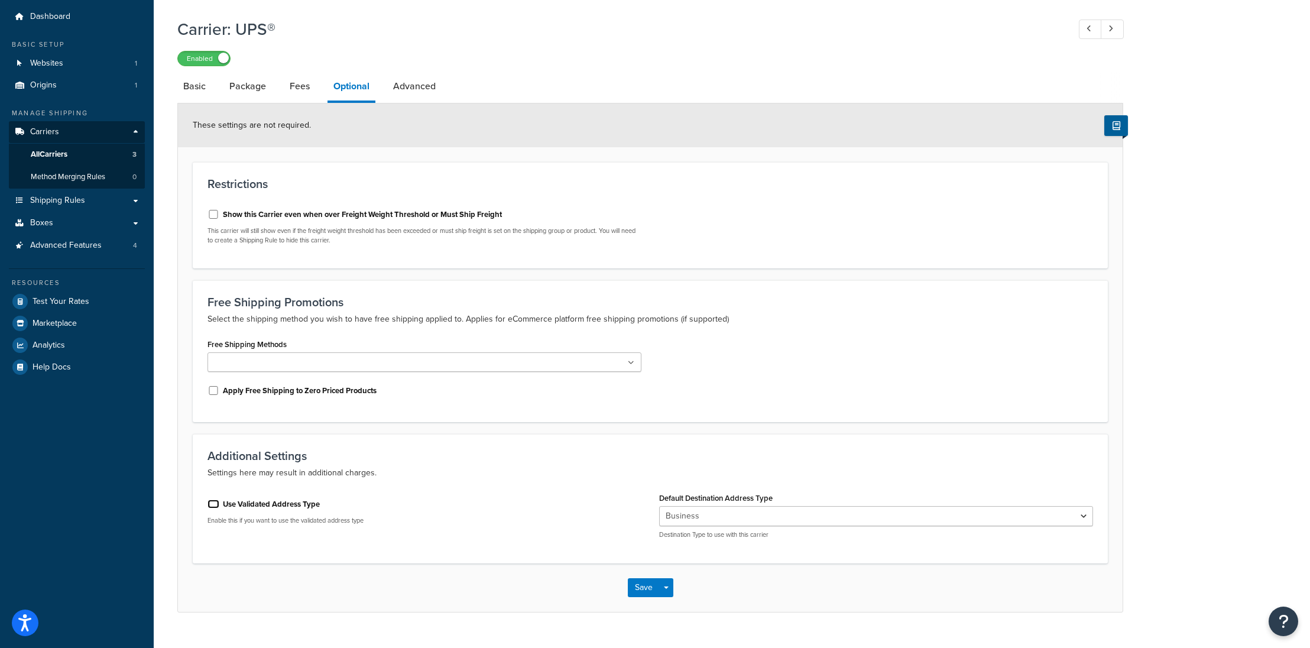
click at [213, 499] on input "Use Validated Address Type" at bounding box center [213, 503] width 12 height 9
checkbox input "true"
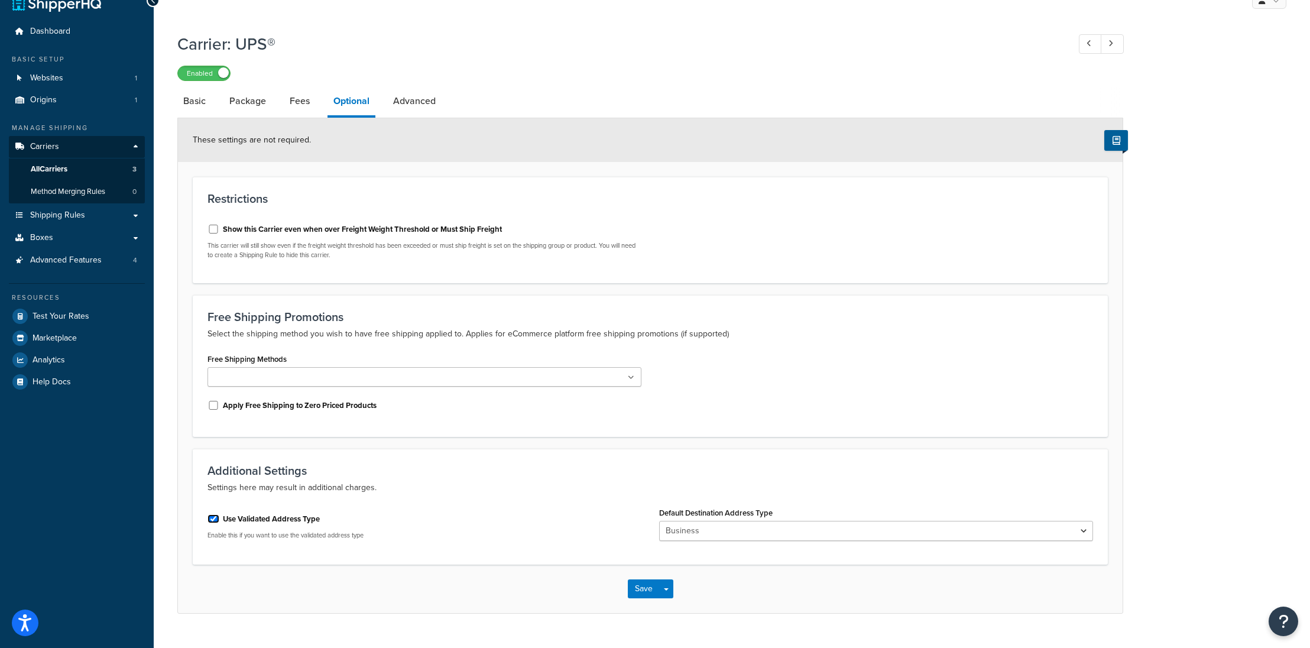
scroll to position [44, 0]
click at [702, 521] on select "Business Residential" at bounding box center [876, 531] width 434 height 20
click at [659, 521] on select "Business Residential" at bounding box center [876, 531] width 434 height 20
click at [622, 449] on div "Additional Settings Settings here may result in additional charges. Use Validat…" at bounding box center [650, 507] width 915 height 116
click at [298, 87] on link "Fees" at bounding box center [300, 101] width 32 height 28
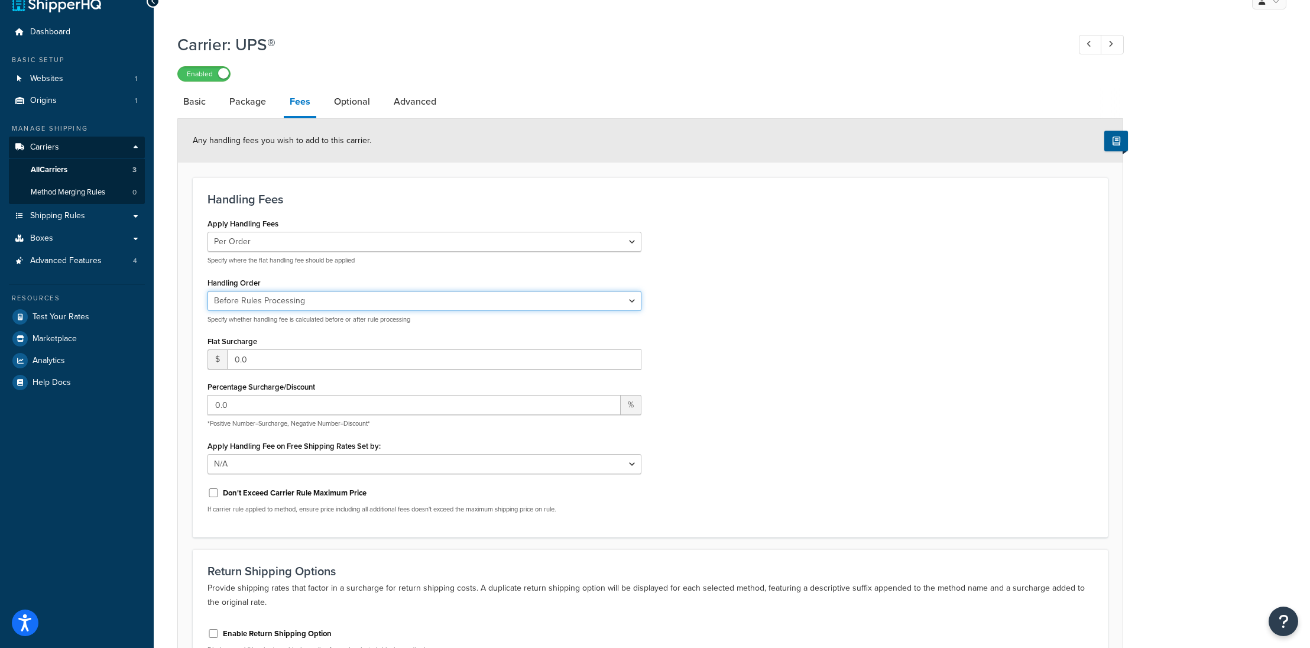
click at [282, 291] on select "Before Rules Processing After Rules Processing" at bounding box center [424, 301] width 434 height 20
click at [283, 232] on select "Per Order Per Item Per Package" at bounding box center [424, 242] width 434 height 20
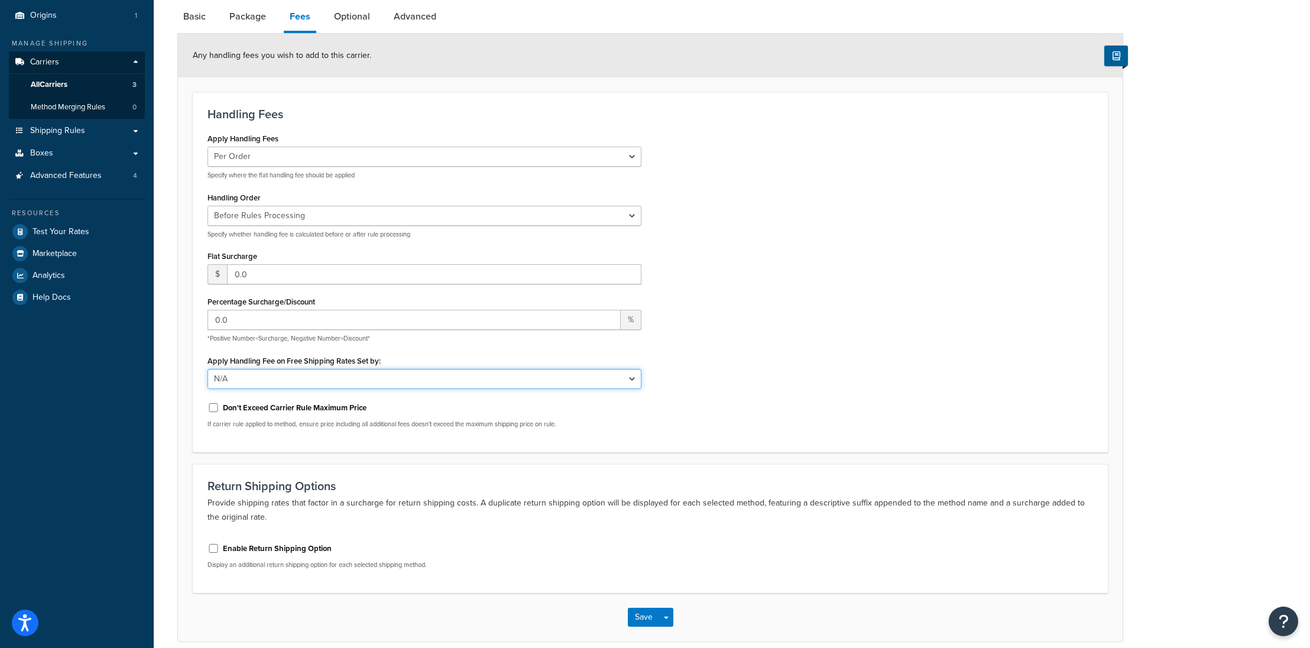
click at [322, 369] on select "N/A Fixed/Free Shipping Methods Free Promotion Rules All Free Shipping" at bounding box center [424, 379] width 434 height 20
click at [654, 608] on button "Save" at bounding box center [644, 617] width 32 height 19
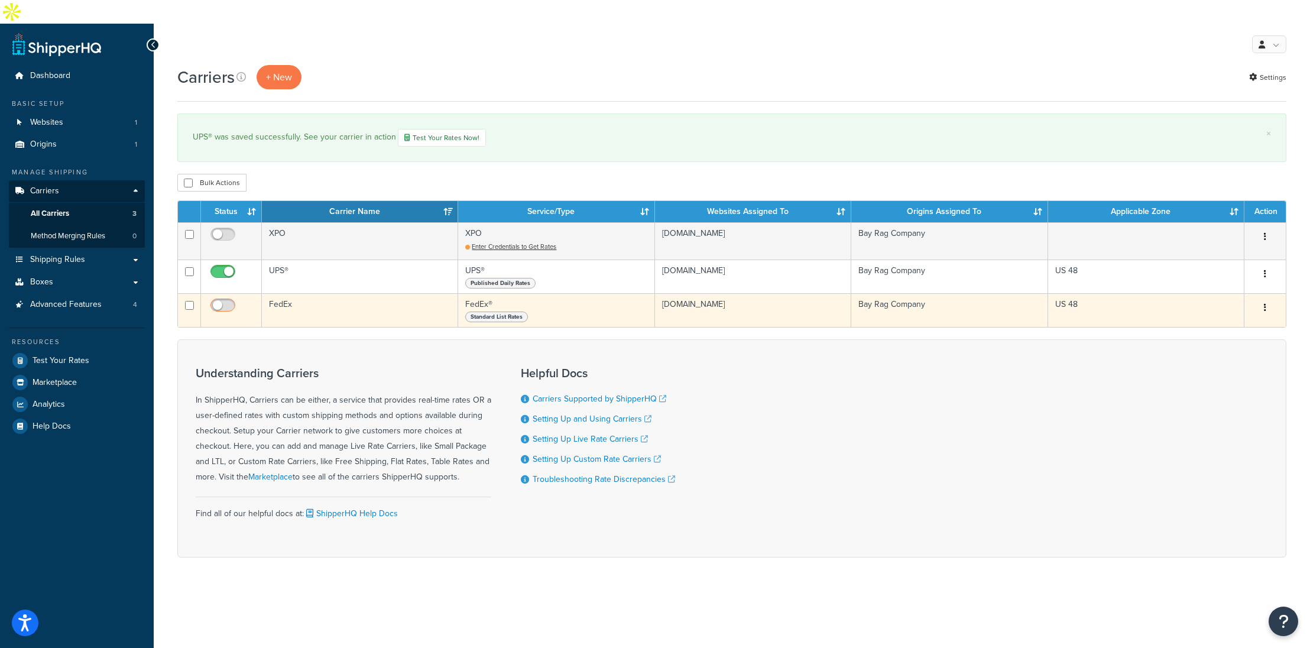
click at [217, 301] on input "checkbox" at bounding box center [224, 308] width 33 height 15
checkbox input "true"
